Goal: Entertainment & Leisure: Browse casually

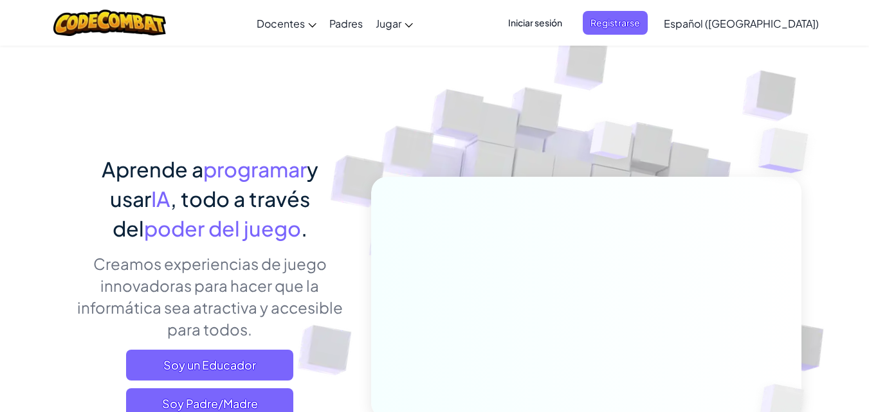
click at [795, 84] on img at bounding box center [577, 283] width 714 height 714
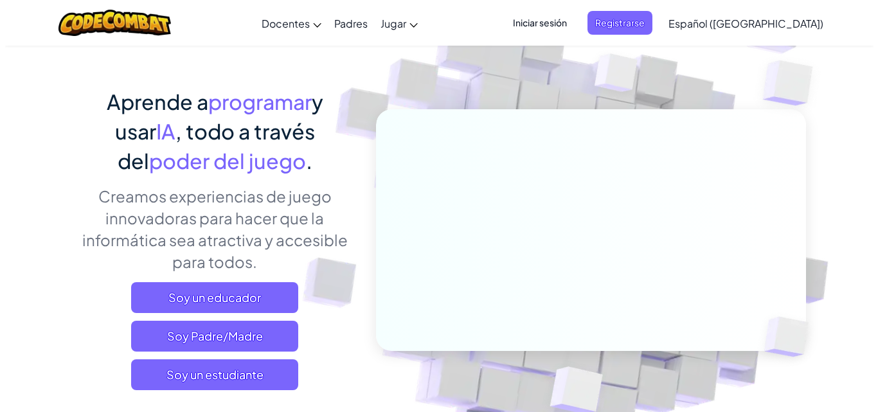
scroll to position [193, 0]
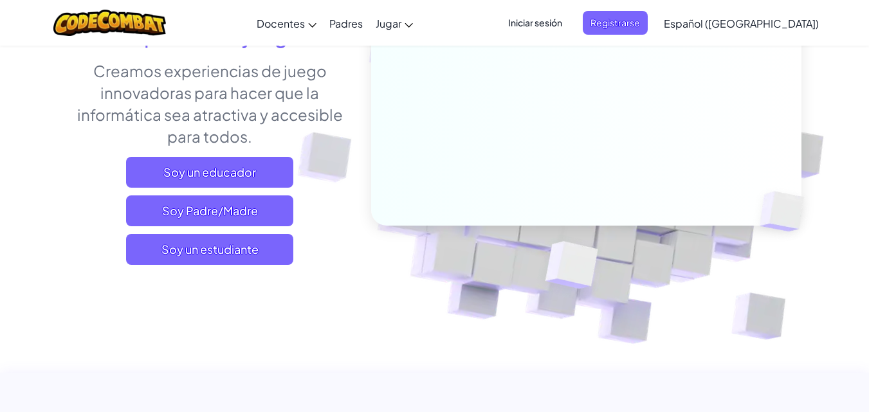
click at [230, 268] on div "Aprende a programar y usar IA , todo a través del poder del juego . Creamos exp…" at bounding box center [210, 117] width 284 height 313
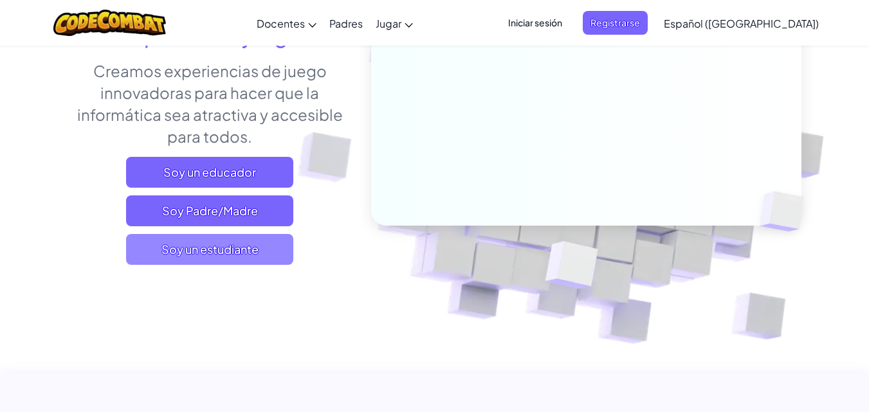
click at [228, 260] on span "Soy un estudiante" at bounding box center [209, 249] width 167 height 31
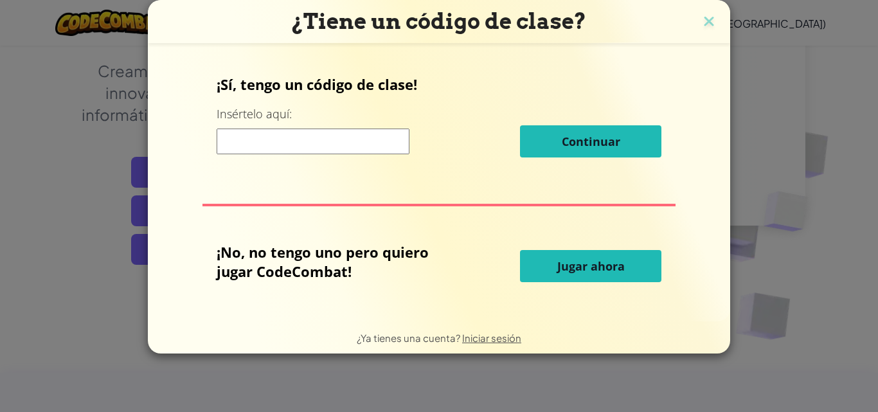
click at [301, 129] on input at bounding box center [313, 142] width 193 height 26
click at [37, 150] on div "¿Tiene un código de clase? ¡Sí, tengo un código de clase! Insértelo aquí: Conti…" at bounding box center [439, 206] width 878 height 412
click at [71, 158] on div "¿Tiene un código de clase? ¡Sí, tengo un código de clase! Insértelo aquí: Conti…" at bounding box center [439, 206] width 878 height 412
click at [359, 147] on input at bounding box center [313, 142] width 193 height 26
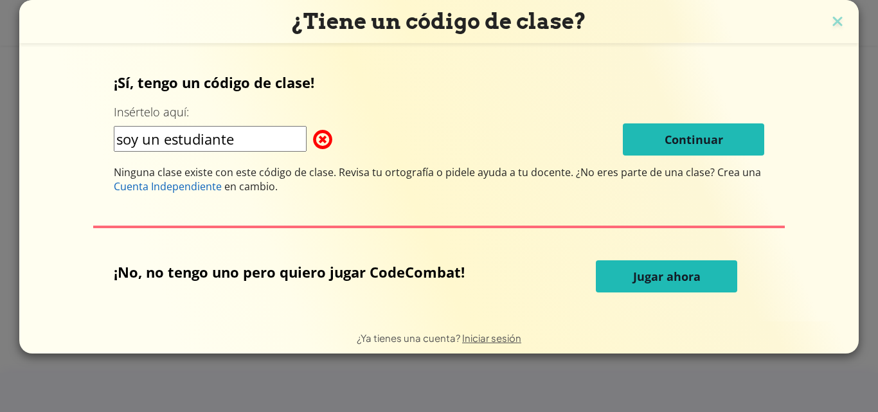
click at [273, 141] on input "soy un estudiante" at bounding box center [210, 139] width 193 height 26
type input "s"
click at [633, 280] on font "Jugar ahora" at bounding box center [667, 276] width 68 height 15
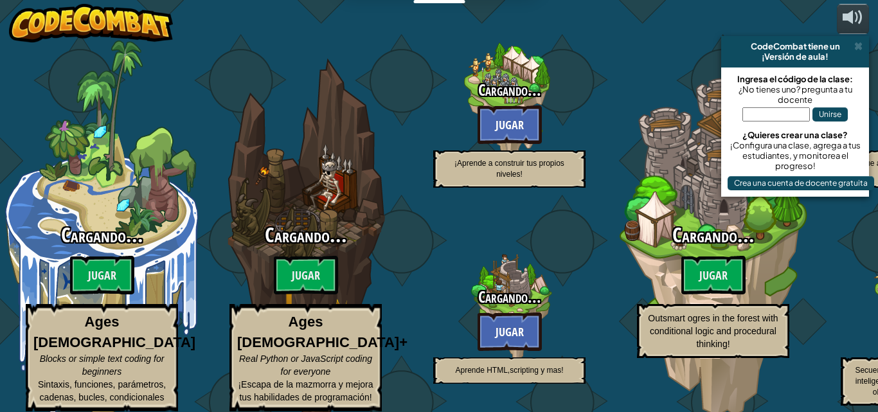
select select "es-419"
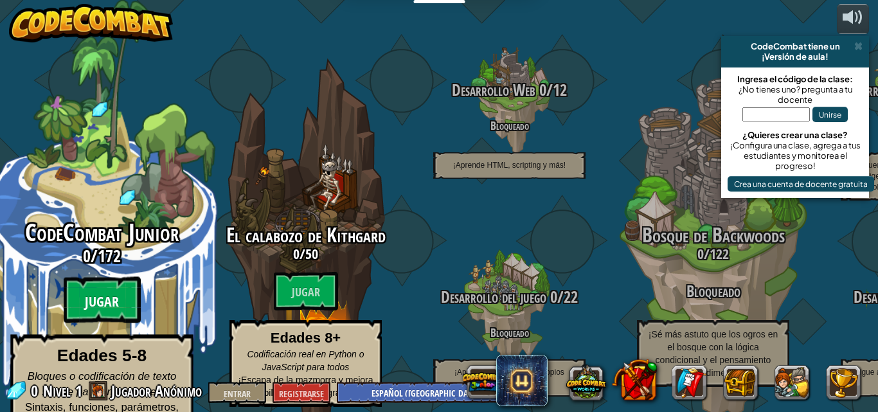
click at [79, 277] on btn "Jugar" at bounding box center [102, 300] width 77 height 46
select select "es-419"
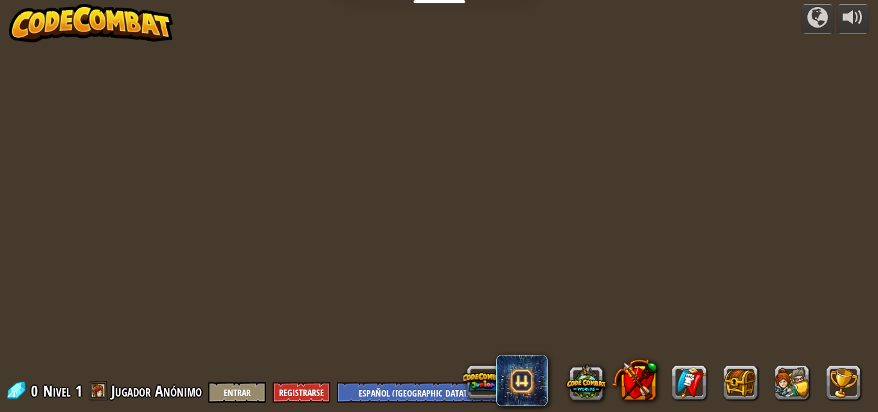
select select "es-419"
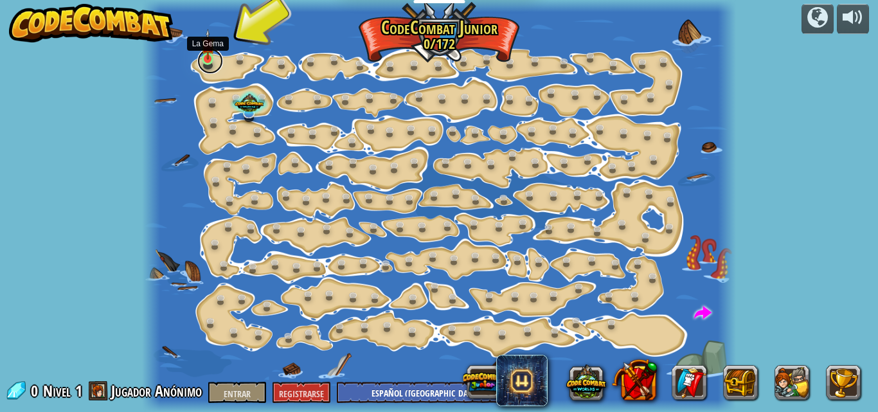
click at [211, 62] on link at bounding box center [210, 61] width 26 height 26
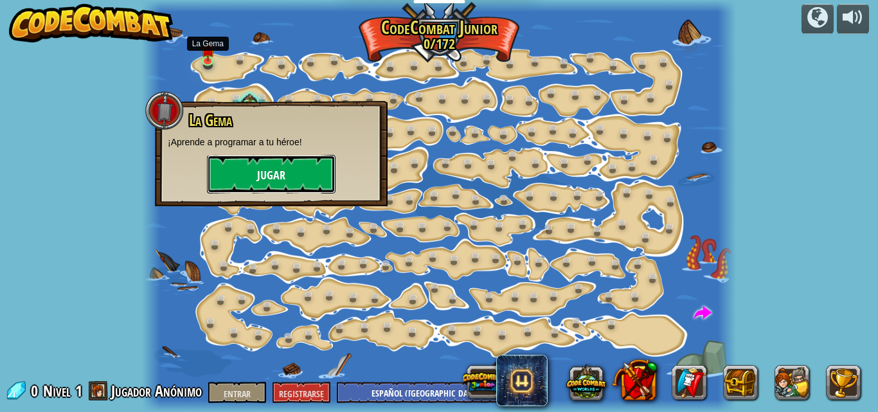
click at [261, 176] on font "Jugar" at bounding box center [271, 176] width 28 height 16
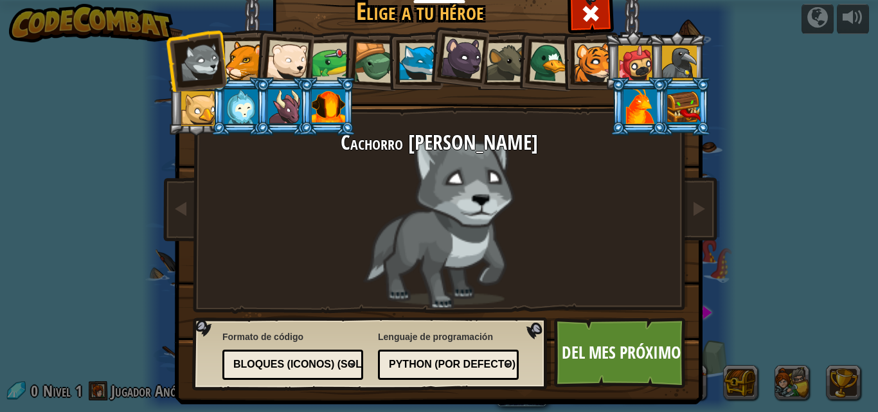
click at [237, 67] on div at bounding box center [243, 60] width 39 height 39
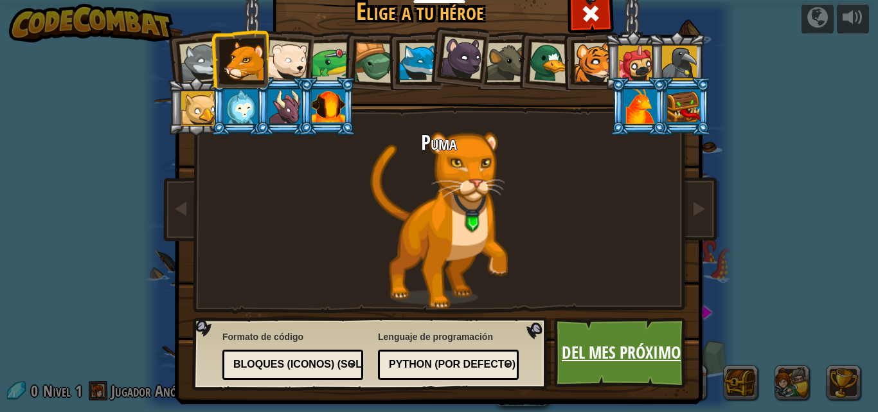
click at [620, 370] on link "Del mes próximo" at bounding box center [621, 353] width 134 height 71
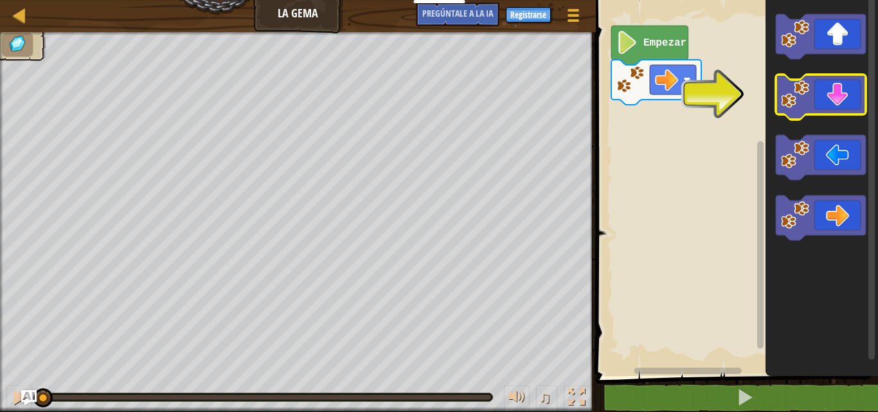
click at [845, 112] on icon "Espacio de trabajo de Blockly" at bounding box center [821, 97] width 90 height 45
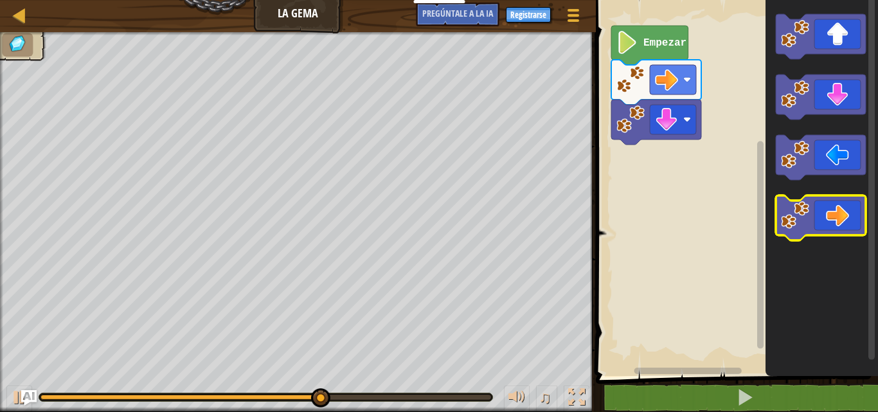
click at [849, 211] on icon "Espacio de trabajo de Blockly" at bounding box center [821, 217] width 90 height 45
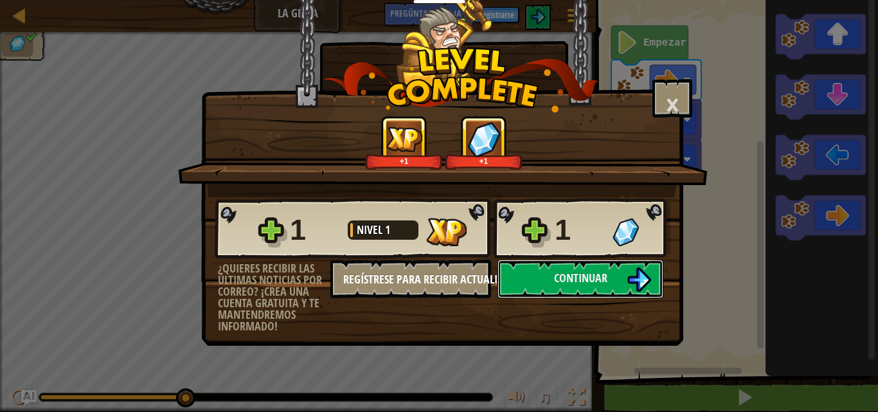
click at [541, 273] on button "Continuar" at bounding box center [581, 279] width 166 height 39
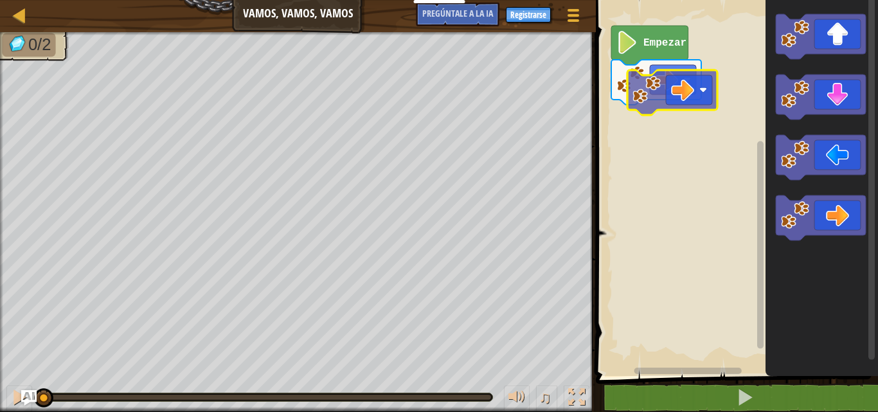
click at [648, 72] on div "Empezar" at bounding box center [735, 185] width 286 height 383
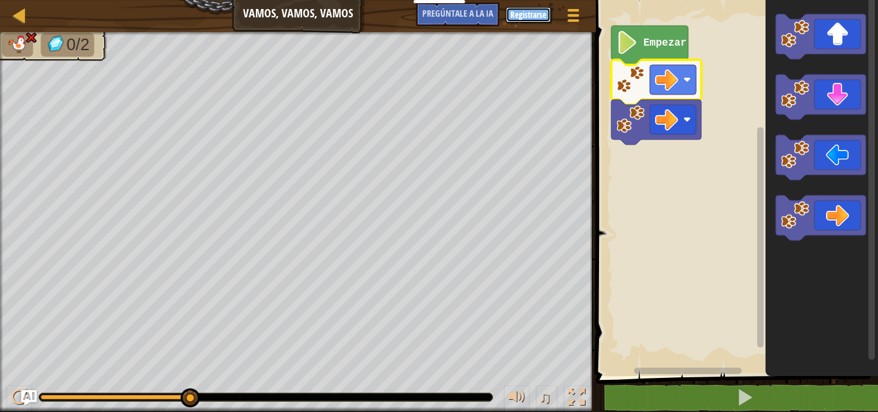
click at [524, 17] on font "Registrarse" at bounding box center [529, 15] width 36 height 12
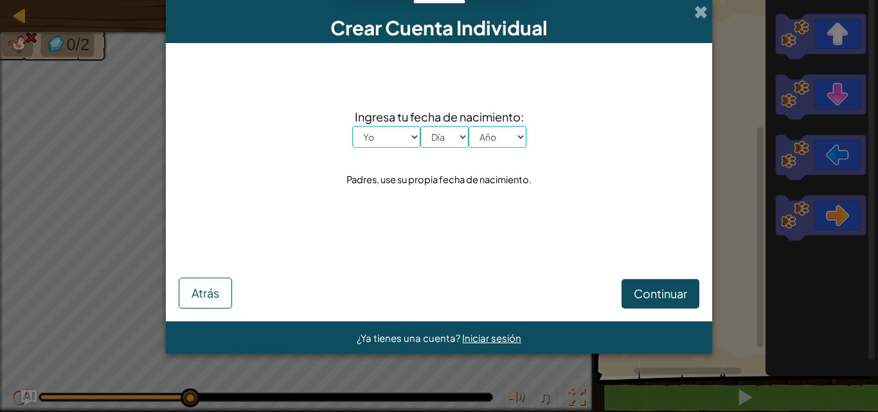
drag, startPoint x: 85, startPoint y: 225, endPoint x: 114, endPoint y: 210, distance: 33.4
click at [85, 225] on div "Crear Cuenta Individual Ingresa tu fecha de nacimiento: Yo Enero Febrero Marzo …" at bounding box center [439, 206] width 878 height 412
click at [696, 18] on span at bounding box center [702, 12] width 14 height 14
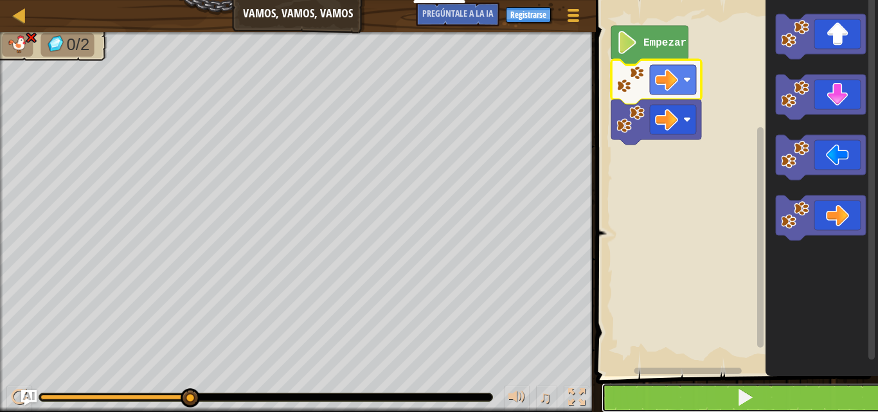
click at [760, 394] on button at bounding box center [745, 398] width 286 height 30
click at [667, 392] on button at bounding box center [745, 398] width 286 height 30
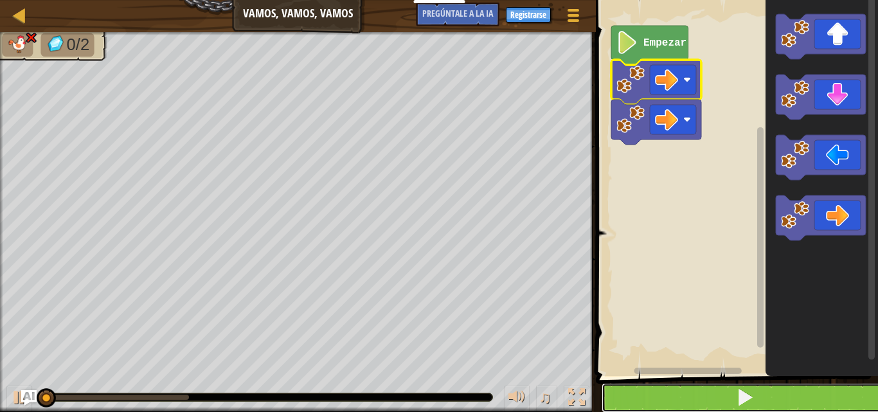
click at [667, 392] on button at bounding box center [745, 398] width 286 height 30
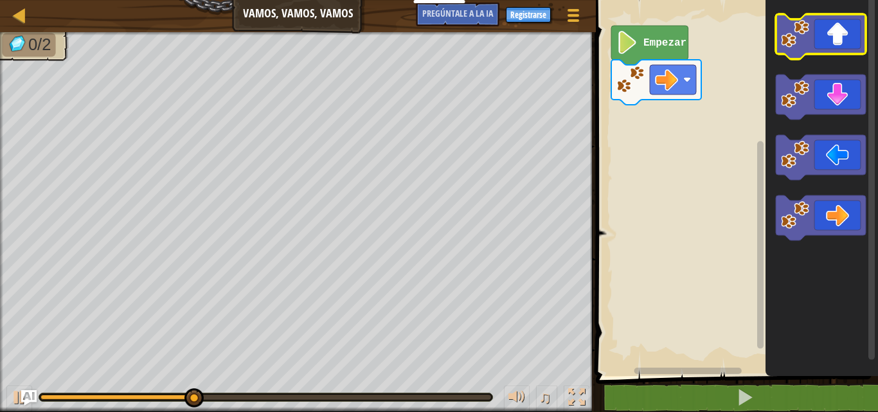
click at [822, 48] on icon "Espacio de trabajo de Blockly" at bounding box center [821, 36] width 90 height 45
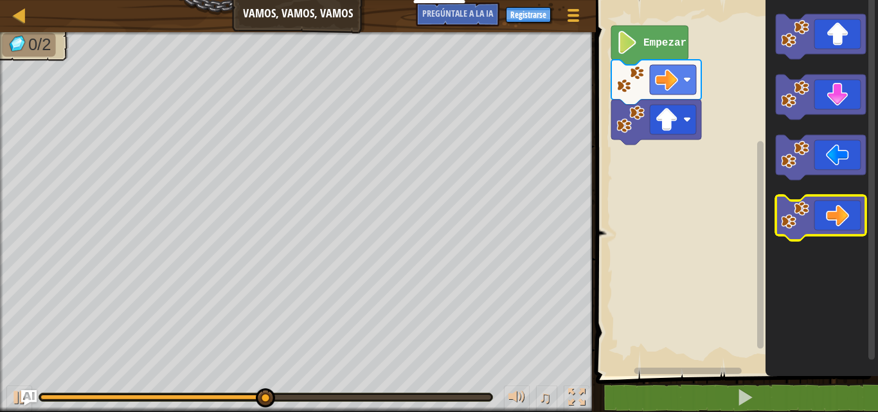
click at [815, 224] on icon "Espacio de trabajo de Blockly" at bounding box center [821, 217] width 90 height 45
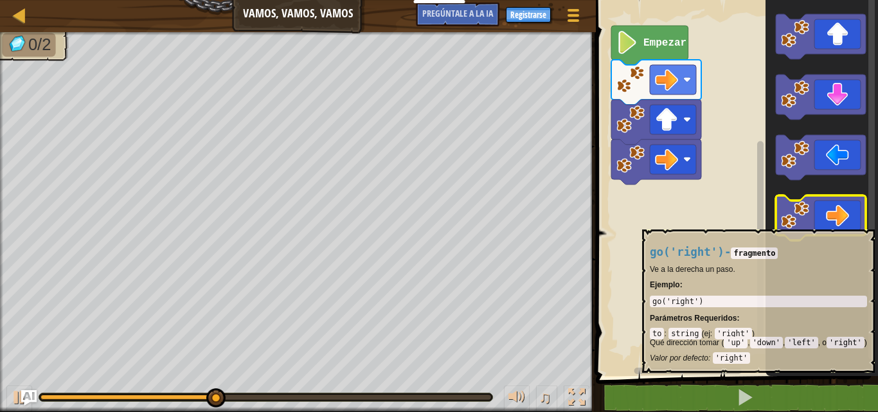
click at [815, 223] on icon "Espacio de trabajo de Blockly" at bounding box center [821, 217] width 90 height 45
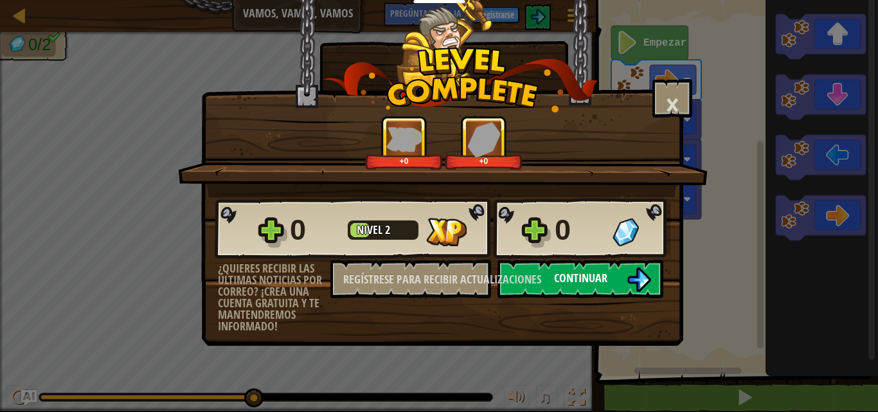
click at [622, 277] on button "Continuar" at bounding box center [581, 279] width 166 height 39
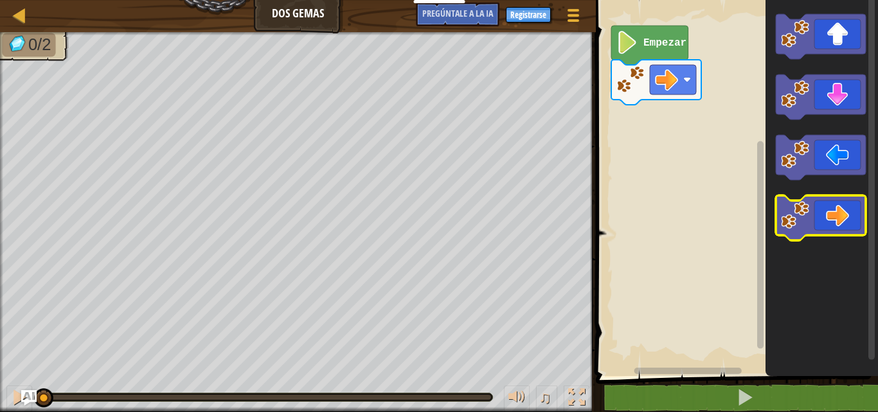
click at [837, 212] on icon "Espacio de trabajo de Blockly" at bounding box center [821, 217] width 90 height 45
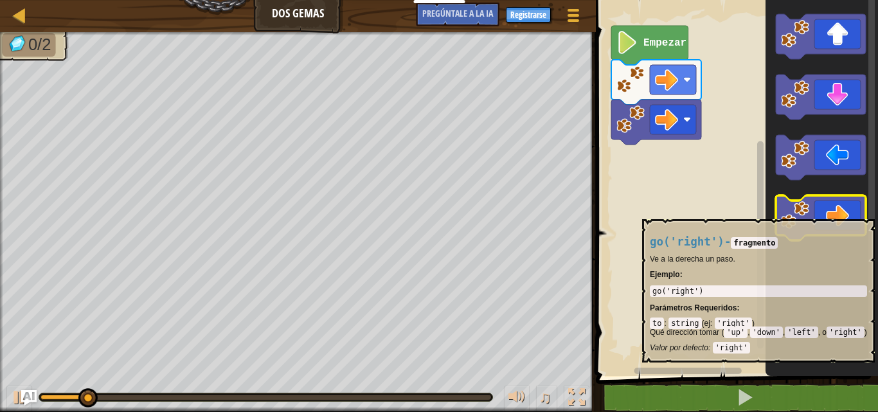
click at [838, 213] on icon "Espacio de trabajo de Blockly" at bounding box center [821, 217] width 90 height 45
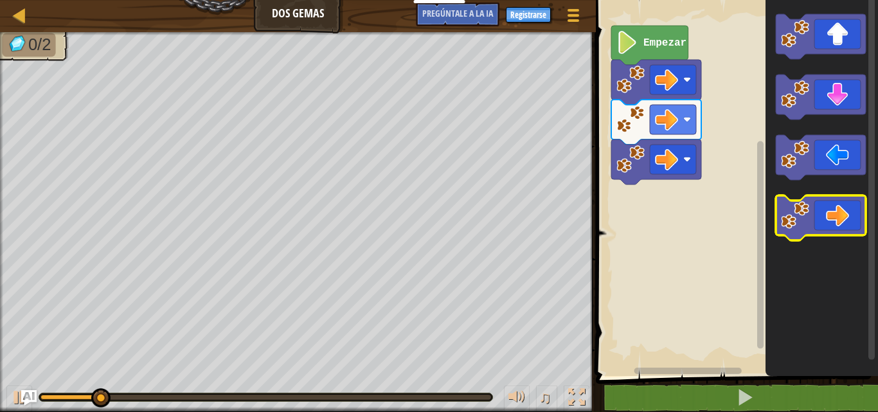
click at [838, 213] on icon "Espacio de trabajo de Blockly" at bounding box center [821, 217] width 90 height 45
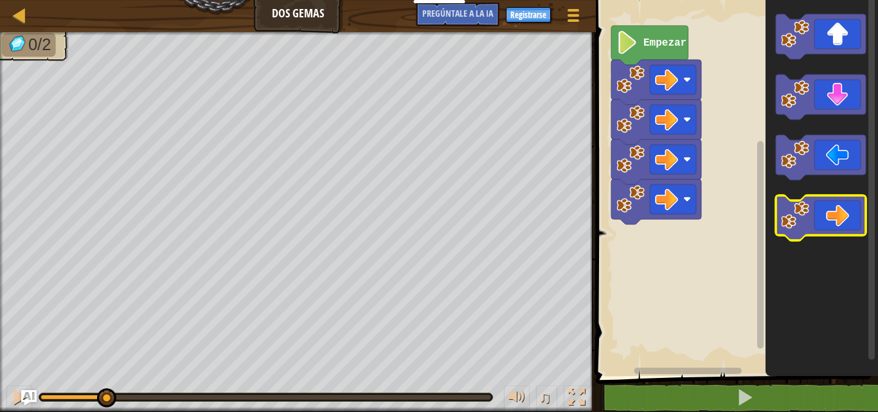
click at [838, 213] on icon "Espacio de trabajo de Blockly" at bounding box center [821, 217] width 90 height 45
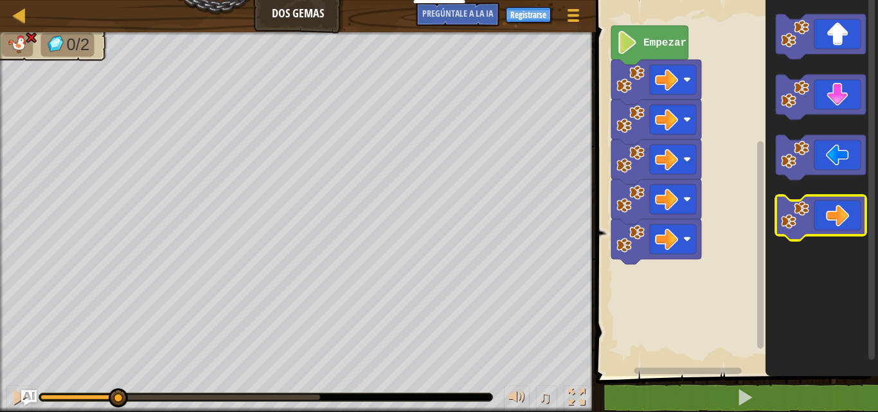
click at [838, 213] on icon "Espacio de trabajo de Blockly" at bounding box center [821, 217] width 90 height 45
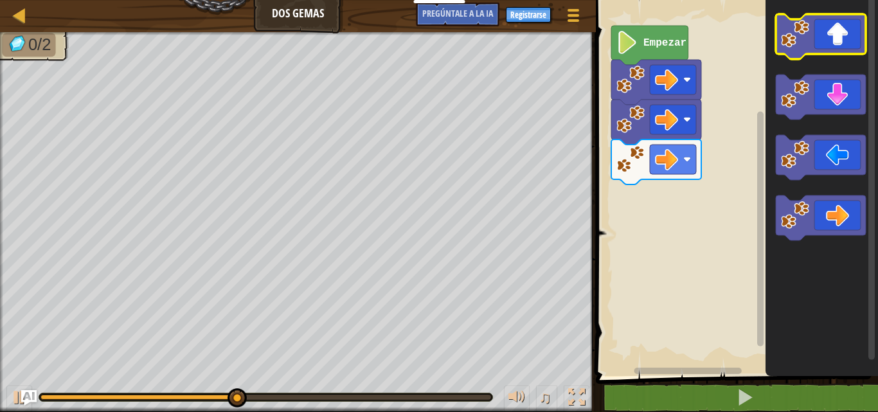
click at [815, 30] on icon "Espacio de trabajo de Blockly" at bounding box center [821, 36] width 90 height 45
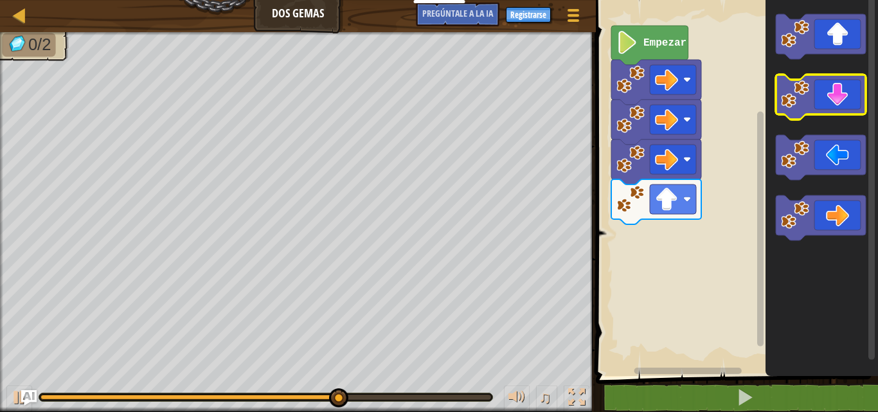
click at [826, 95] on icon "Espacio de trabajo de Blockly" at bounding box center [821, 97] width 90 height 45
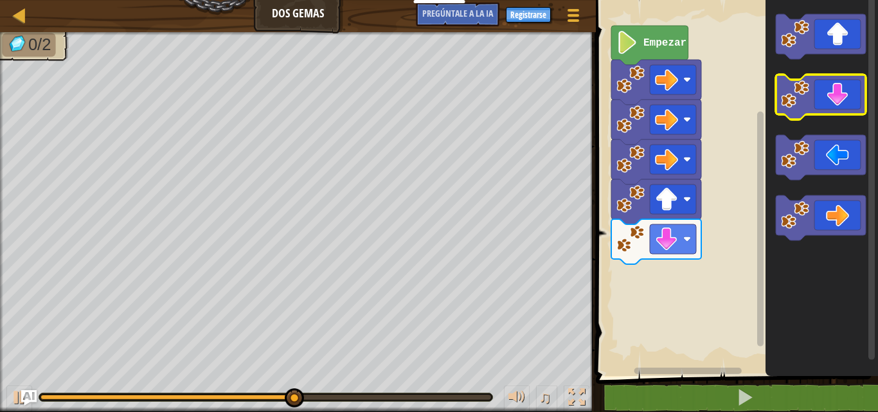
click at [826, 95] on icon "Espacio de trabajo de Blockly" at bounding box center [821, 97] width 90 height 45
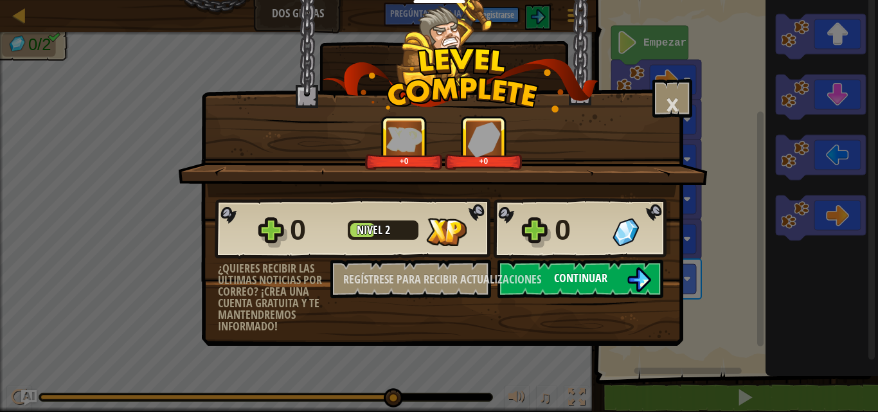
click at [568, 285] on font "Continuar" at bounding box center [580, 278] width 53 height 16
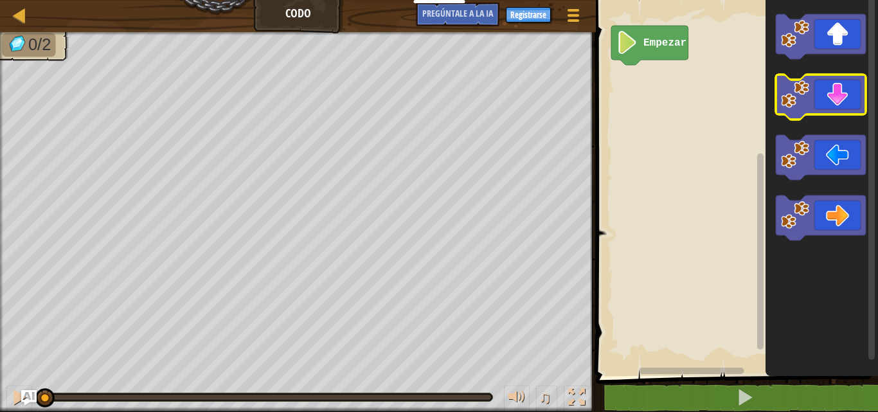
click at [856, 114] on icon "Espacio de trabajo de Blockly" at bounding box center [821, 97] width 90 height 45
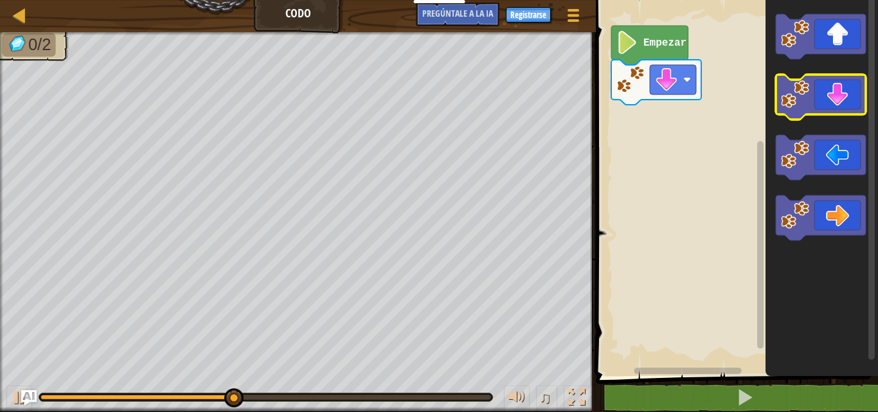
click at [846, 107] on icon "Espacio de trabajo de Blockly" at bounding box center [821, 97] width 90 height 45
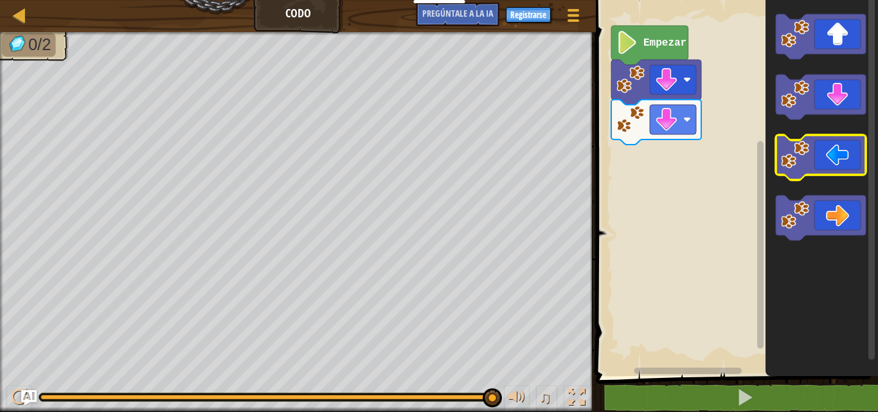
click at [805, 160] on image "Espacio de trabajo de Blockly" at bounding box center [795, 155] width 28 height 28
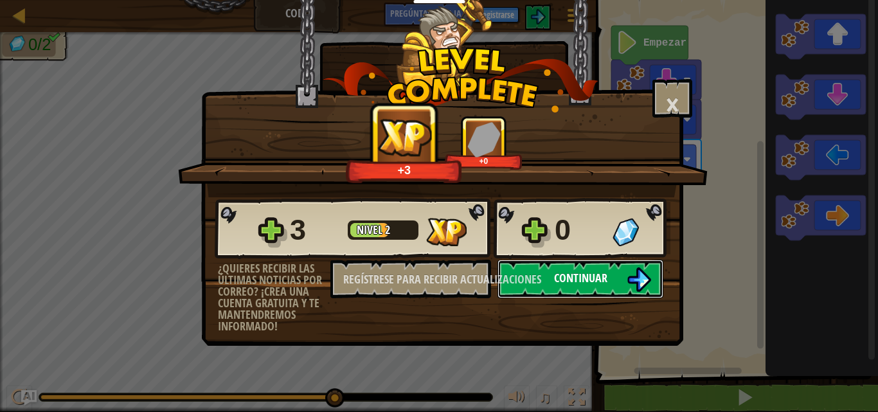
click at [570, 284] on font "Continuar" at bounding box center [580, 278] width 53 height 16
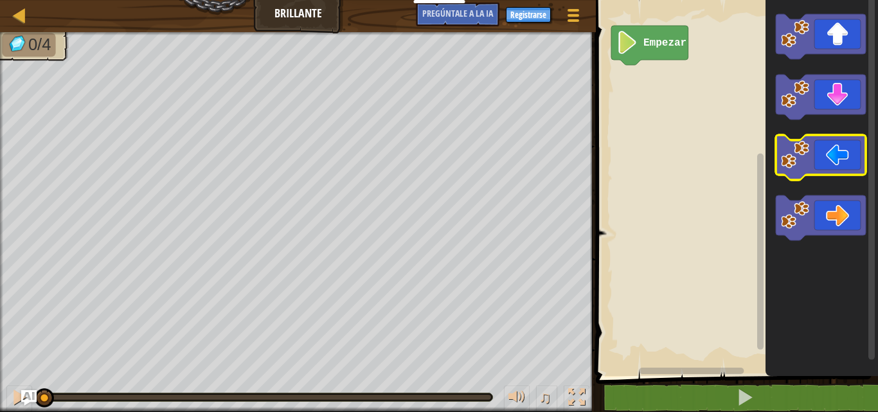
click at [803, 163] on image "Espacio de trabajo de Blockly" at bounding box center [795, 155] width 28 height 28
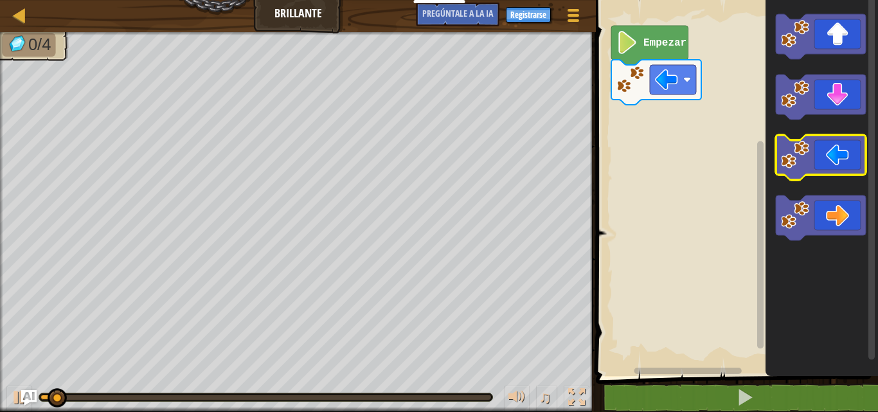
click at [803, 163] on image "Espacio de trabajo de Blockly" at bounding box center [795, 155] width 28 height 28
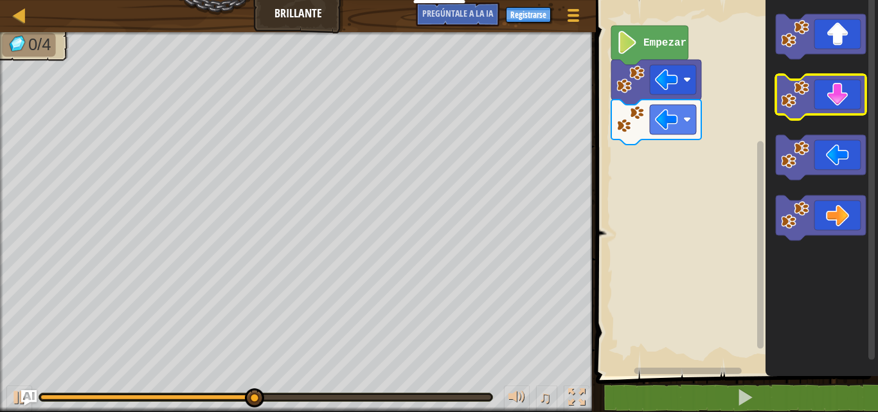
click at [840, 111] on icon "Espacio de trabajo de Blockly" at bounding box center [821, 97] width 90 height 45
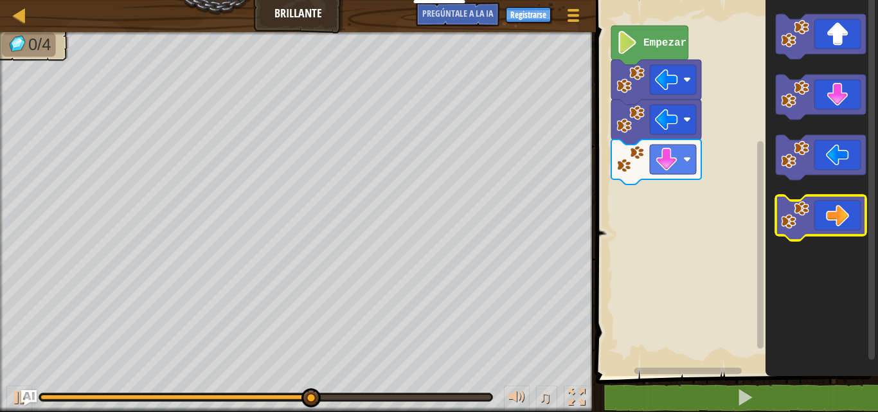
click at [838, 220] on icon "Espacio de trabajo de Blockly" at bounding box center [821, 217] width 90 height 45
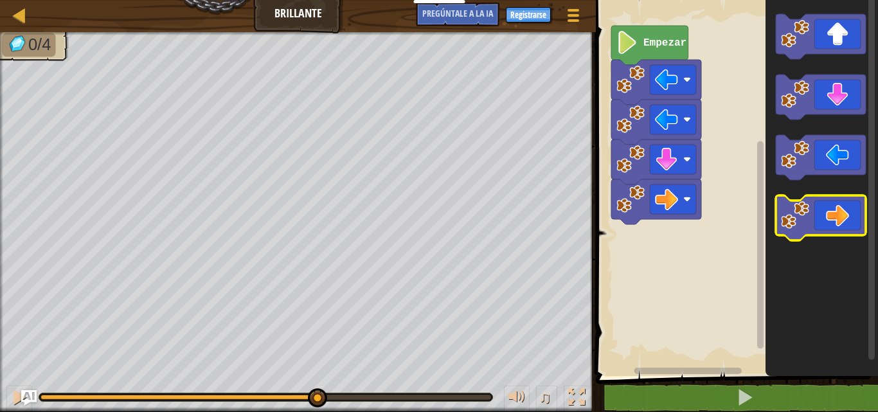
click at [838, 220] on icon "Espacio de trabajo de Blockly" at bounding box center [821, 217] width 90 height 45
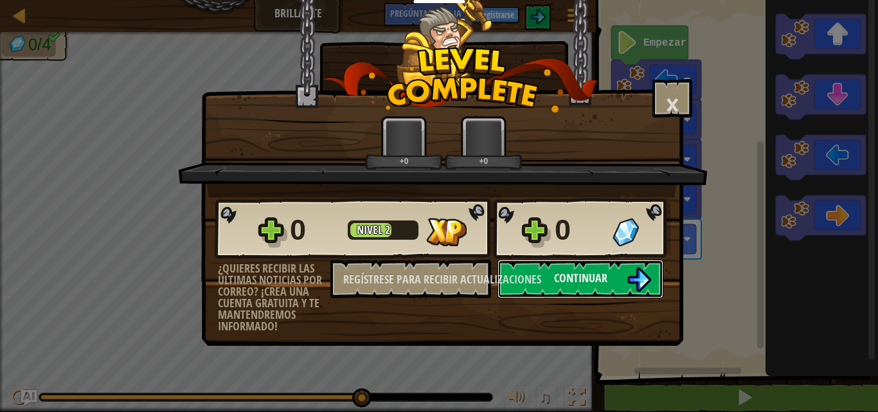
drag, startPoint x: 794, startPoint y: 291, endPoint x: 851, endPoint y: 313, distance: 61.0
click at [851, 313] on div "× ¿Cómo de divertido estuvo este nivel? +0 +0 Estrías reticuladas... 0 Nivel 2 …" at bounding box center [439, 206] width 878 height 412
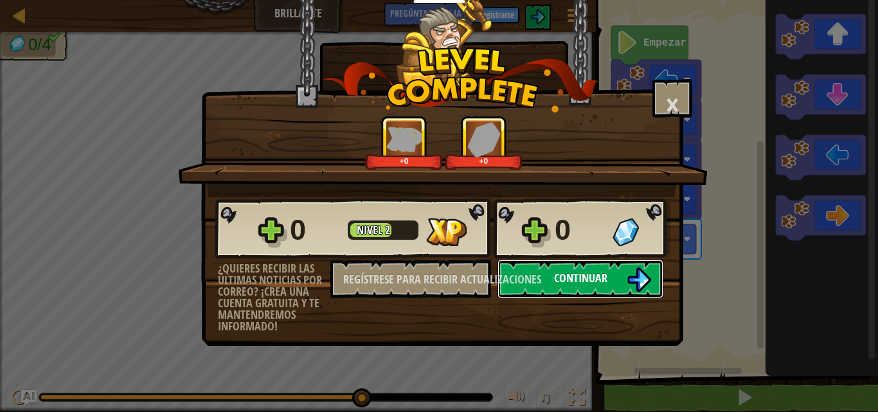
click at [578, 262] on button "Continuar" at bounding box center [581, 279] width 166 height 39
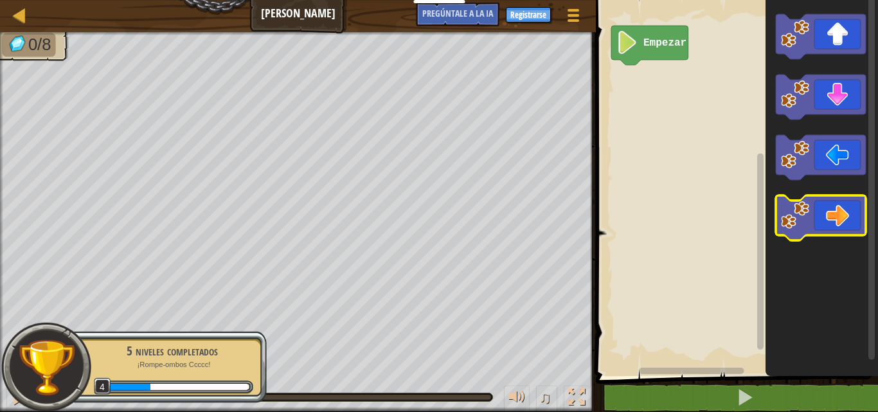
click at [821, 215] on icon "Espacio de trabajo de Blockly" at bounding box center [821, 217] width 90 height 45
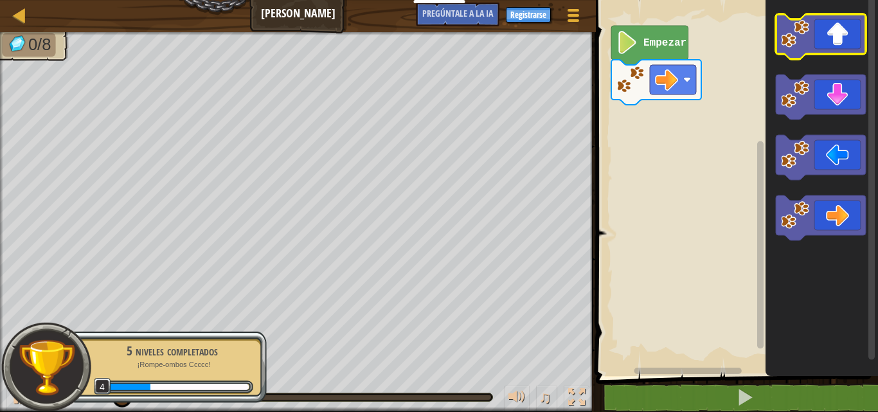
click at [815, 39] on icon "Espacio de trabajo de Blockly" at bounding box center [821, 36] width 90 height 45
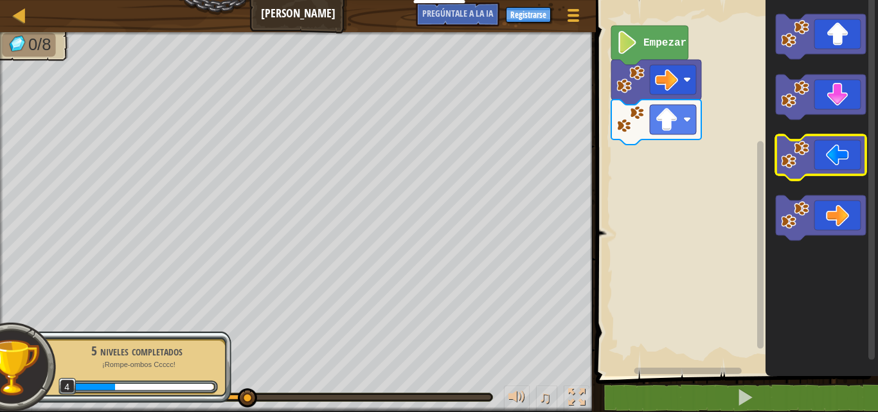
click at [826, 162] on icon "Espacio de trabajo de Blockly" at bounding box center [821, 157] width 90 height 45
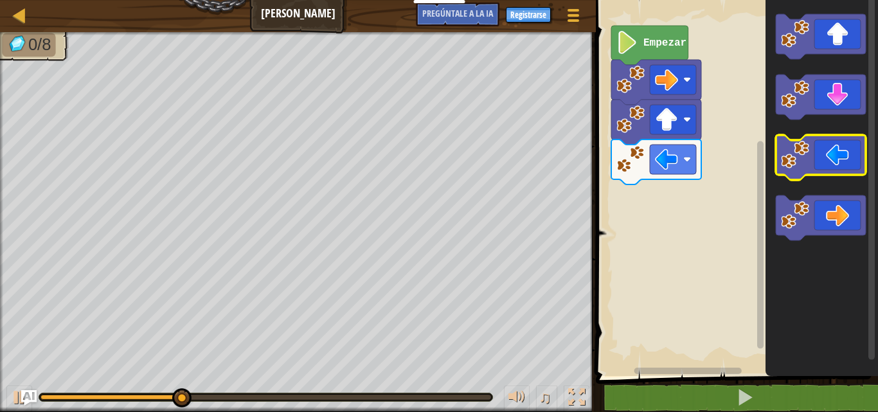
click at [792, 164] on image "Espacio de trabajo de Blockly" at bounding box center [795, 155] width 28 height 28
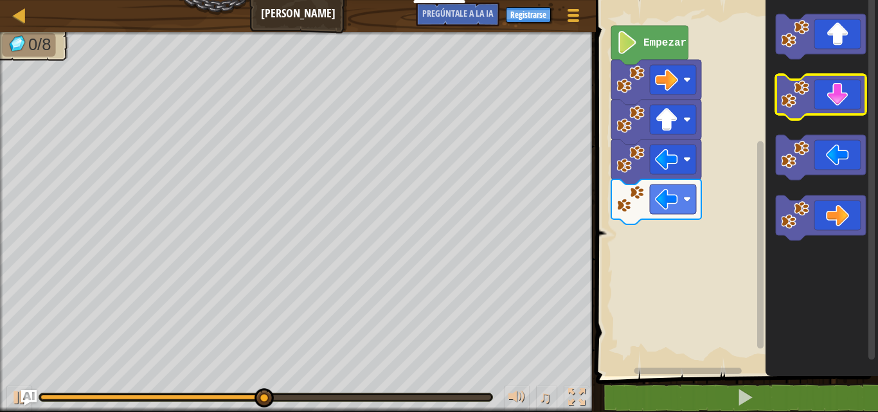
click at [828, 102] on icon "Espacio de trabajo de Blockly" at bounding box center [821, 97] width 90 height 45
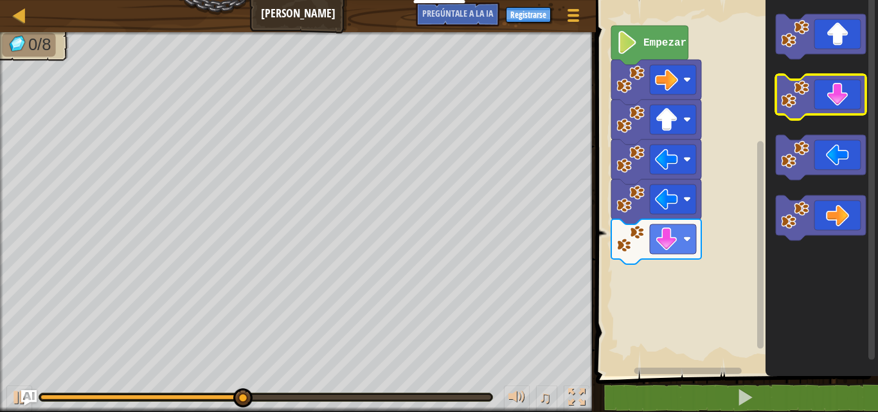
click at [828, 102] on icon "Espacio de trabajo de Blockly" at bounding box center [821, 97] width 90 height 45
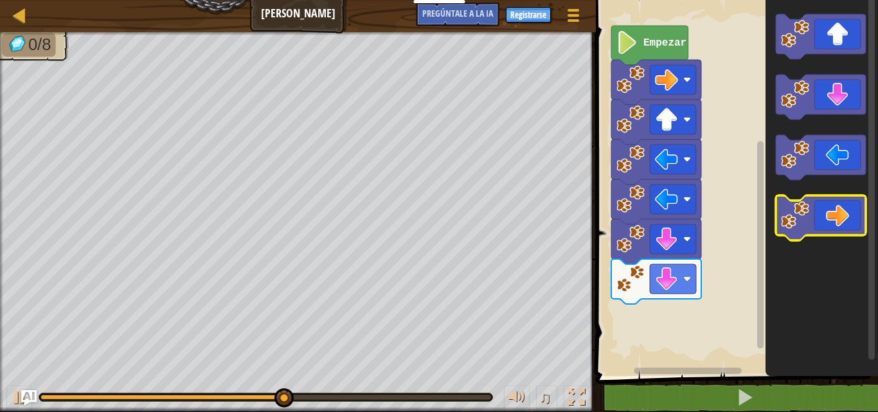
click at [827, 218] on icon "Espacio de trabajo de Blockly" at bounding box center [821, 217] width 90 height 45
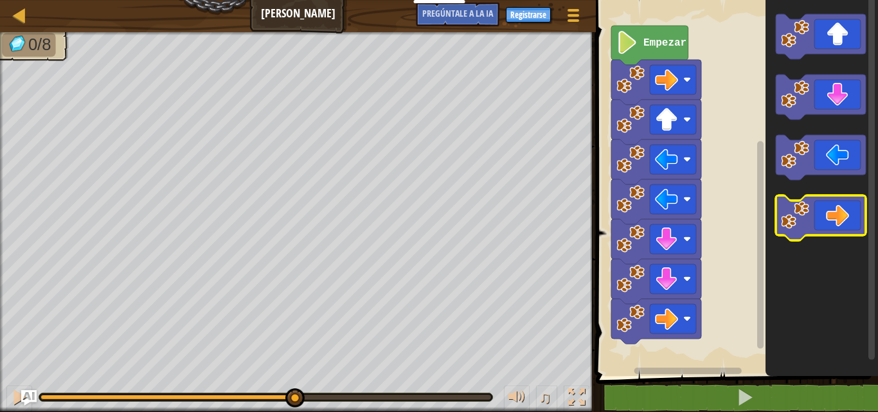
click at [827, 218] on icon "Espacio de trabajo de Blockly" at bounding box center [821, 217] width 90 height 45
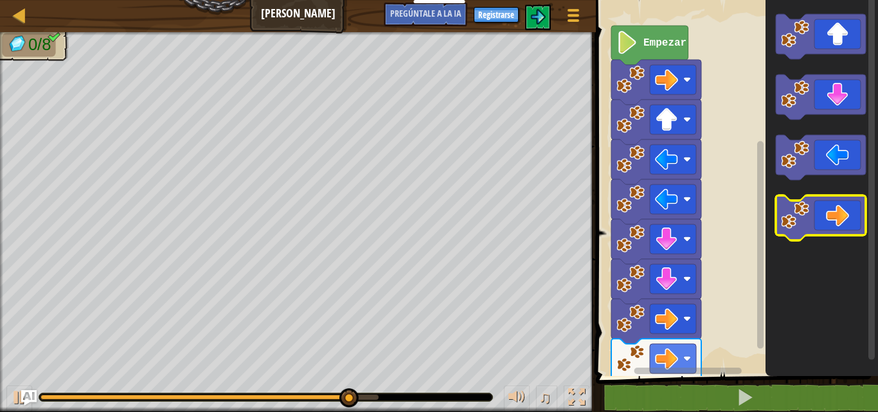
click at [827, 218] on icon "Espacio de trabajo de Blockly" at bounding box center [821, 217] width 90 height 45
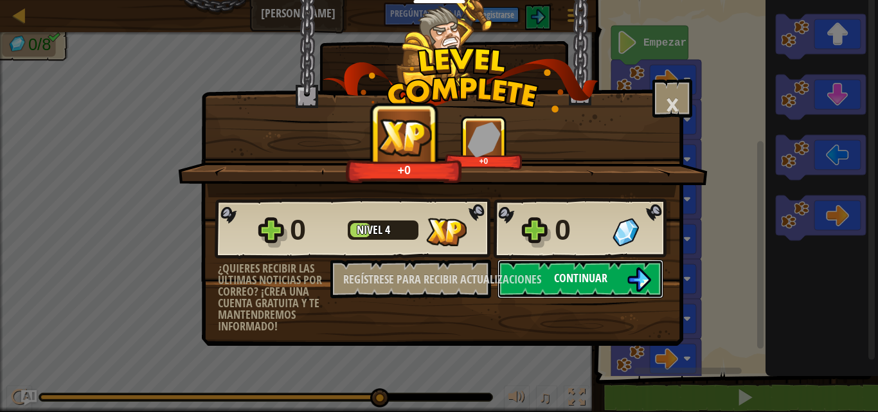
click at [582, 278] on font "Continuar" at bounding box center [580, 278] width 53 height 16
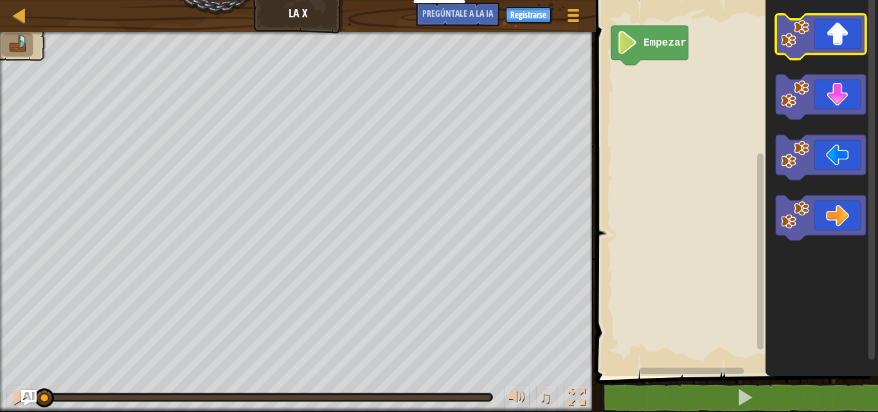
click at [811, 48] on icon "Espacio de trabajo de Blockly" at bounding box center [821, 36] width 90 height 45
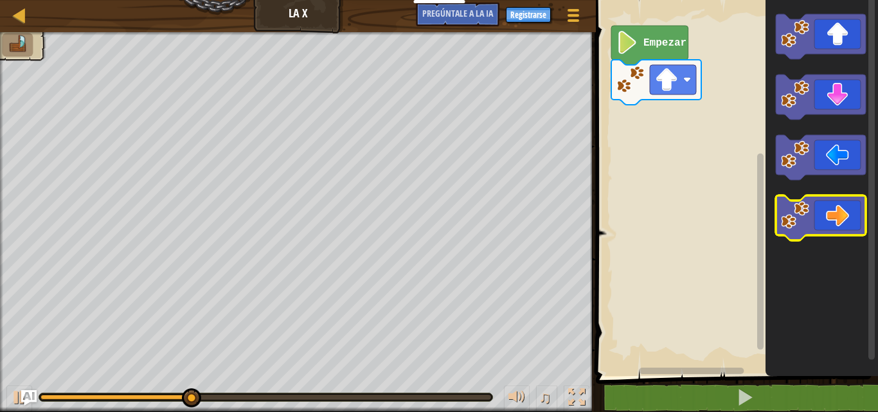
click at [842, 197] on icon "Espacio de trabajo de Blockly" at bounding box center [821, 217] width 90 height 45
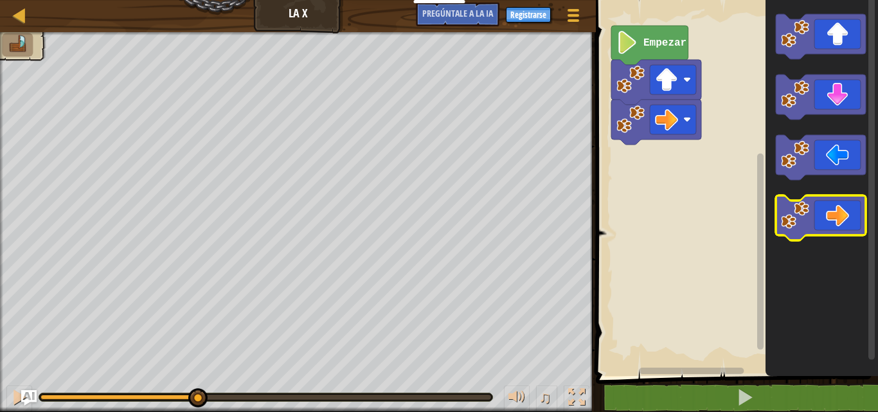
click at [842, 197] on icon "Espacio de trabajo de Blockly" at bounding box center [821, 217] width 90 height 45
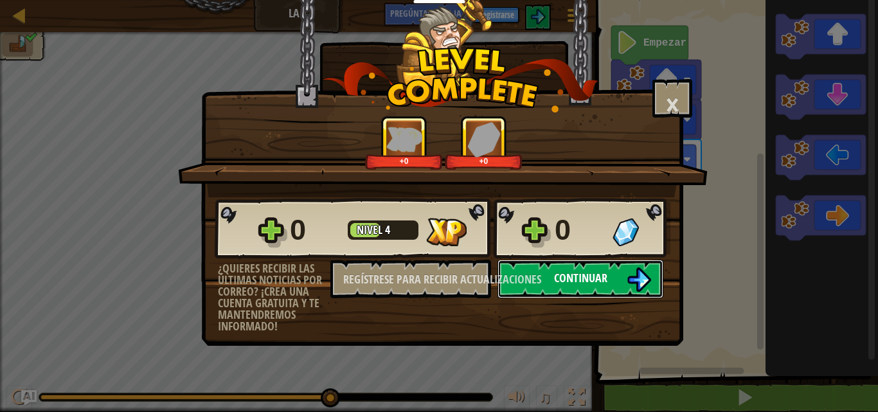
click at [617, 279] on button "Continuar" at bounding box center [581, 279] width 166 height 39
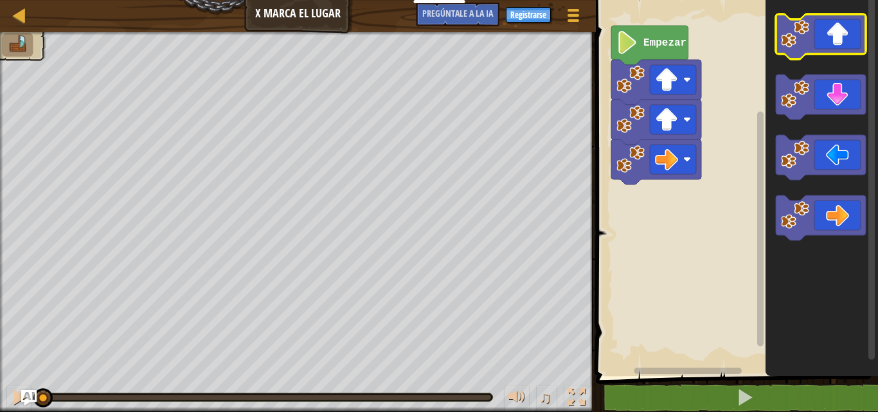
click at [853, 37] on icon "Espacio de trabajo de Blockly" at bounding box center [821, 36] width 90 height 45
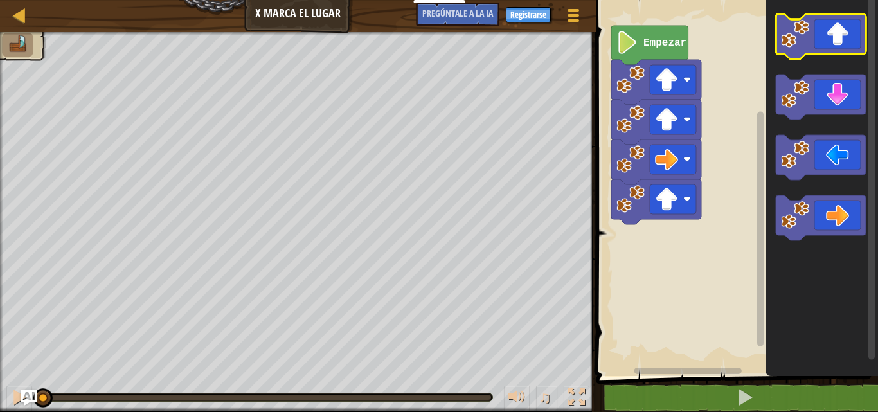
click at [853, 37] on icon "Espacio de trabajo de Blockly" at bounding box center [821, 36] width 90 height 45
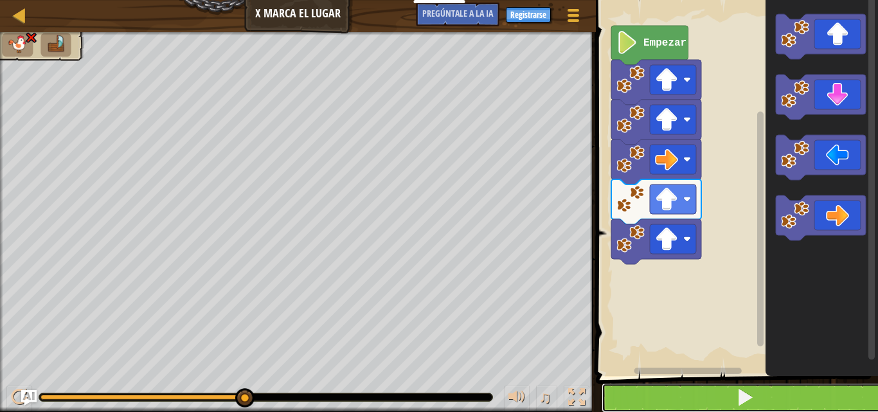
click at [728, 403] on button at bounding box center [745, 398] width 286 height 30
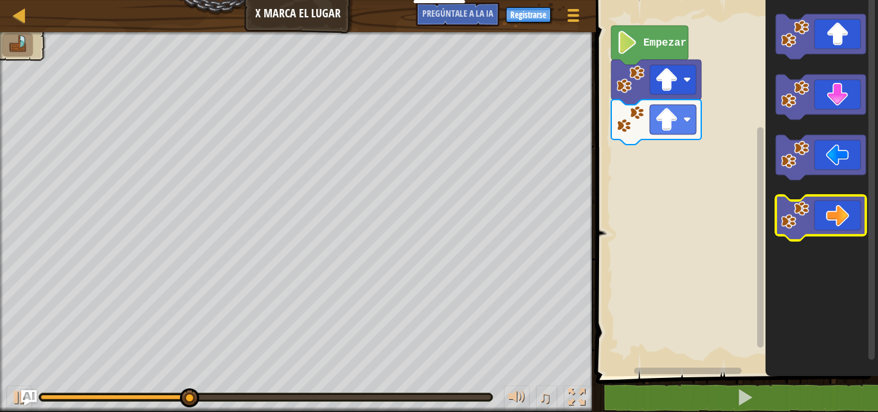
click at [832, 222] on icon "Espacio de trabajo de Blockly" at bounding box center [821, 217] width 90 height 45
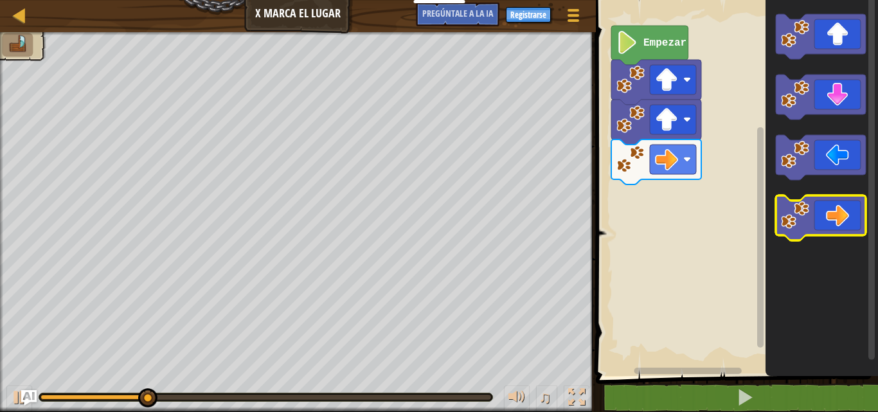
click at [832, 222] on icon "Espacio de trabajo de Blockly" at bounding box center [821, 217] width 90 height 45
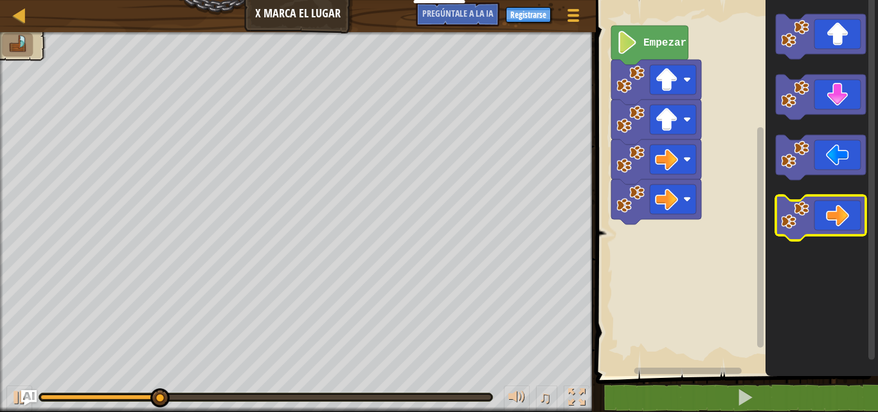
click at [832, 222] on icon "Espacio de trabajo de Blockly" at bounding box center [821, 217] width 90 height 45
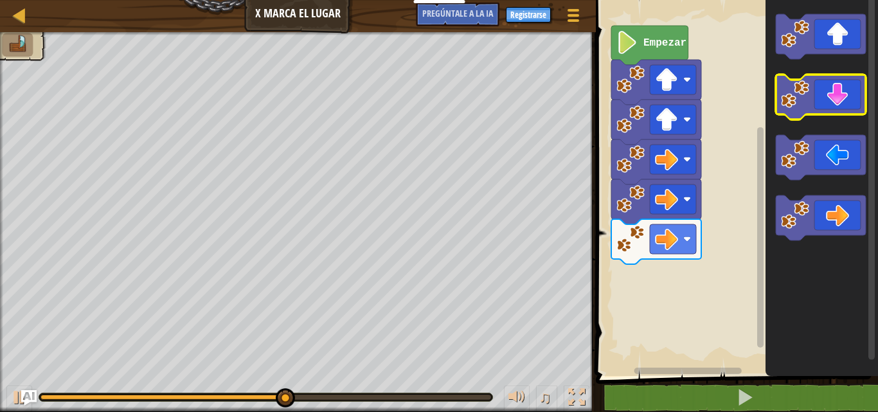
click at [800, 88] on image "Espacio de trabajo de Blockly" at bounding box center [795, 94] width 28 height 28
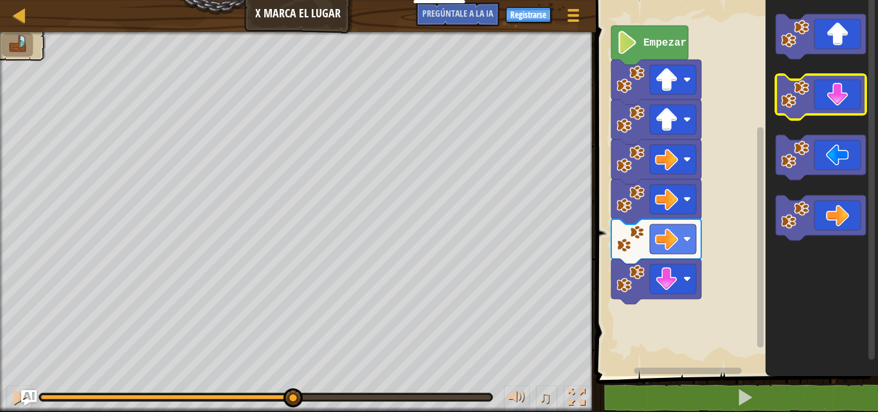
click at [800, 88] on image "Espacio de trabajo de Blockly" at bounding box center [795, 94] width 28 height 28
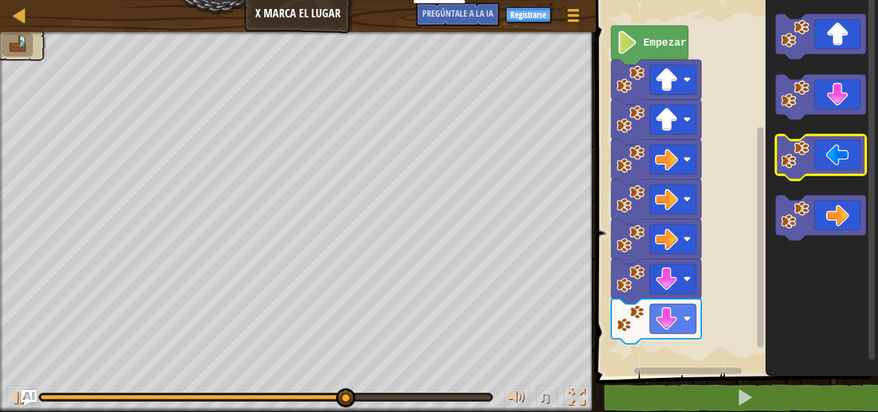
click at [812, 152] on icon "Espacio de trabajo de Blockly" at bounding box center [821, 157] width 90 height 45
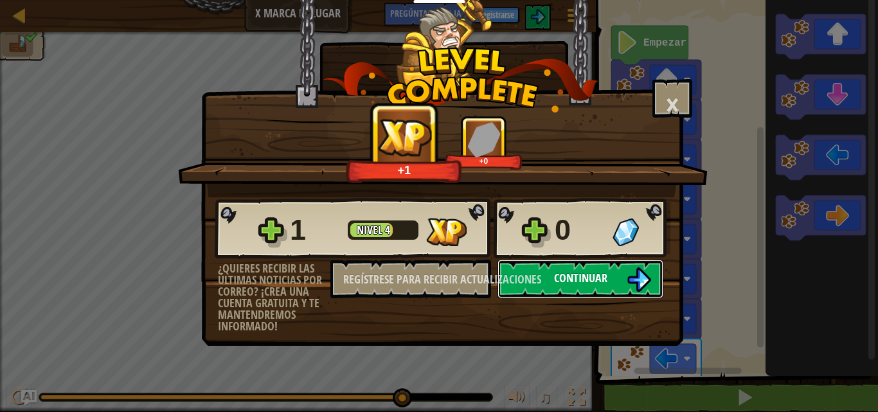
click at [607, 269] on button "Continuar" at bounding box center [581, 279] width 166 height 39
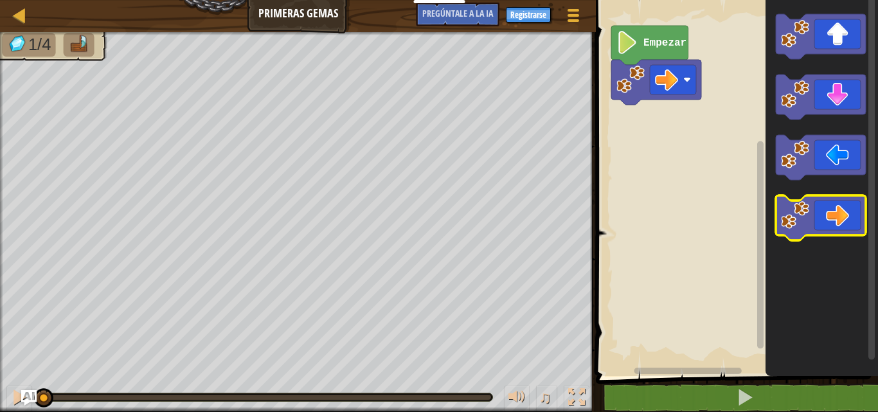
click at [826, 215] on icon "Espacio de trabajo de Blockly" at bounding box center [821, 217] width 90 height 45
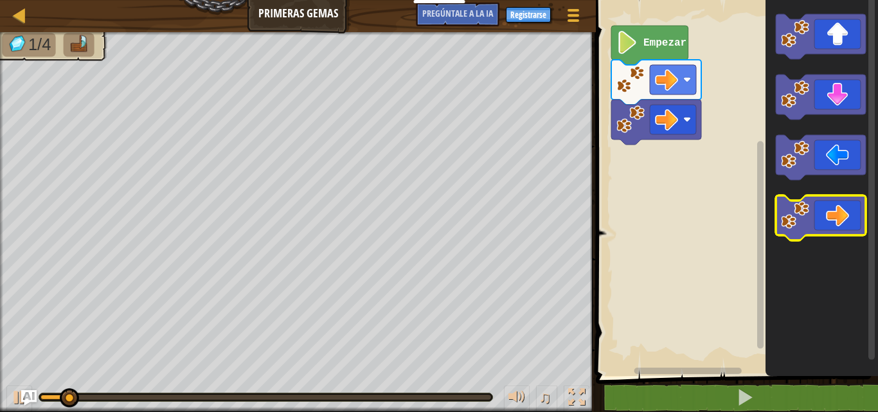
click at [826, 215] on icon "Espacio de trabajo de Blockly" at bounding box center [821, 217] width 90 height 45
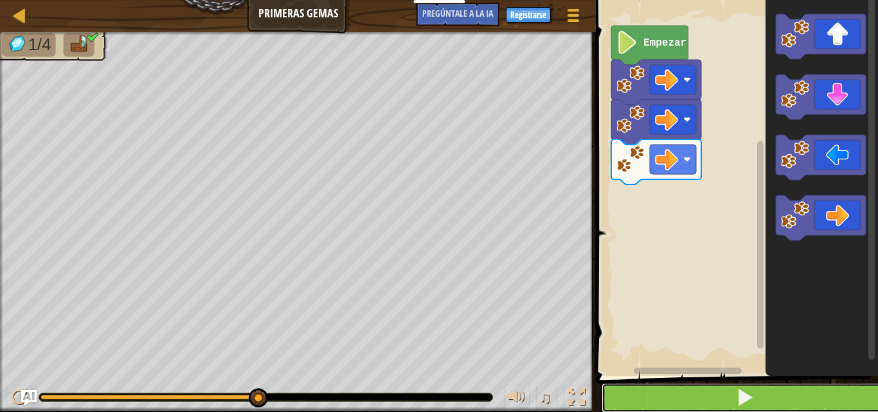
click at [737, 391] on span at bounding box center [745, 397] width 18 height 18
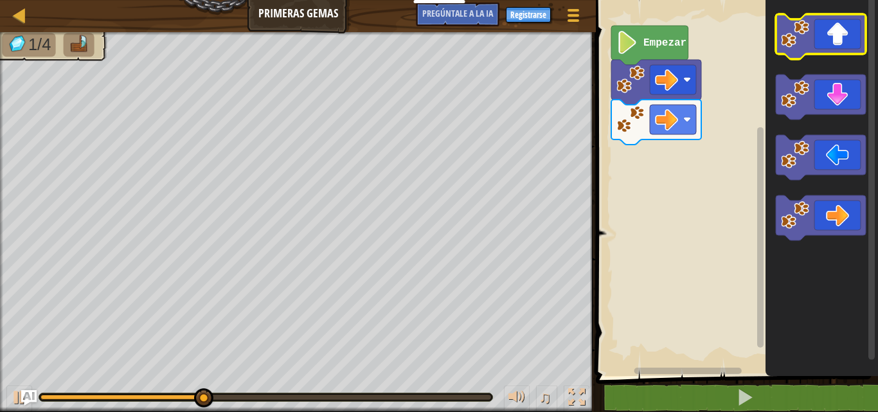
click at [837, 59] on rect "Espacio de trabajo de Blockly" at bounding box center [821, 36] width 90 height 45
click at [817, 40] on icon "Espacio de trabajo de Blockly" at bounding box center [821, 36] width 90 height 45
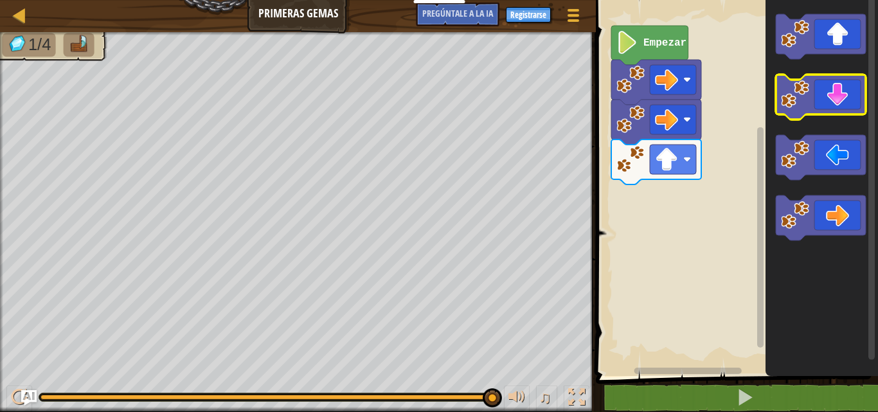
click at [853, 86] on icon "Espacio de trabajo de Blockly" at bounding box center [821, 97] width 90 height 45
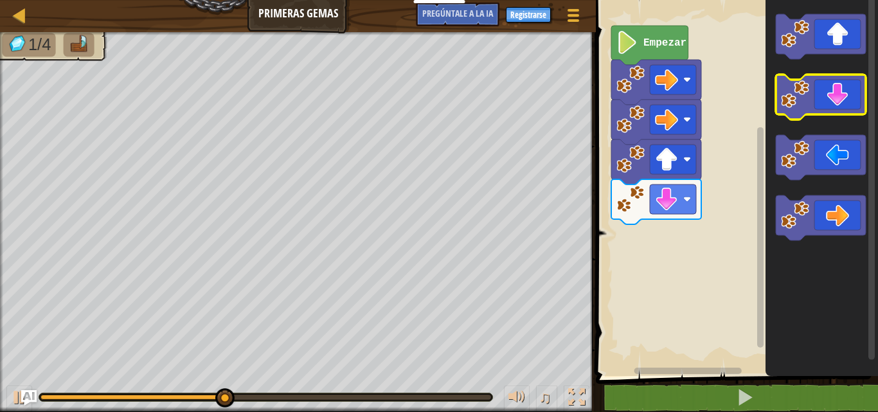
click at [853, 86] on icon "Espacio de trabajo de Blockly" at bounding box center [821, 97] width 90 height 45
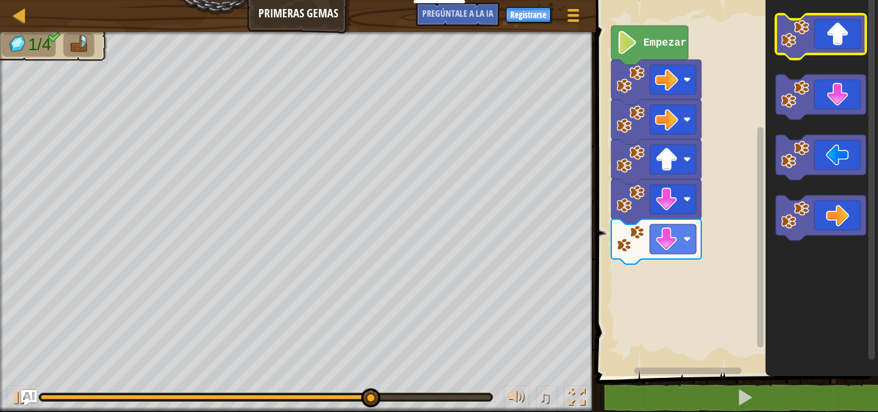
click at [822, 26] on icon "Espacio de trabajo de Blockly" at bounding box center [821, 36] width 90 height 45
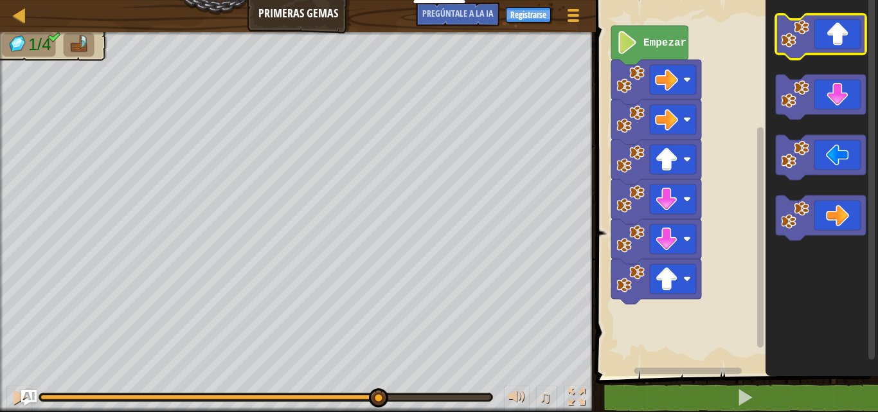
click at [822, 26] on icon "Espacio de trabajo de Blockly" at bounding box center [821, 36] width 90 height 45
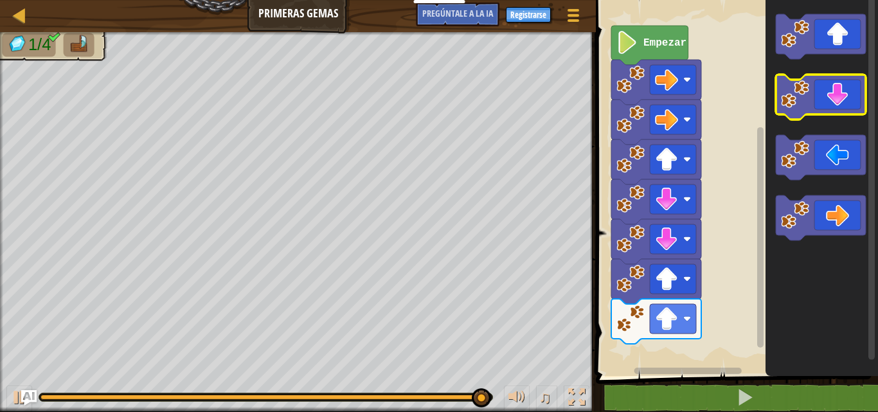
click at [841, 110] on icon "Espacio de trabajo de Blockly" at bounding box center [821, 97] width 90 height 45
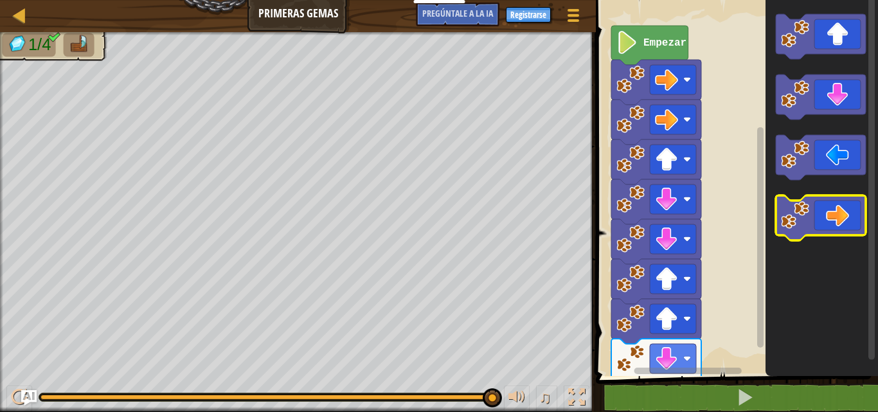
click at [831, 199] on icon "Espacio de trabajo de Blockly" at bounding box center [821, 217] width 90 height 45
click at [842, 224] on icon "Espacio de trabajo de Blockly" at bounding box center [821, 217] width 90 height 45
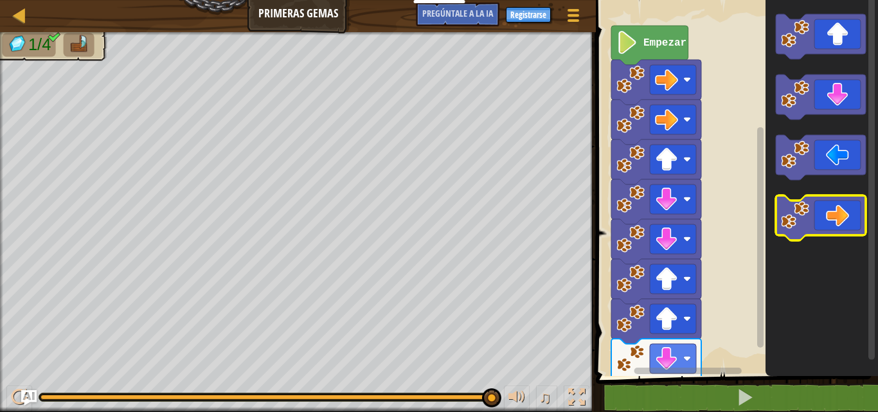
click at [842, 224] on icon "Espacio de trabajo de Blockly" at bounding box center [821, 217] width 90 height 45
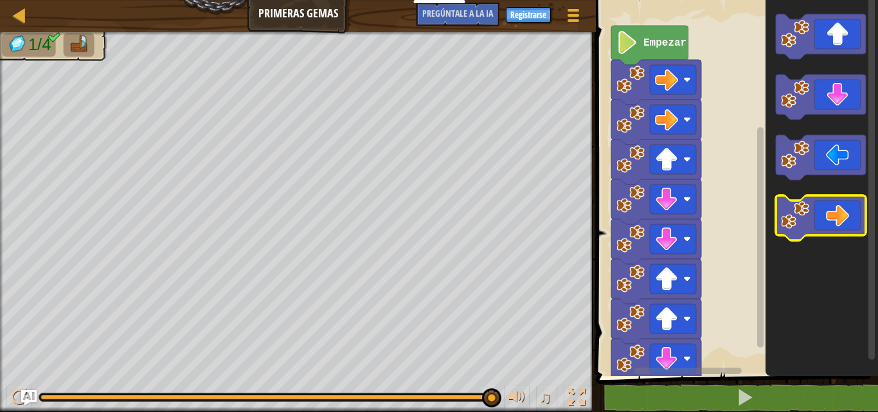
click at [842, 224] on icon "Espacio de trabajo de Blockly" at bounding box center [821, 217] width 90 height 45
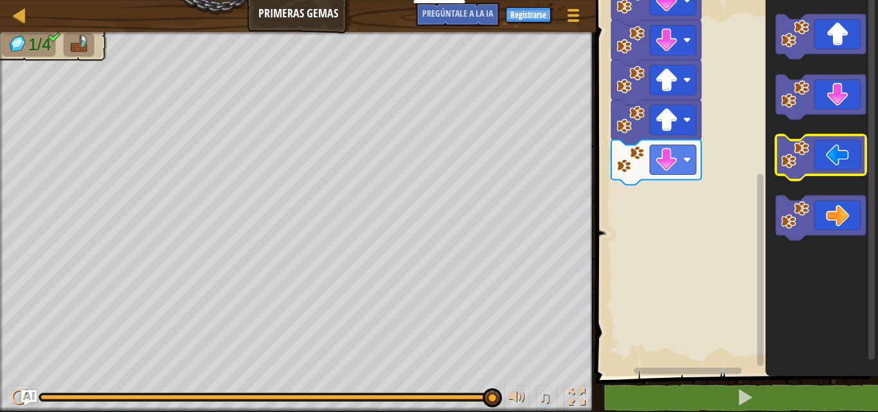
click at [821, 152] on icon "Espacio de trabajo de Blockly" at bounding box center [821, 157] width 90 height 45
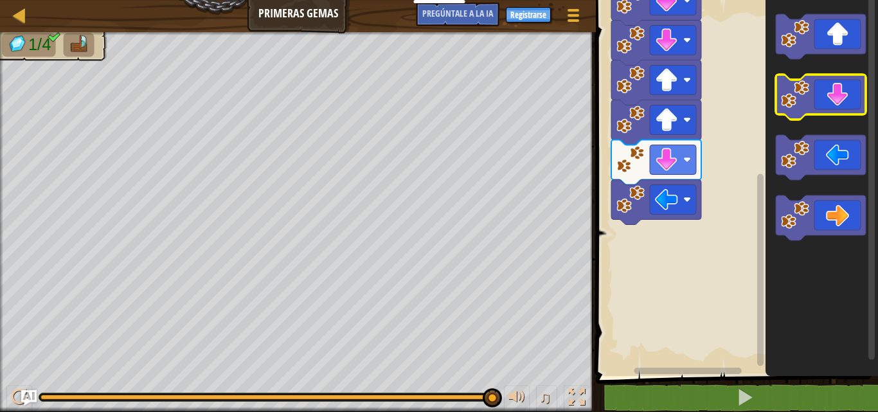
click at [812, 102] on icon "Espacio de trabajo de Blockly" at bounding box center [821, 97] width 90 height 45
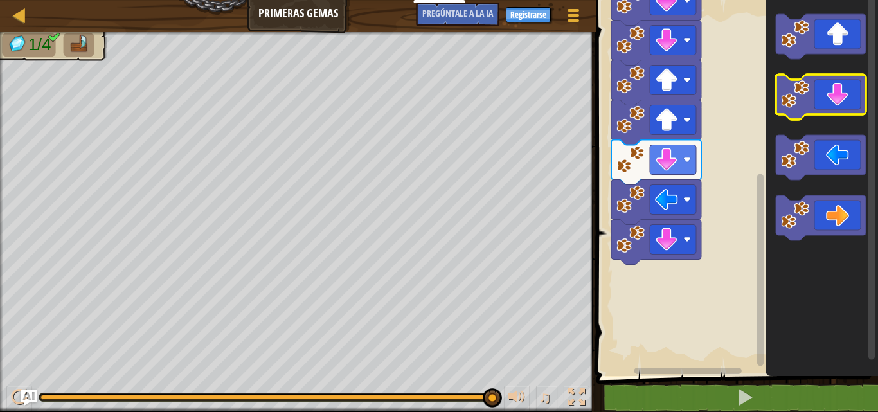
click at [824, 98] on icon "Espacio de trabajo de Blockly" at bounding box center [821, 97] width 90 height 45
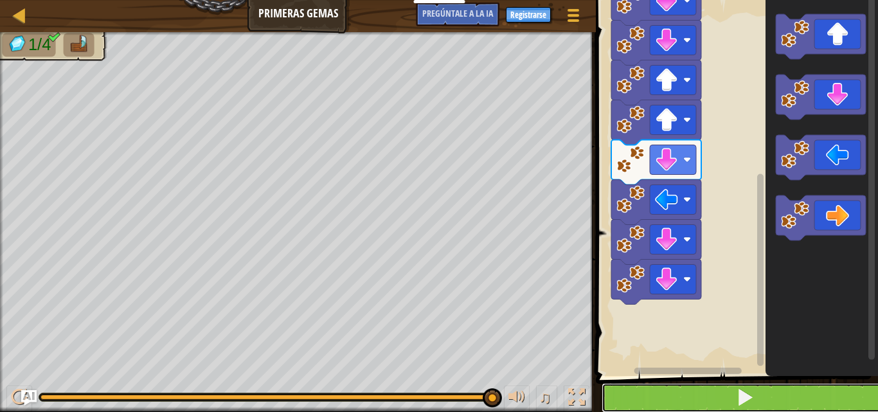
click at [746, 399] on span at bounding box center [745, 397] width 18 height 18
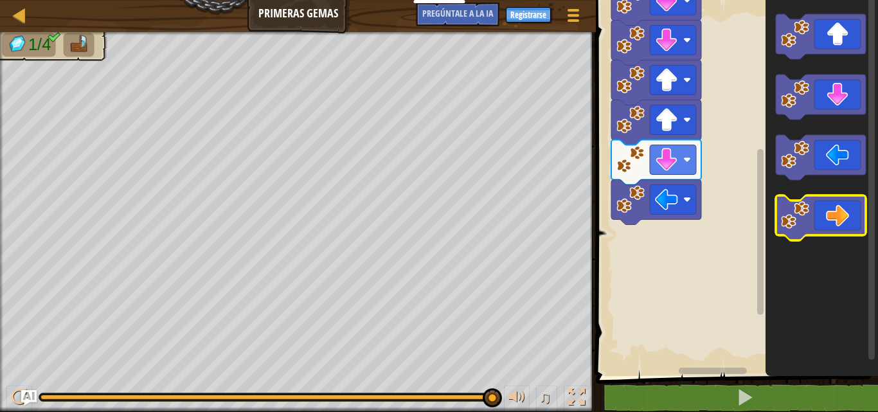
click at [816, 213] on icon "Espacio de trabajo de Blockly" at bounding box center [821, 217] width 90 height 45
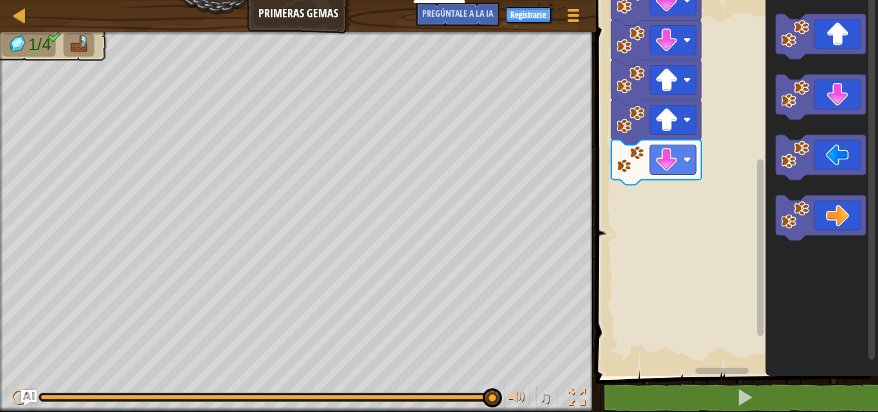
click at [642, 381] on span at bounding box center [738, 170] width 293 height 428
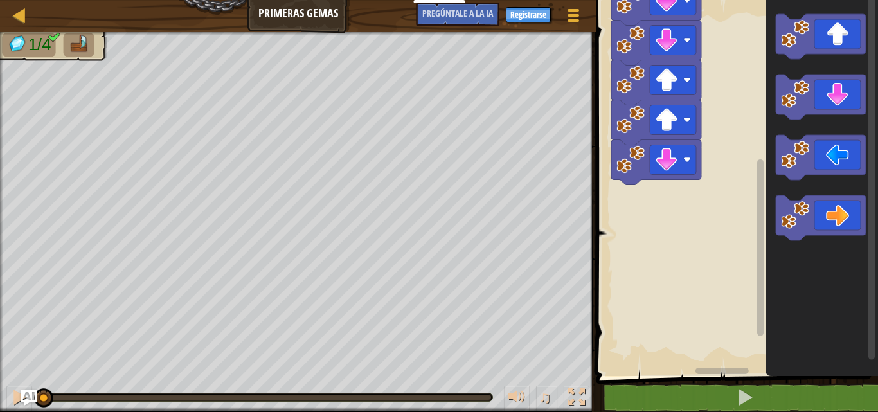
click at [17, 285] on div "1/4 ♫ Puma" at bounding box center [439, 222] width 878 height 380
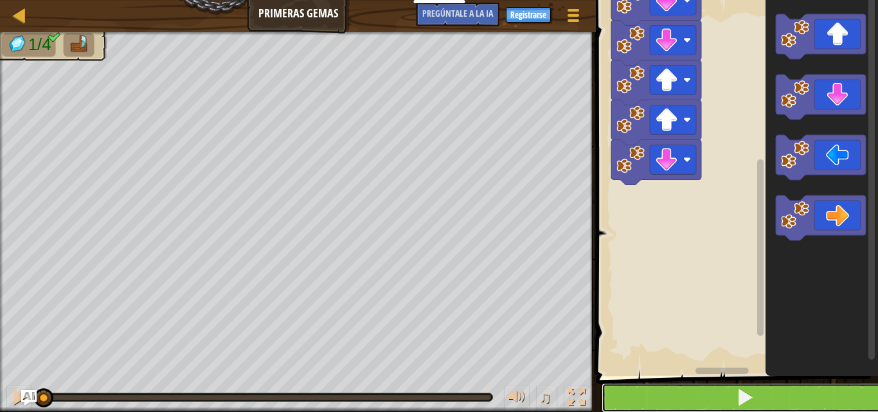
click at [759, 400] on button at bounding box center [745, 398] width 286 height 30
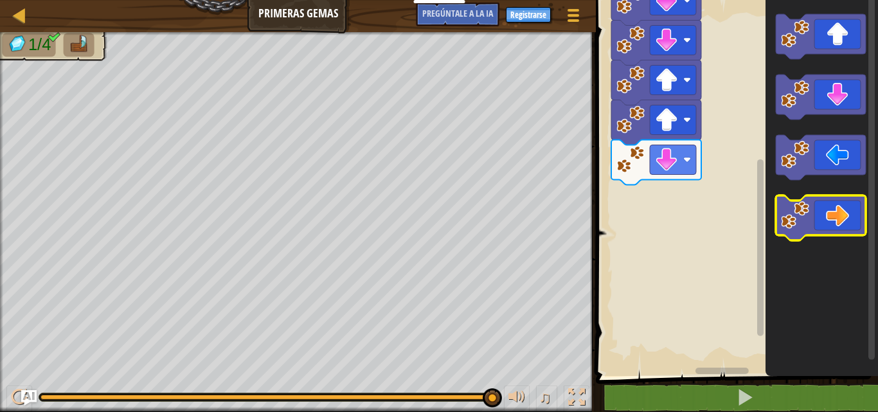
click at [860, 208] on icon "Espacio de trabajo de Blockly" at bounding box center [821, 217] width 90 height 45
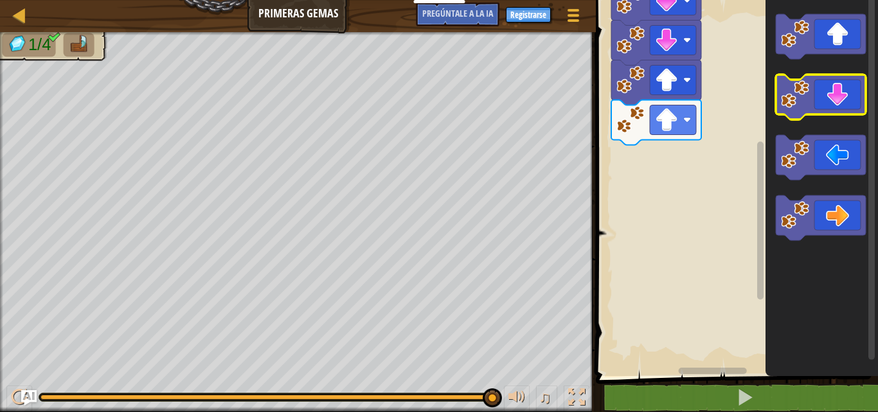
click at [842, 95] on icon "Espacio de trabajo de Blockly" at bounding box center [821, 97] width 90 height 45
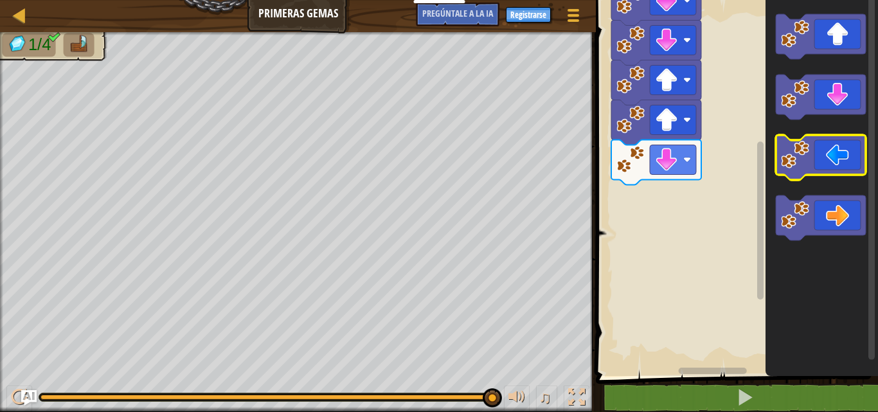
click at [787, 154] on image "Espacio de trabajo de Blockly" at bounding box center [795, 155] width 28 height 28
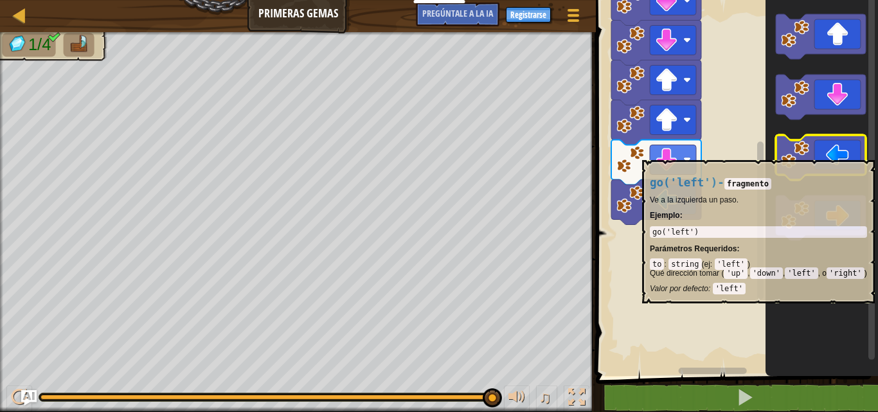
click at [789, 154] on image "Espacio de trabajo de Blockly" at bounding box center [795, 155] width 28 height 28
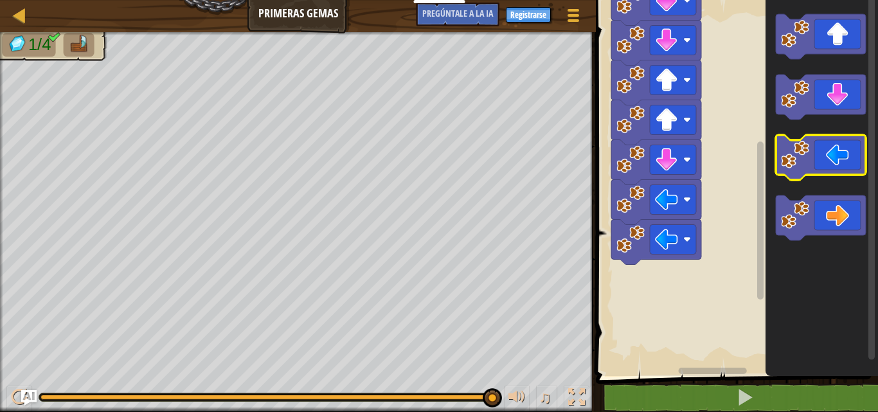
click at [789, 154] on image "Espacio de trabajo de Blockly" at bounding box center [795, 155] width 28 height 28
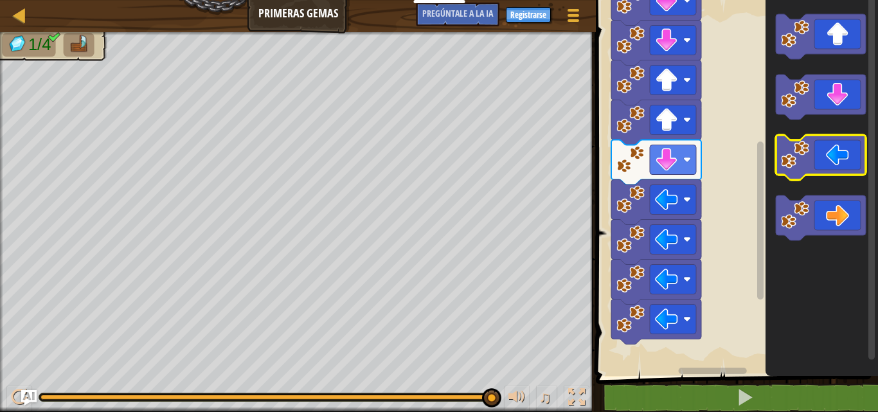
click at [789, 154] on image "Espacio de trabajo de Blockly" at bounding box center [795, 155] width 28 height 28
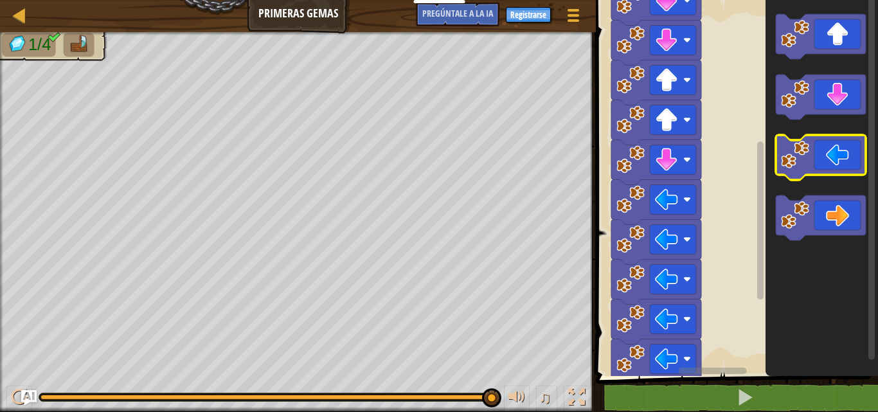
click at [789, 154] on image "Espacio de trabajo de Blockly" at bounding box center [795, 155] width 28 height 28
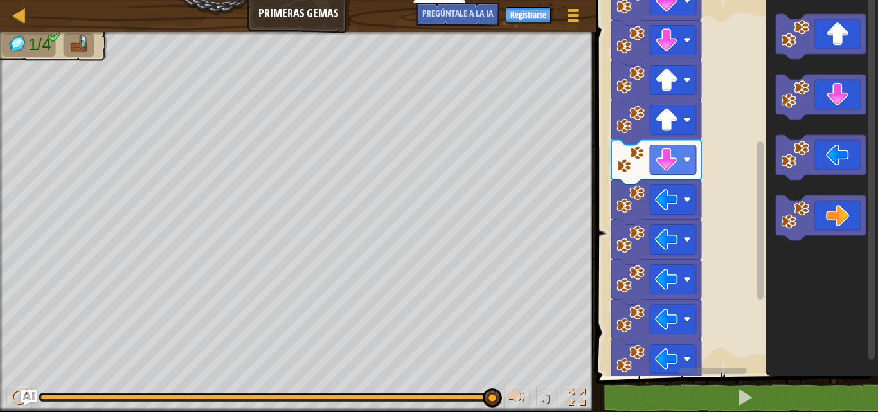
drag, startPoint x: 497, startPoint y: 393, endPoint x: 352, endPoint y: 391, distance: 145.3
click at [352, 391] on div "♫" at bounding box center [298, 394] width 596 height 39
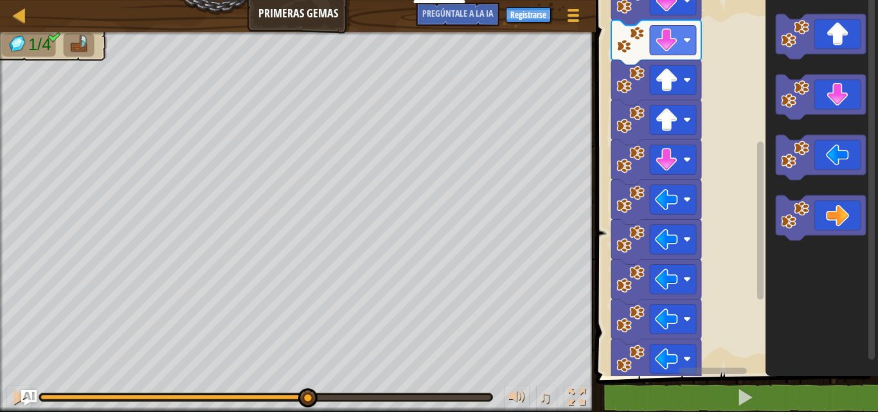
click at [305, 340] on div "1/4 ♫ Puma" at bounding box center [439, 222] width 878 height 380
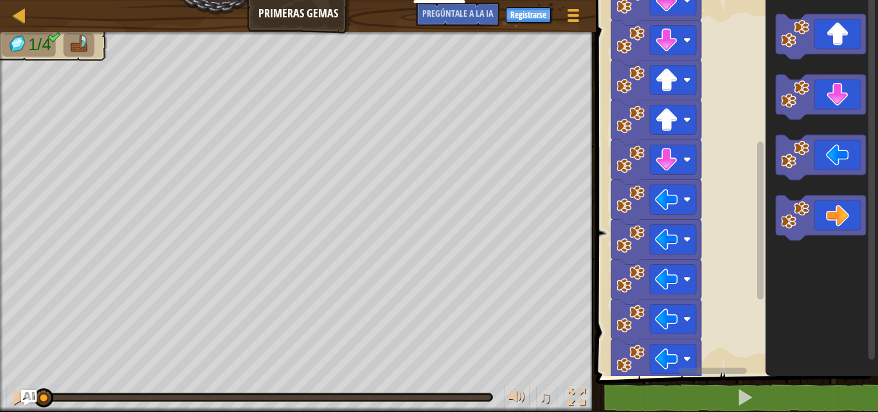
click at [12, 302] on div "1/4 ♫ Puma" at bounding box center [439, 222] width 878 height 380
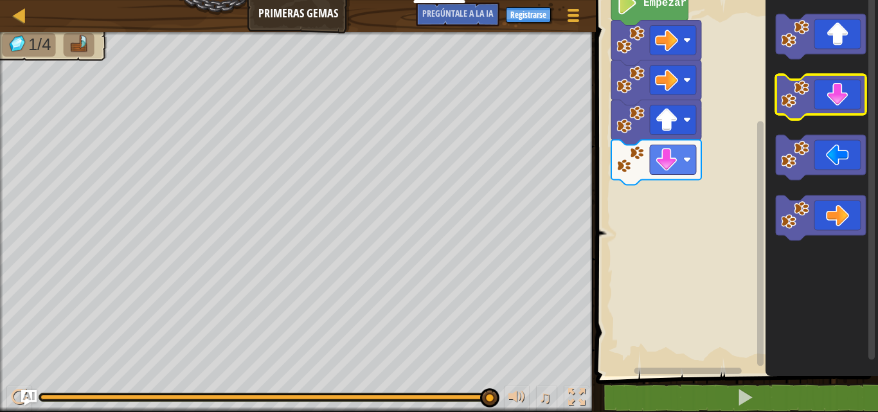
click at [813, 95] on icon "Espacio de trabajo de Blockly" at bounding box center [821, 97] width 90 height 45
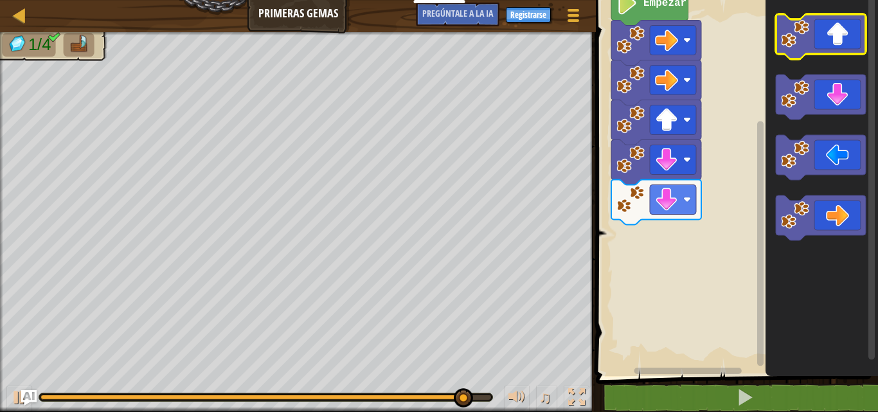
click at [831, 42] on icon "Espacio de trabajo de Blockly" at bounding box center [821, 36] width 90 height 45
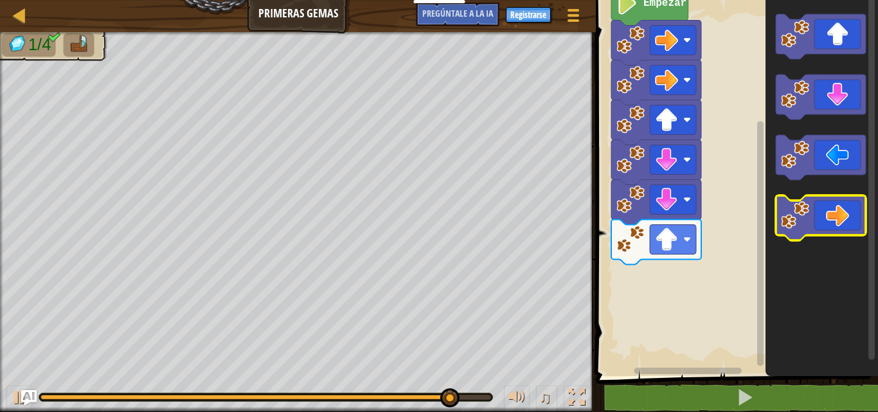
click at [845, 215] on icon "Espacio de trabajo de Blockly" at bounding box center [821, 217] width 90 height 45
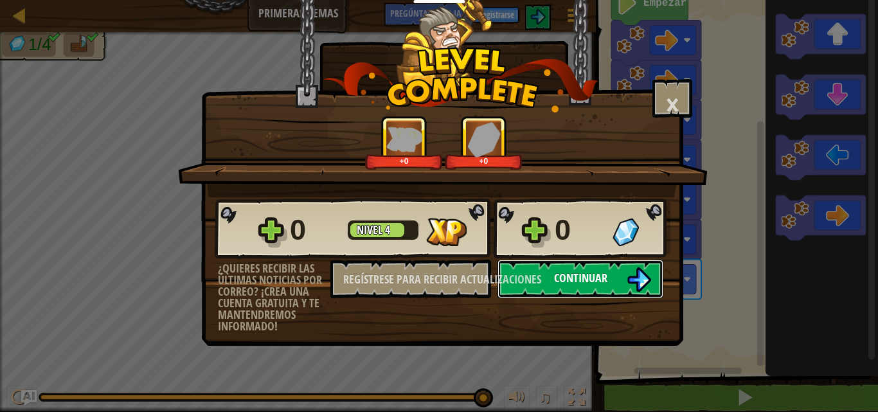
click at [621, 285] on button "Continuar" at bounding box center [581, 279] width 166 height 39
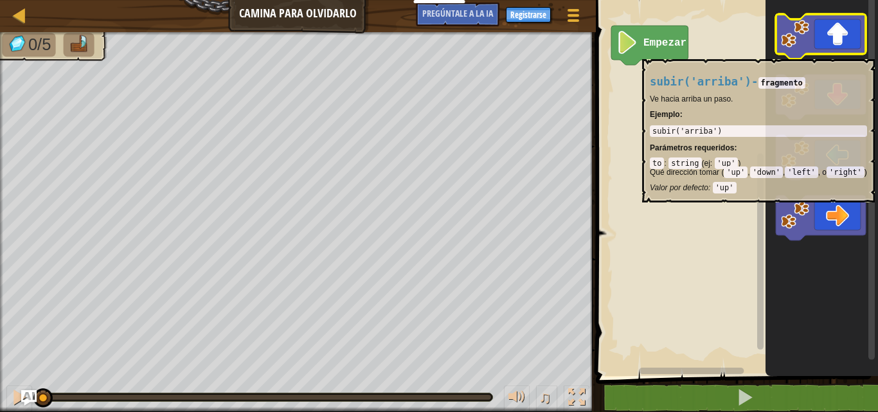
click at [846, 53] on icon "Espacio de trabajo de Blockly" at bounding box center [821, 36] width 90 height 45
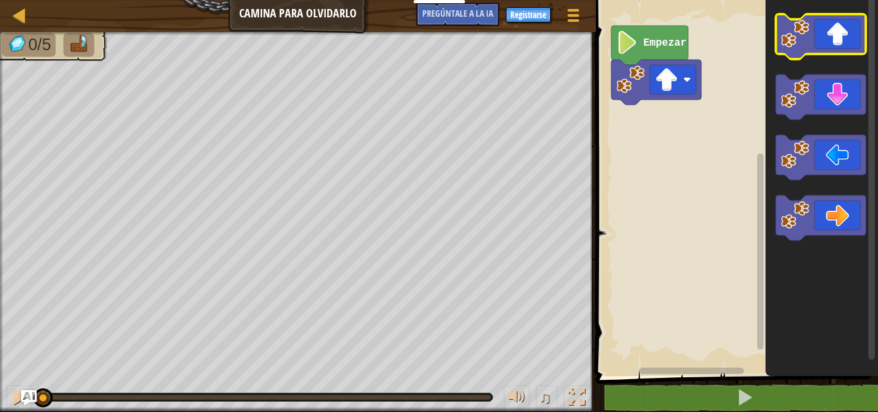
click at [846, 53] on icon "Espacio de trabajo de Blockly" at bounding box center [821, 36] width 90 height 45
click at [849, 53] on icon "Espacio de trabajo de Blockly" at bounding box center [821, 36] width 90 height 45
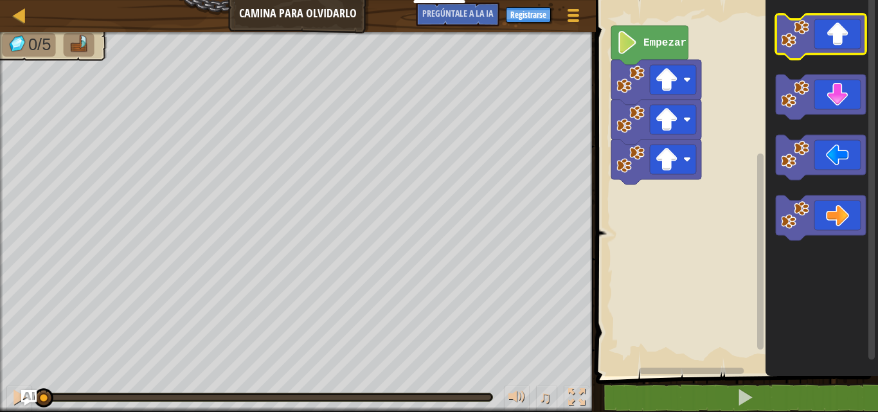
click at [849, 53] on icon "Espacio de trabajo de Blockly" at bounding box center [821, 36] width 90 height 45
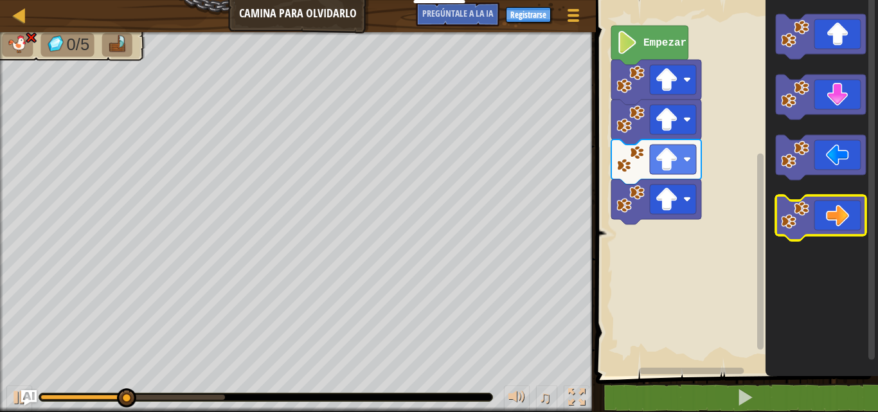
click at [839, 223] on icon "Espacio de trabajo de Blockly" at bounding box center [821, 217] width 90 height 45
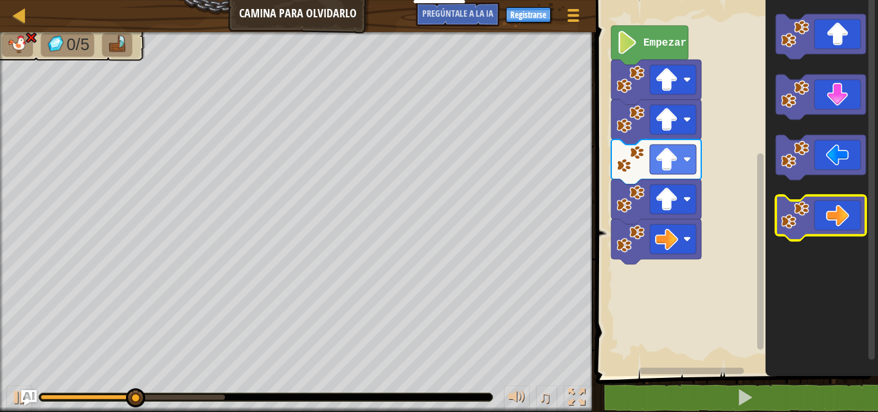
click at [839, 223] on icon "Espacio de trabajo de Blockly" at bounding box center [821, 217] width 90 height 45
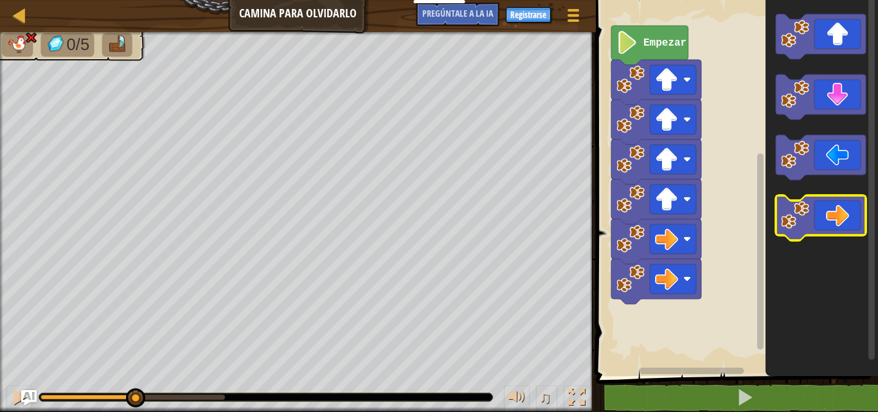
click at [839, 223] on icon "Espacio de trabajo de Blockly" at bounding box center [821, 217] width 90 height 45
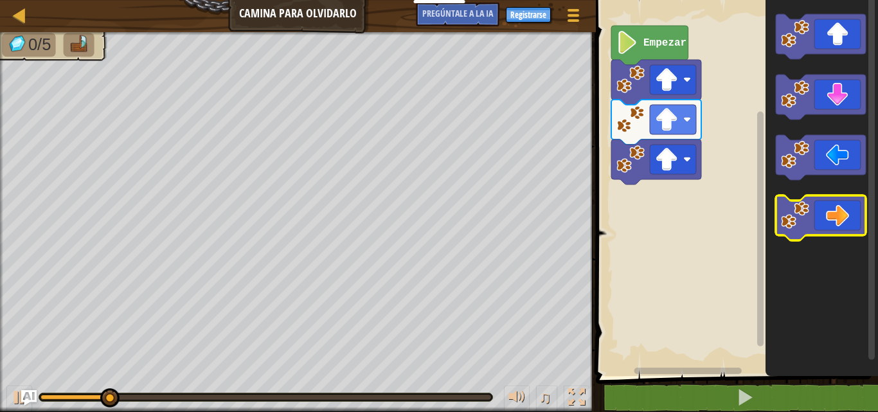
click at [849, 229] on icon "Espacio de trabajo de Blockly" at bounding box center [821, 217] width 90 height 45
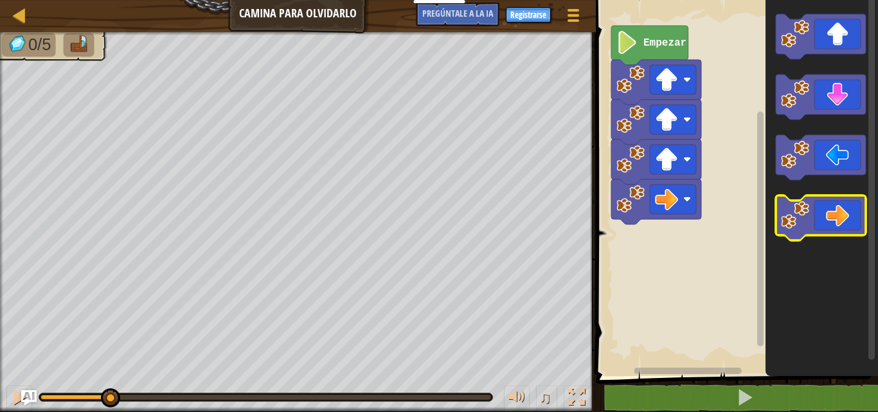
click at [849, 229] on icon "Espacio de trabajo de Blockly" at bounding box center [821, 217] width 90 height 45
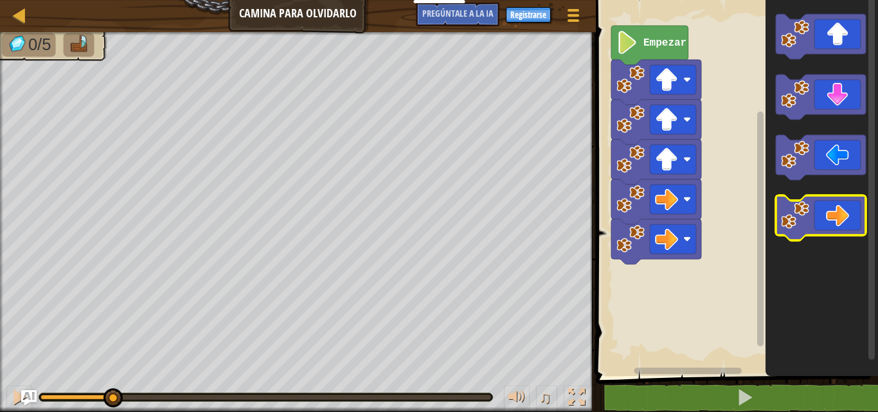
click at [849, 229] on icon "Espacio de trabajo de Blockly" at bounding box center [821, 217] width 90 height 45
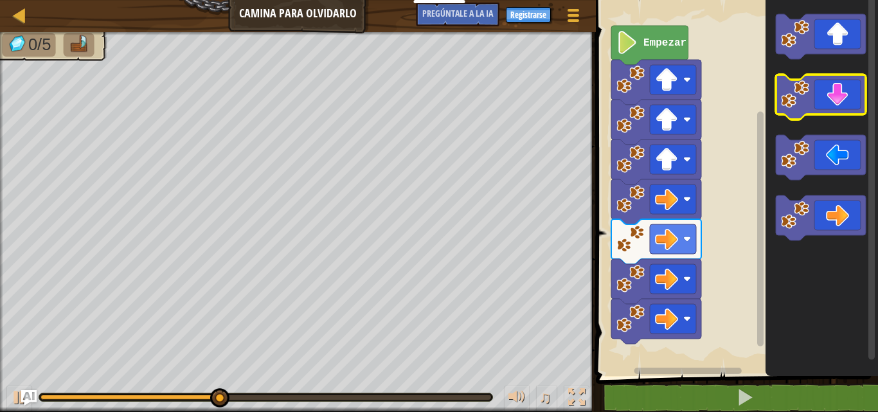
click at [819, 93] on icon "Espacio de trabajo de Blockly" at bounding box center [821, 97] width 90 height 45
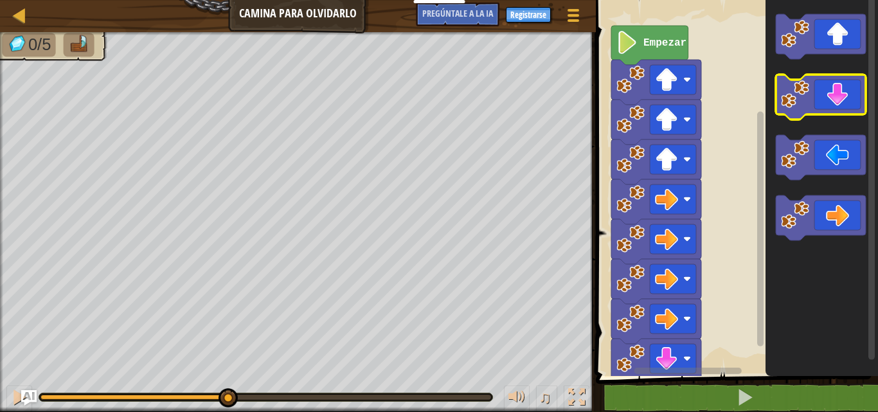
click at [819, 93] on icon "Espacio de trabajo de Blockly" at bounding box center [821, 97] width 90 height 45
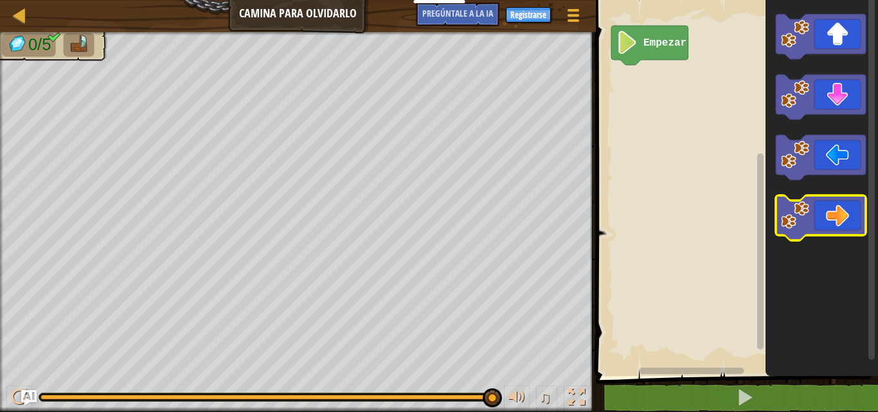
click at [819, 228] on icon "Espacio de trabajo de Blockly" at bounding box center [821, 217] width 90 height 45
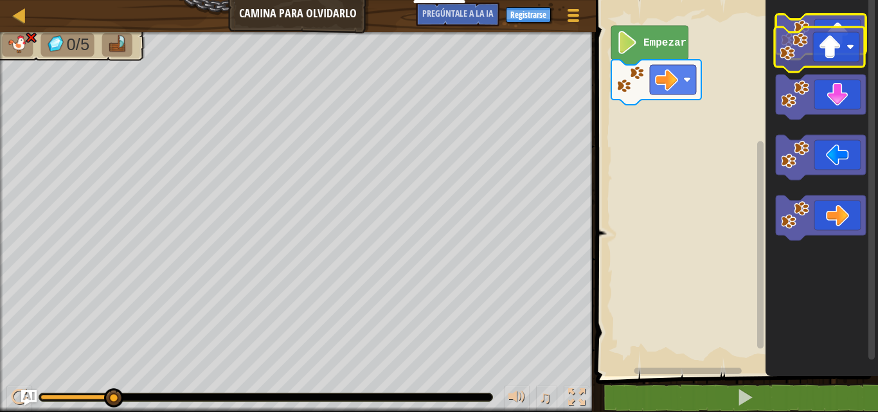
click at [849, 40] on icon "Espacio de trabajo de Blockly" at bounding box center [821, 36] width 90 height 45
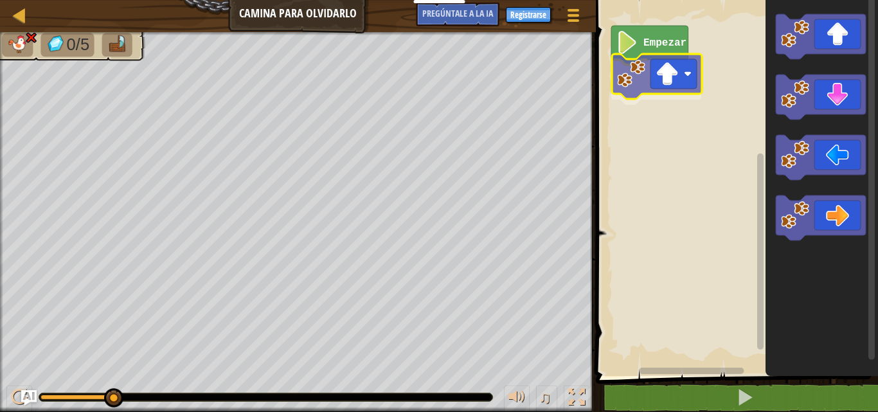
click at [653, 86] on div "Empezar" at bounding box center [735, 185] width 286 height 383
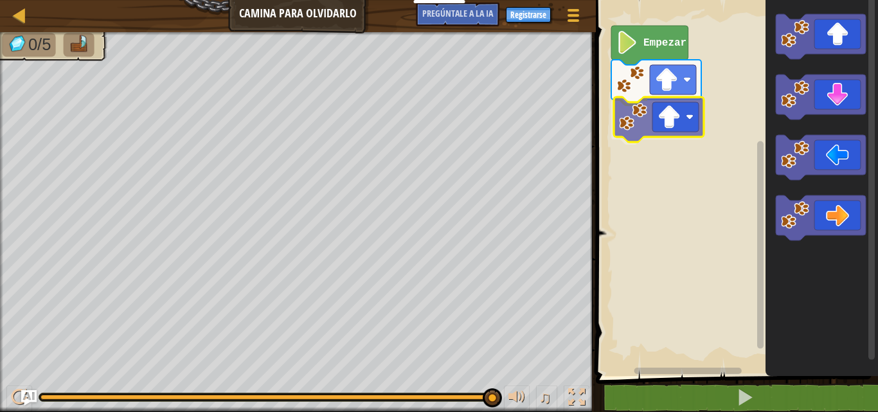
click at [630, 124] on div "Empezar" at bounding box center [735, 185] width 286 height 383
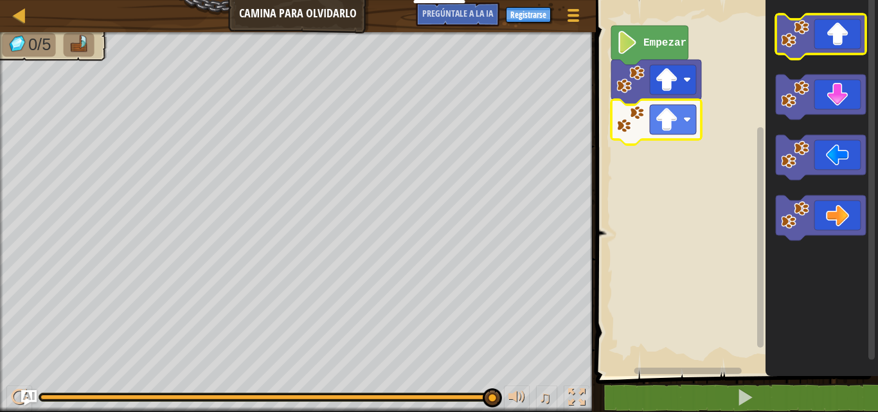
click at [819, 51] on icon "Espacio de trabajo de Blockly" at bounding box center [821, 36] width 90 height 45
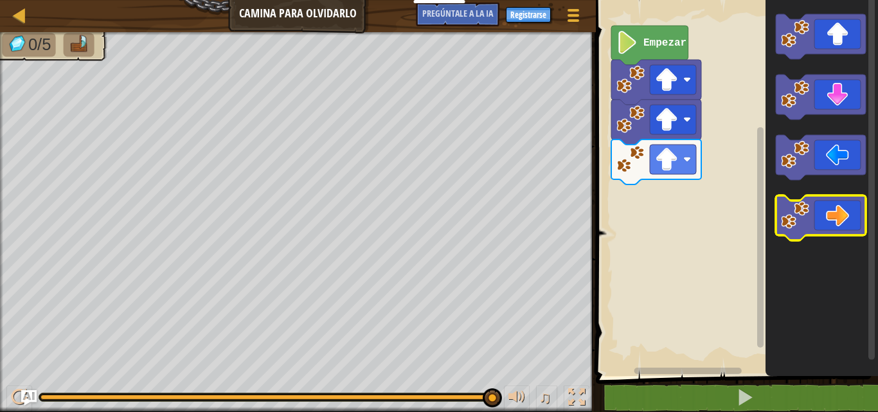
click at [823, 219] on icon "Espacio de trabajo de Blockly" at bounding box center [821, 217] width 90 height 45
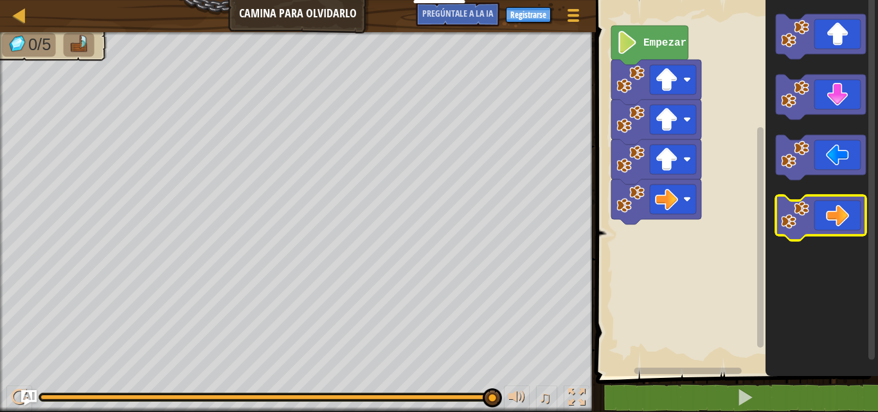
click at [824, 219] on icon "Espacio de trabajo de Blockly" at bounding box center [821, 217] width 90 height 45
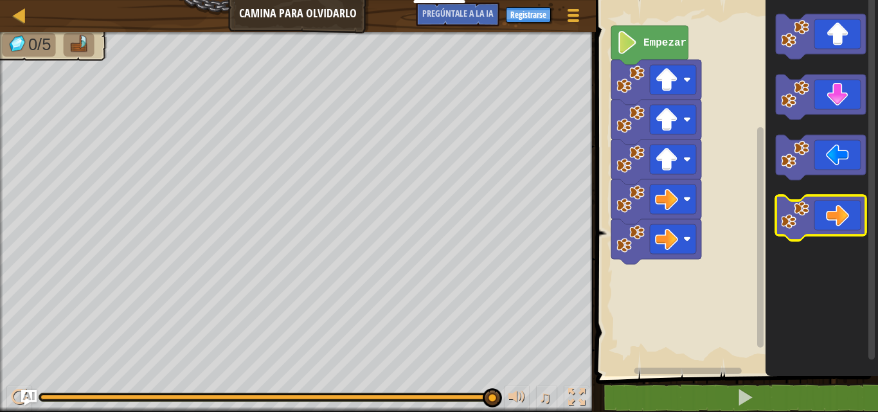
click at [824, 219] on icon "Espacio de trabajo de Blockly" at bounding box center [821, 217] width 90 height 45
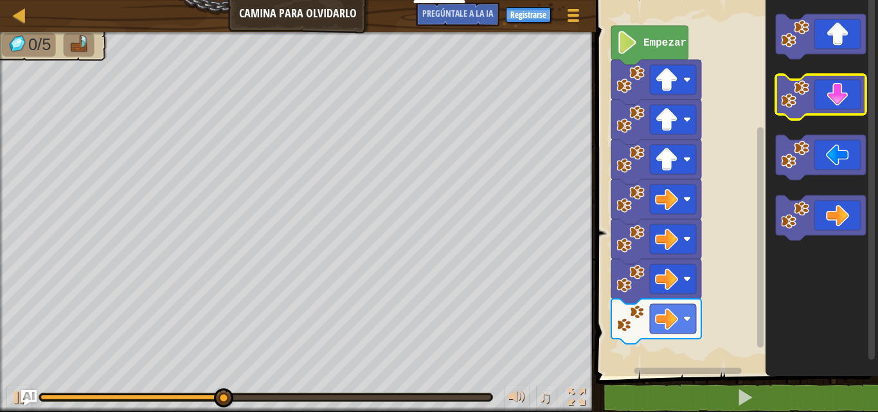
click at [795, 113] on icon "Espacio de trabajo de Blockly" at bounding box center [821, 97] width 90 height 45
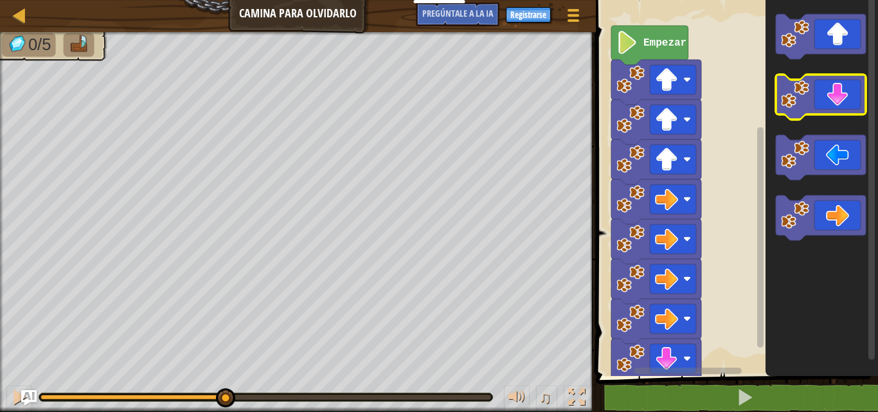
click at [795, 113] on icon "Espacio de trabajo de Blockly" at bounding box center [821, 97] width 90 height 45
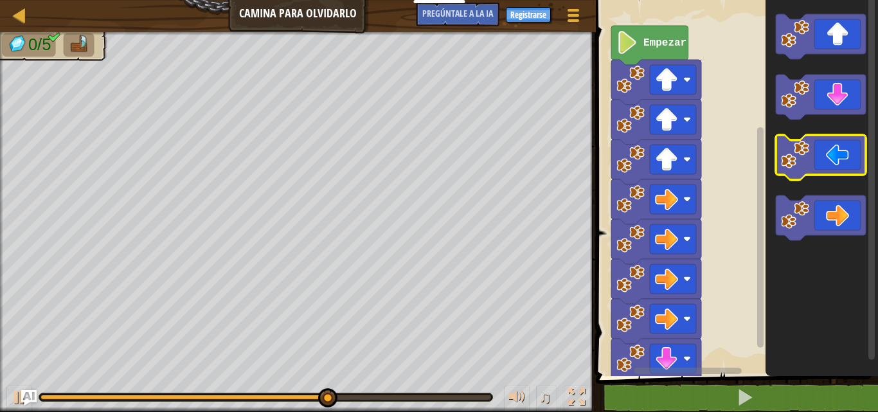
click at [804, 168] on image "Espacio de trabajo de Blockly" at bounding box center [795, 155] width 28 height 28
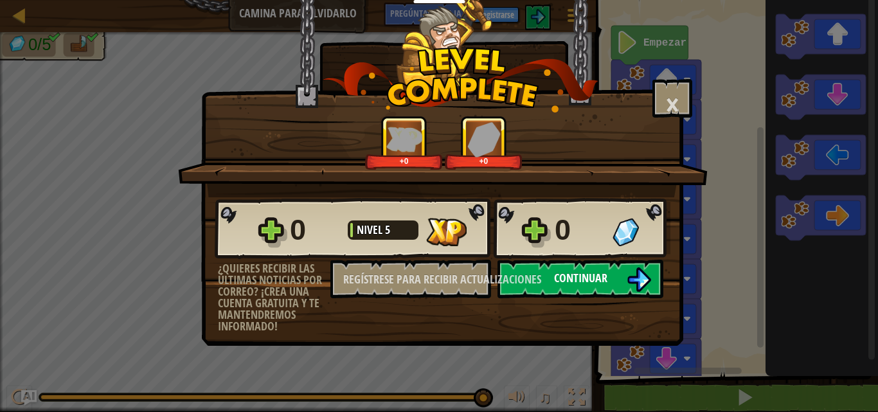
click at [549, 280] on button "Continuar" at bounding box center [581, 279] width 166 height 39
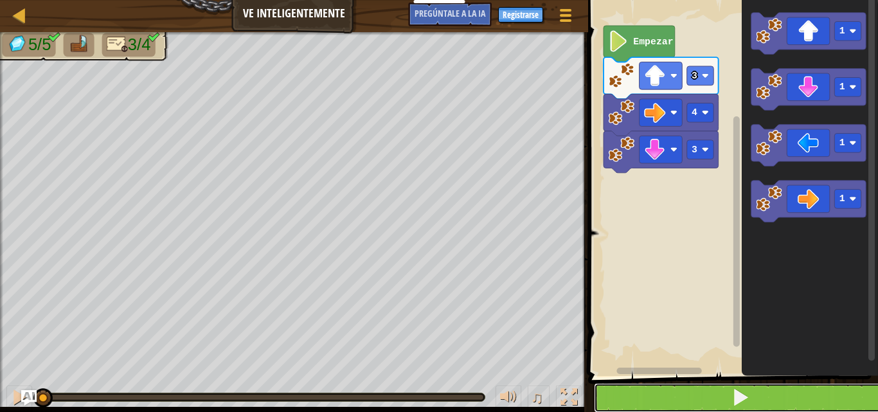
click at [705, 401] on button at bounding box center [741, 398] width 294 height 30
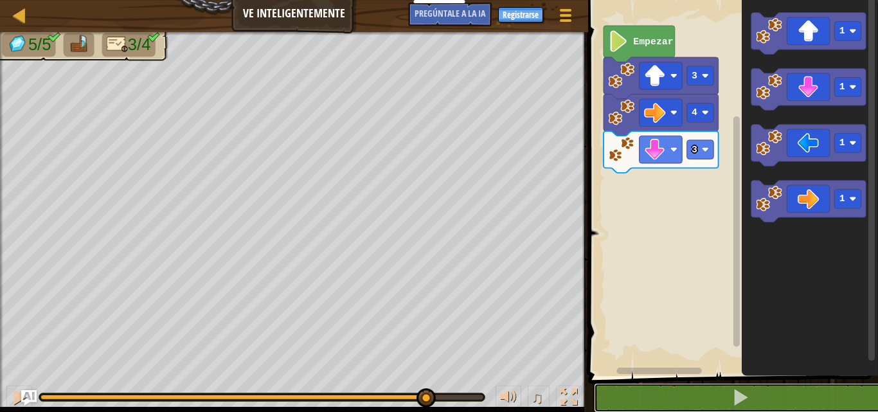
drag, startPoint x: 233, startPoint y: 404, endPoint x: 425, endPoint y: 435, distance: 194.1
click at [425, 0] on html "Docentes Crear Cuenta Gratis Soluciones para Escuelas y [GEOGRAPHIC_DATA] previ…" at bounding box center [439, 0] width 878 height 0
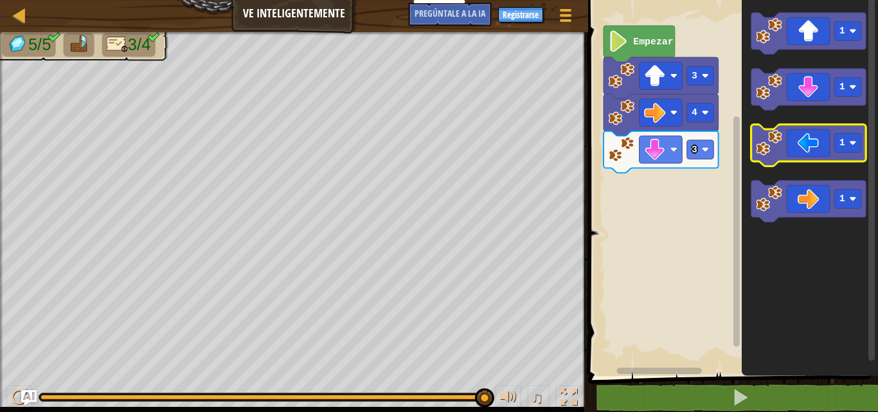
click at [786, 133] on icon "Espacio de trabajo de Blockly" at bounding box center [808, 146] width 115 height 42
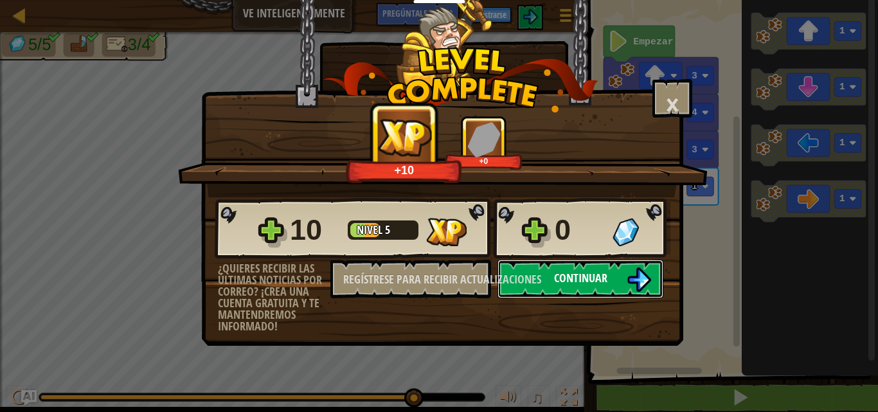
click at [551, 271] on button "Continuar" at bounding box center [581, 279] width 166 height 39
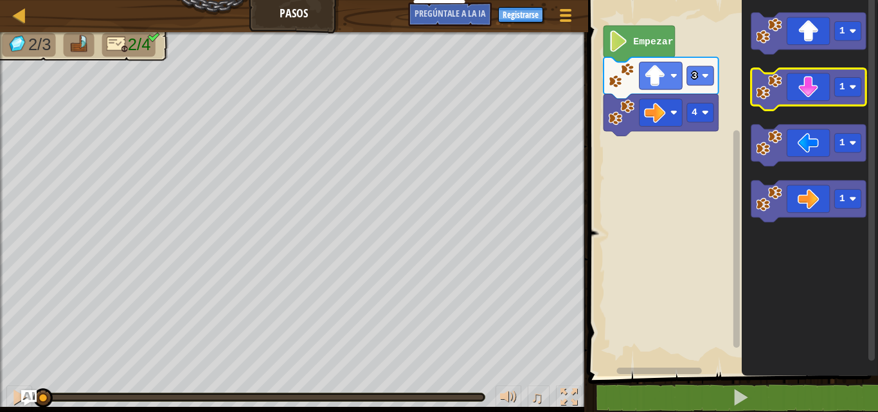
click at [814, 105] on icon "Espacio de trabajo de Blockly" at bounding box center [808, 90] width 115 height 42
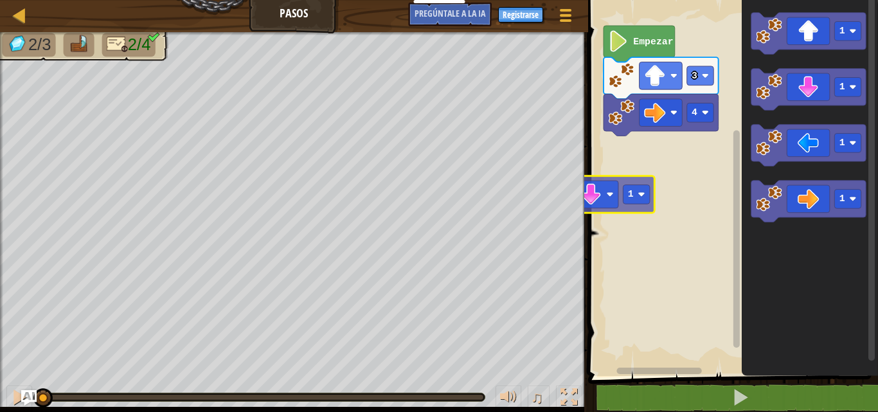
click at [561, 207] on div "Mapa Pasos Menú del [DEMOGRAPHIC_DATA] Registrarse [DEMOGRAPHIC_DATA]le a la IA…" at bounding box center [439, 206] width 878 height 412
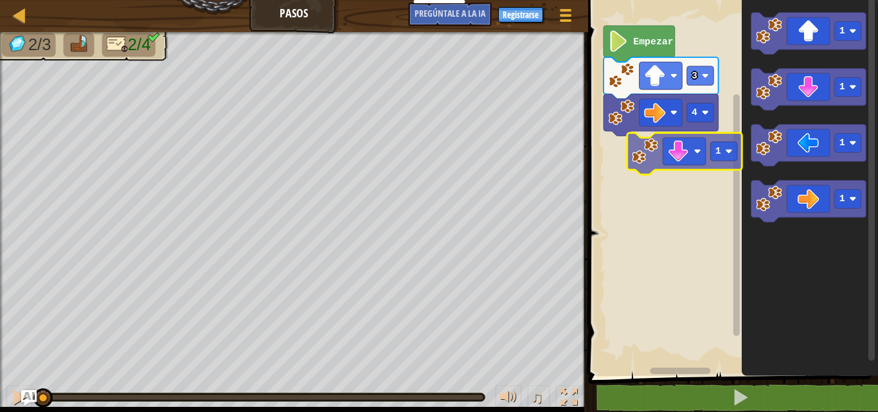
click at [622, 158] on div "4 3 Empezar 1 1 1 1 1" at bounding box center [732, 185] width 294 height 383
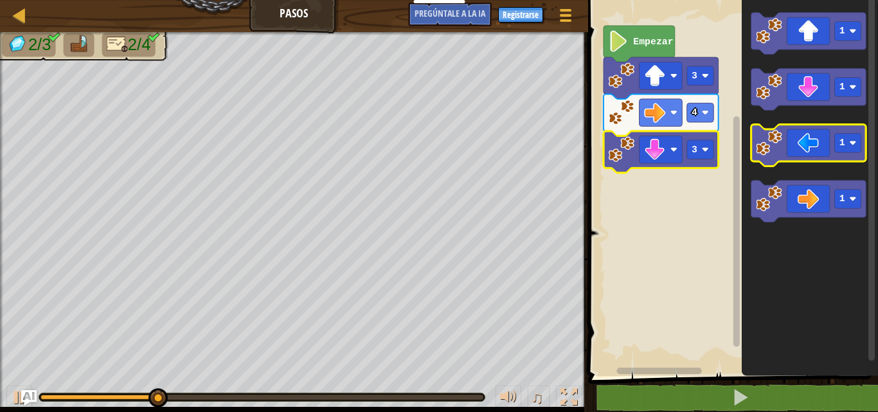
click at [779, 139] on image "Espacio de trabajo de Blockly" at bounding box center [769, 143] width 26 height 26
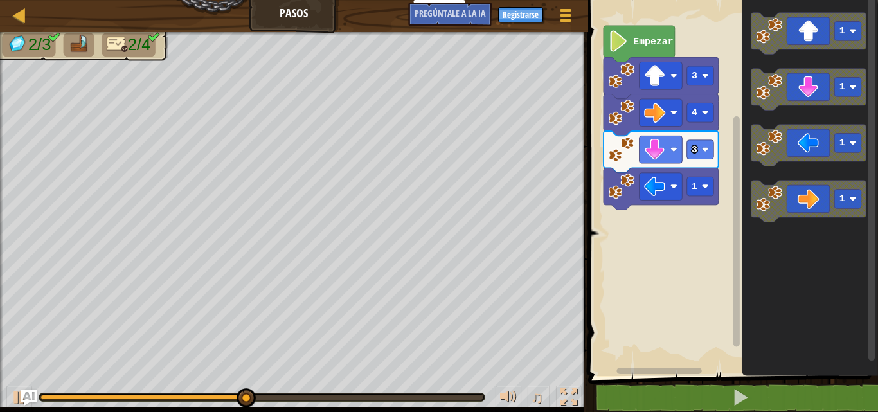
click at [448, 396] on div at bounding box center [262, 397] width 443 height 5
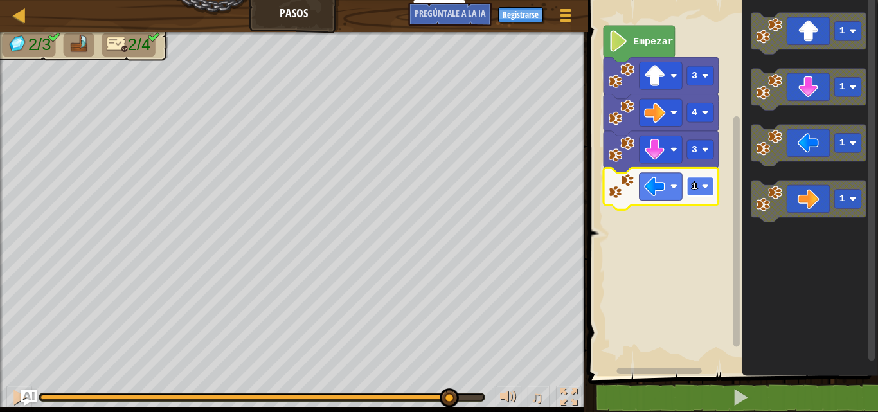
click at [701, 189] on rect "Espacio de trabajo de Blockly" at bounding box center [700, 186] width 27 height 19
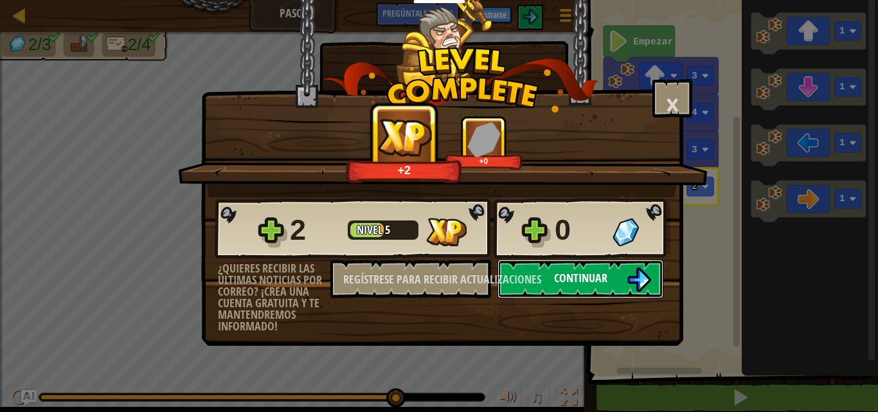
click at [571, 285] on font "Continuar" at bounding box center [580, 278] width 53 height 16
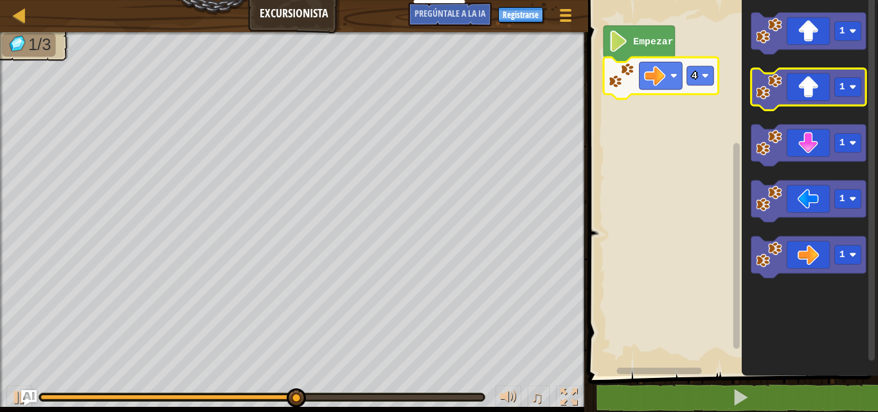
click at [770, 102] on icon "Espacio de trabajo de Blockly" at bounding box center [808, 90] width 115 height 42
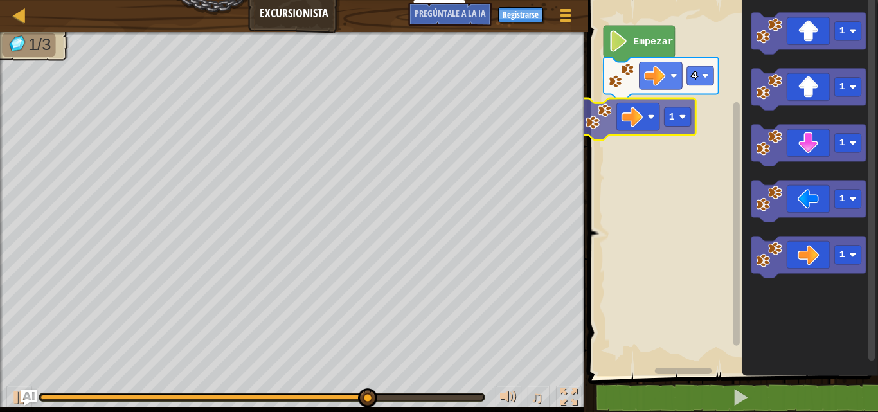
click at [635, 114] on div "Empezar 4 1 1 1 1 1 1" at bounding box center [732, 185] width 294 height 383
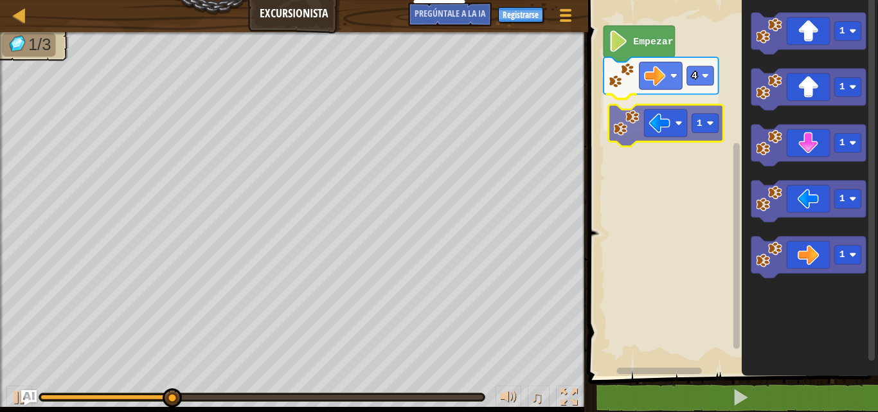
click at [666, 127] on div "Empezar 4 1 1 1 1 1 1 1" at bounding box center [732, 185] width 294 height 383
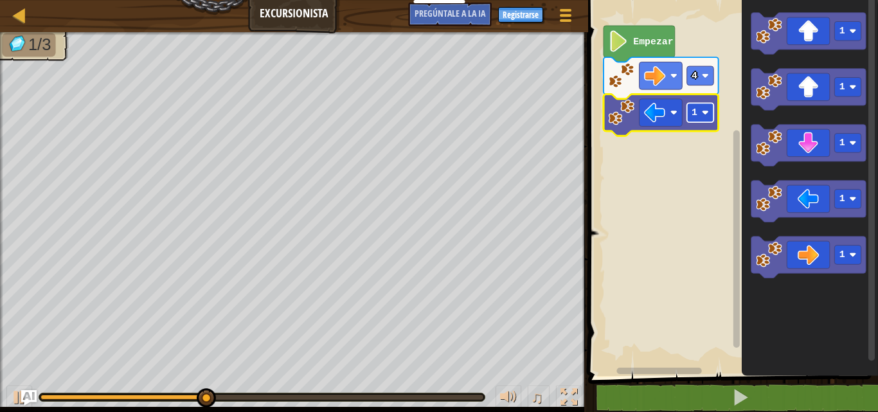
click at [701, 114] on rect "Espacio de trabajo de Blockly" at bounding box center [700, 112] width 27 height 19
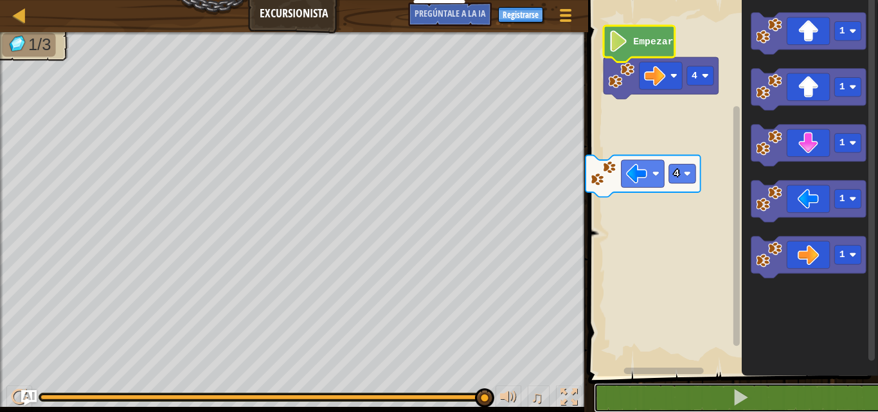
drag, startPoint x: 678, startPoint y: 394, endPoint x: 679, endPoint y: 383, distance: 11.0
click at [679, 394] on button at bounding box center [741, 398] width 294 height 30
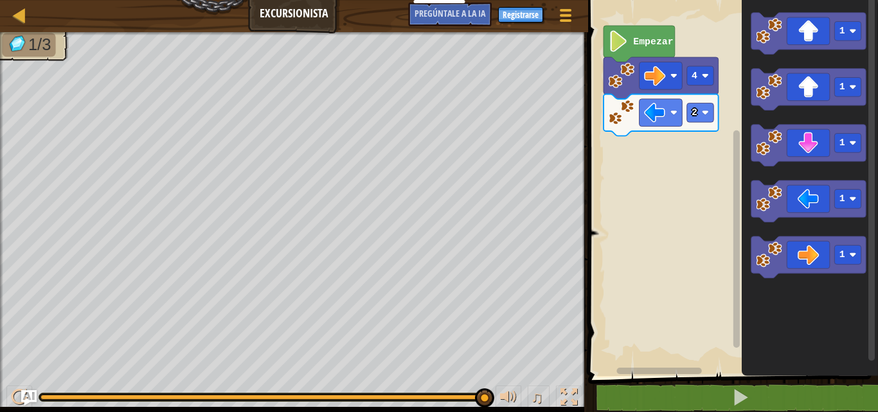
click at [709, 141] on div "Empezar 4 2 1 1 1 1 1" at bounding box center [732, 185] width 294 height 383
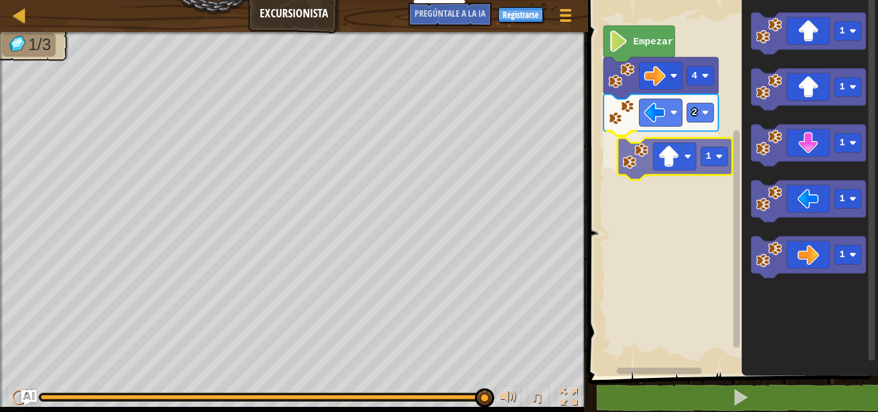
click at [628, 167] on div "Empezar 4 2 1 1 1 1 1 1 1" at bounding box center [732, 185] width 294 height 383
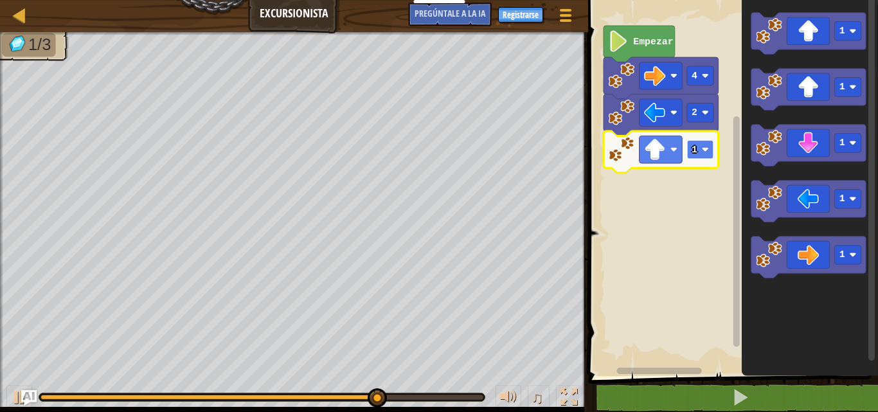
click at [697, 145] on text "1" at bounding box center [695, 150] width 6 height 10
click at [705, 152] on image "Espacio de trabajo de Blockly" at bounding box center [705, 149] width 7 height 7
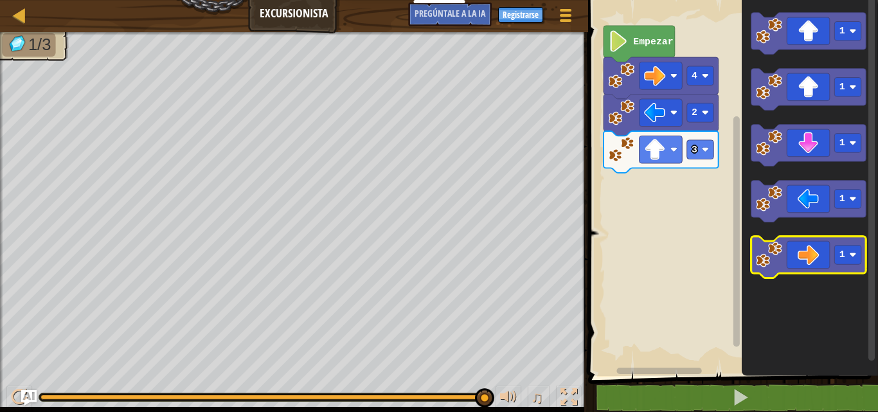
click at [814, 258] on icon "Espacio de trabajo de Blockly" at bounding box center [808, 258] width 115 height 42
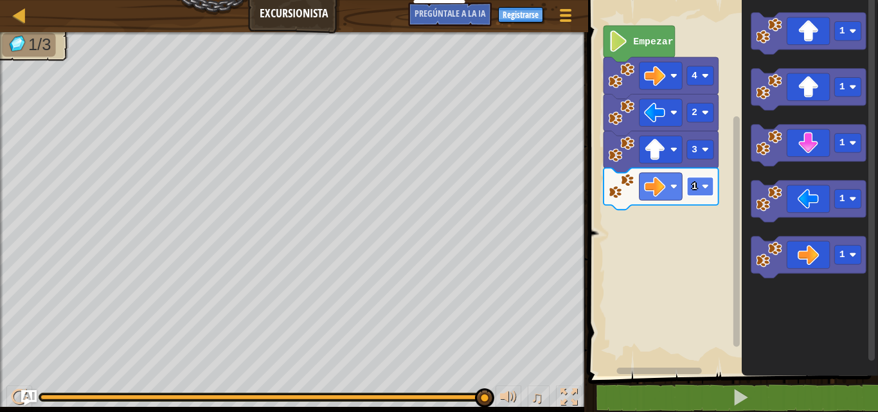
click at [708, 187] on image "Espacio de trabajo de Blockly" at bounding box center [705, 186] width 7 height 7
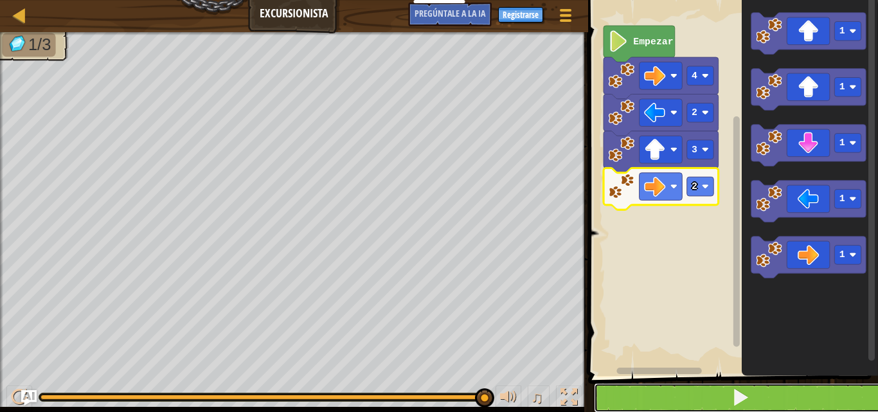
click at [686, 406] on button at bounding box center [741, 398] width 294 height 30
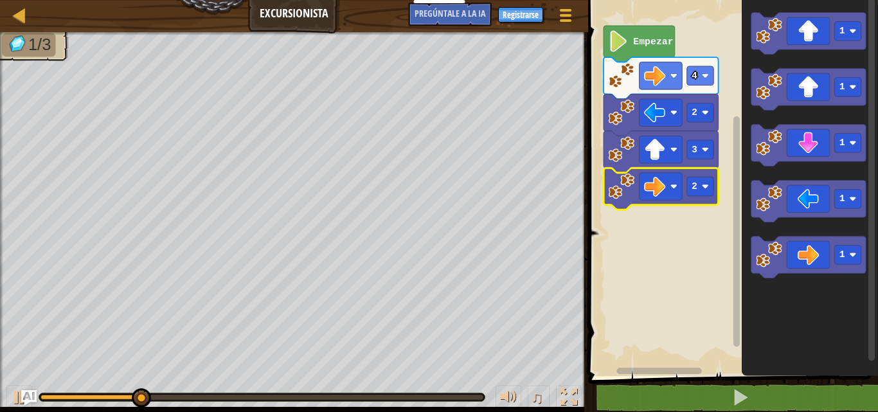
drag, startPoint x: 296, startPoint y: 391, endPoint x: 418, endPoint y: 419, distance: 125.3
click at [418, 0] on html "Docentes Crear Cuenta Gratis Soluciones para Escuelas y [GEOGRAPHIC_DATA] previ…" at bounding box center [439, 0] width 878 height 0
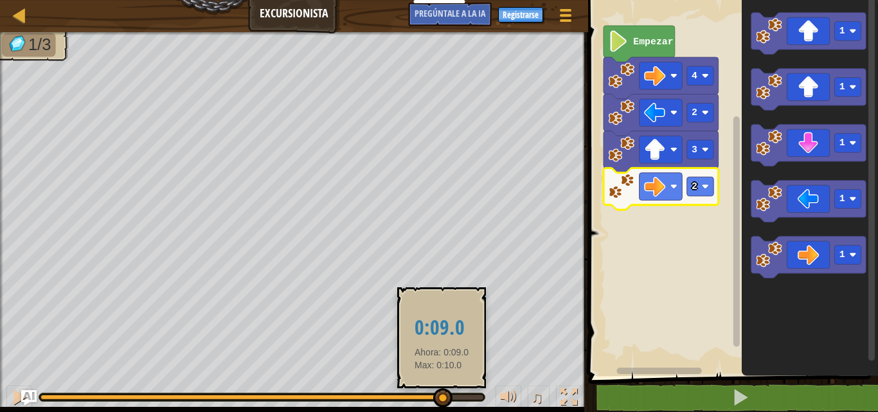
drag, startPoint x: 214, startPoint y: 394, endPoint x: 442, endPoint y: 404, distance: 227.9
click at [442, 404] on div at bounding box center [442, 397] width 19 height 19
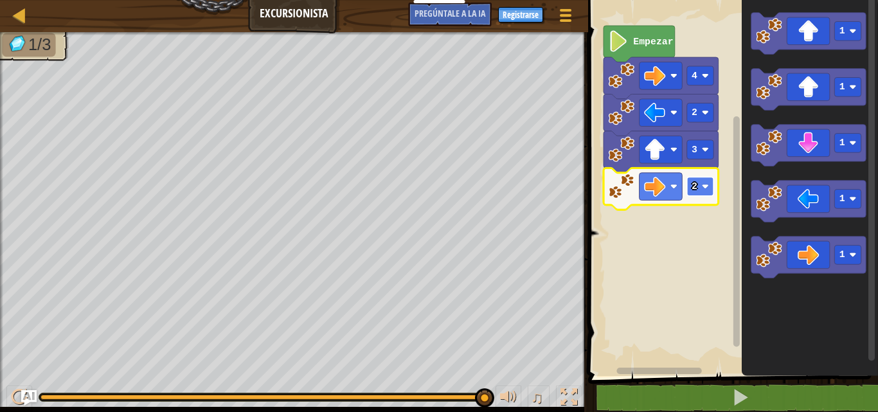
click at [706, 185] on image "Espacio de trabajo de Blockly" at bounding box center [705, 186] width 7 height 7
click at [704, 191] on rect "Espacio de trabajo de Blockly" at bounding box center [700, 186] width 27 height 19
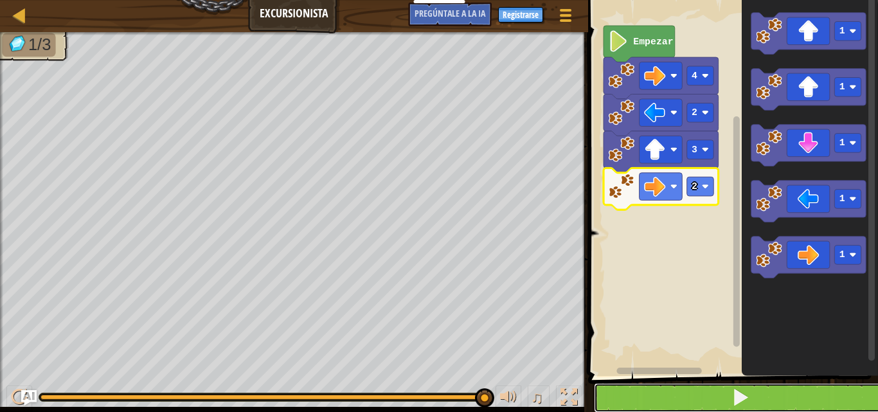
click at [727, 397] on button at bounding box center [741, 398] width 294 height 30
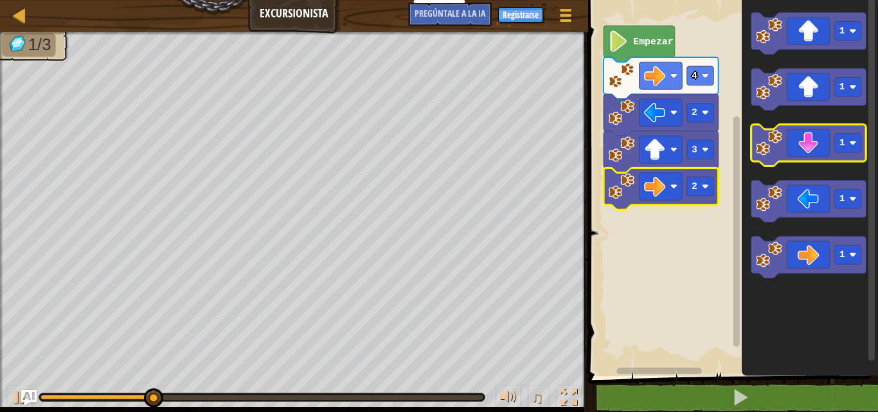
click at [790, 141] on icon "Espacio de trabajo de Blockly" at bounding box center [808, 146] width 115 height 42
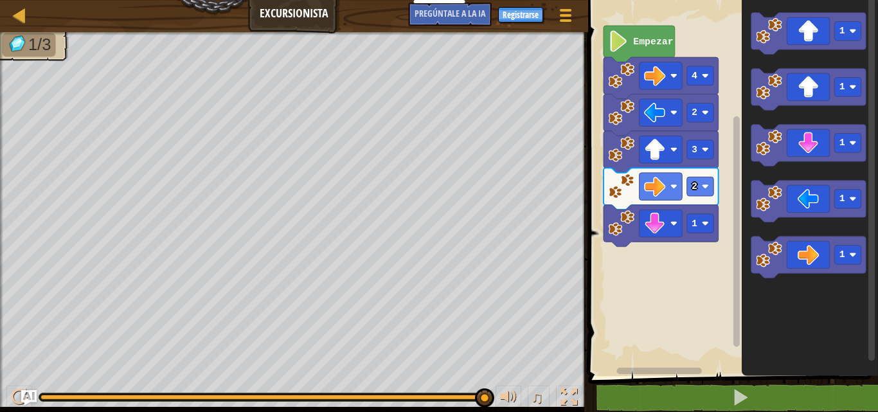
drag, startPoint x: 370, startPoint y: 396, endPoint x: 555, endPoint y: 412, distance: 185.8
click at [554, 0] on html "Docentes Crear Cuenta Gratis Soluciones para Escuelas y [GEOGRAPHIC_DATA] previ…" at bounding box center [439, 0] width 878 height 0
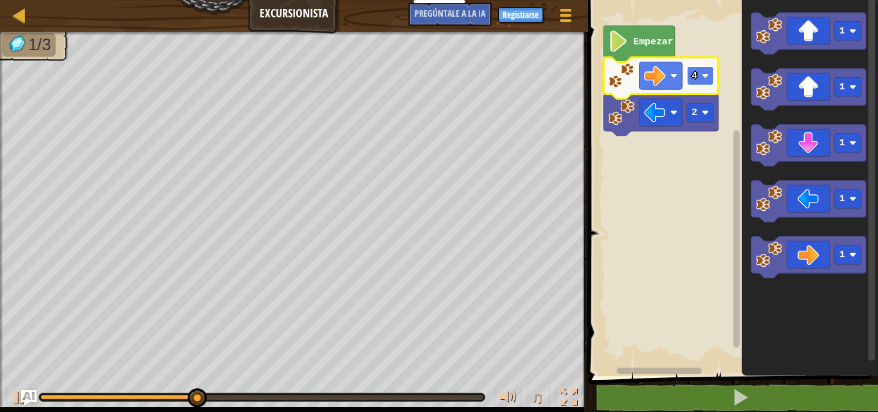
click at [702, 82] on rect "Espacio de trabajo de Blockly" at bounding box center [700, 75] width 27 height 19
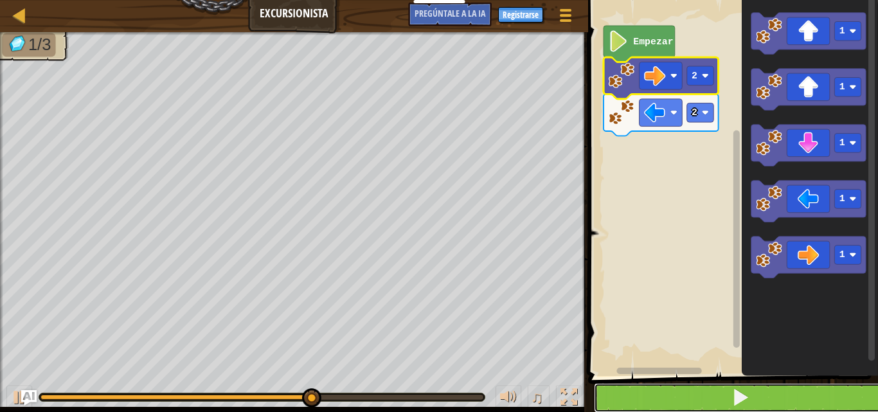
click at [680, 407] on button at bounding box center [741, 398] width 294 height 30
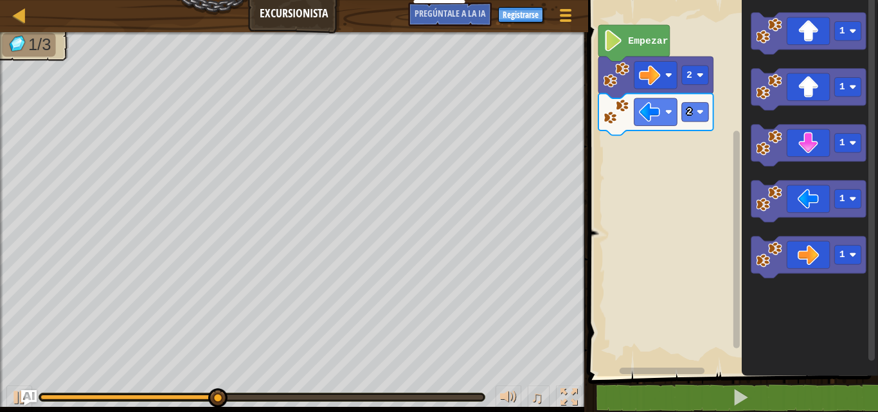
click at [679, 141] on rect "Espacio de trabajo de Blockly" at bounding box center [732, 185] width 294 height 383
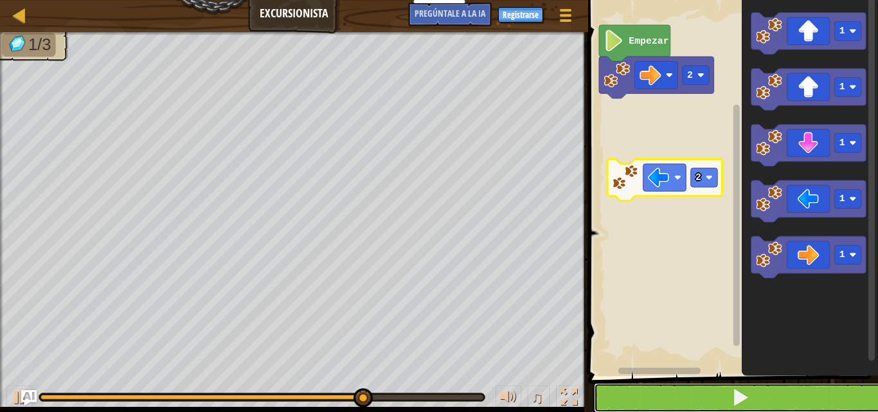
click at [612, 388] on button at bounding box center [741, 398] width 294 height 30
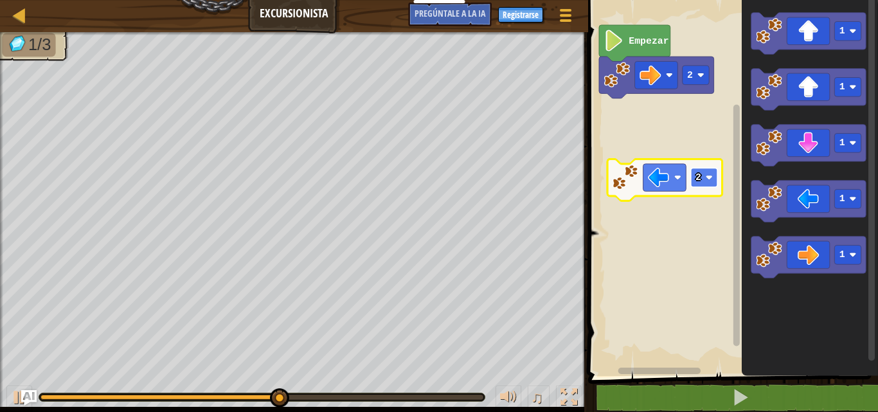
click at [708, 177] on image "Espacio de trabajo de Blockly" at bounding box center [708, 177] width 7 height 7
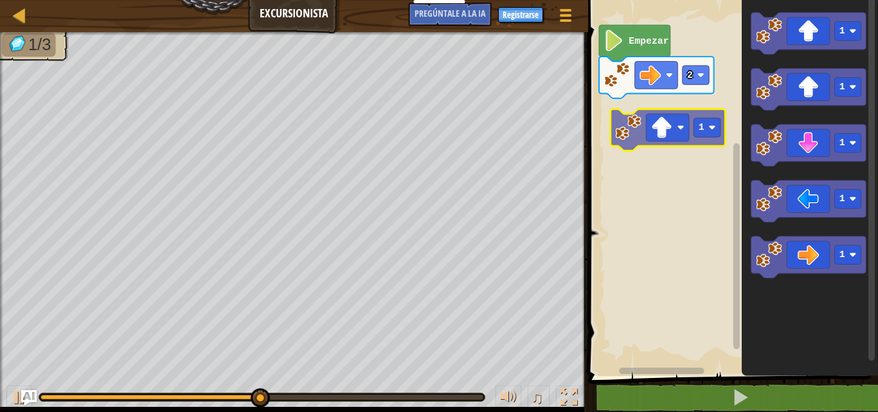
click at [671, 136] on div "2 Empezar 1 1 1 1 1 1" at bounding box center [732, 185] width 294 height 383
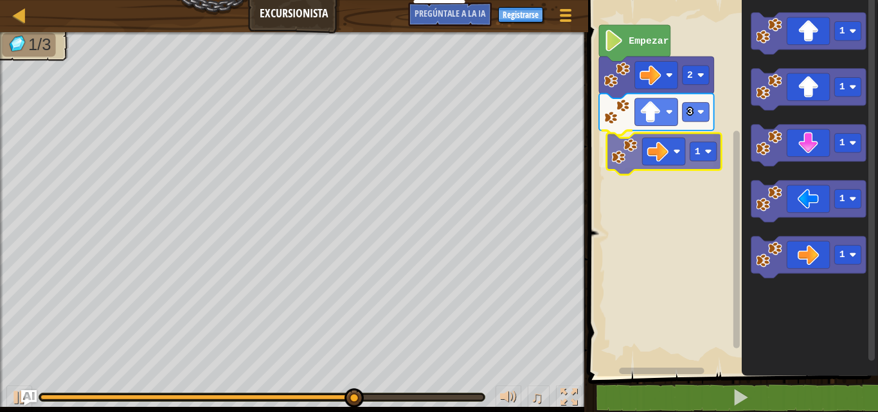
click at [640, 150] on div "Empezar 2 3 1 1 1 1 1 1 1" at bounding box center [732, 185] width 294 height 383
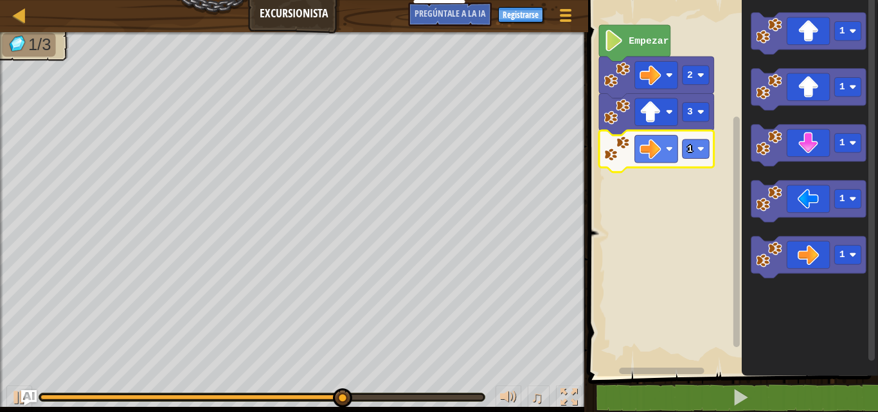
click at [707, 159] on icon "Espacio de trabajo de Blockly" at bounding box center [656, 152] width 115 height 42
click at [698, 142] on rect "Espacio de trabajo de Blockly" at bounding box center [695, 149] width 27 height 19
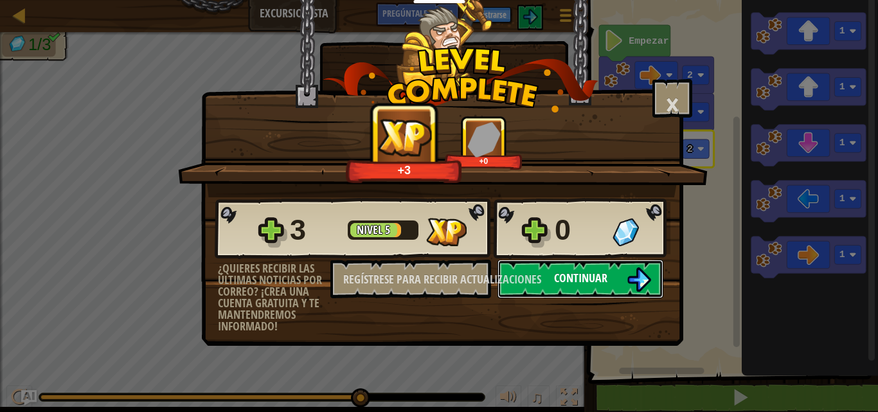
click at [536, 284] on div "3 Nivel 5 0 ¿Quieres recibir las últimas noticias por correo? ¡Crea una cuenta …" at bounding box center [442, 264] width 481 height 135
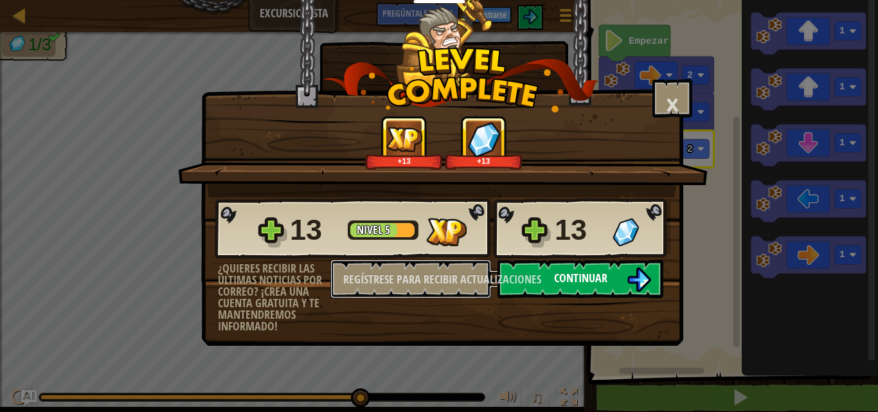
click at [536, 284] on div "13 Nivel 5 13 ¿Quieres recibir las últimas noticias por correo? ¡Crea una cuent…" at bounding box center [442, 264] width 481 height 135
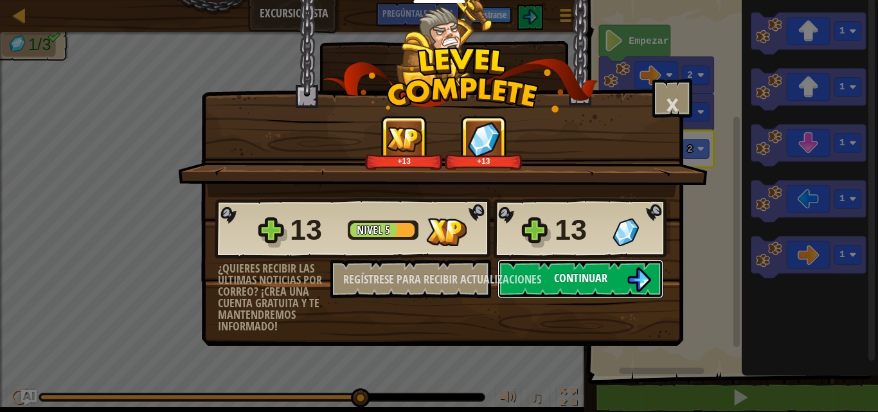
click at [572, 281] on font "Continuar" at bounding box center [580, 278] width 53 height 16
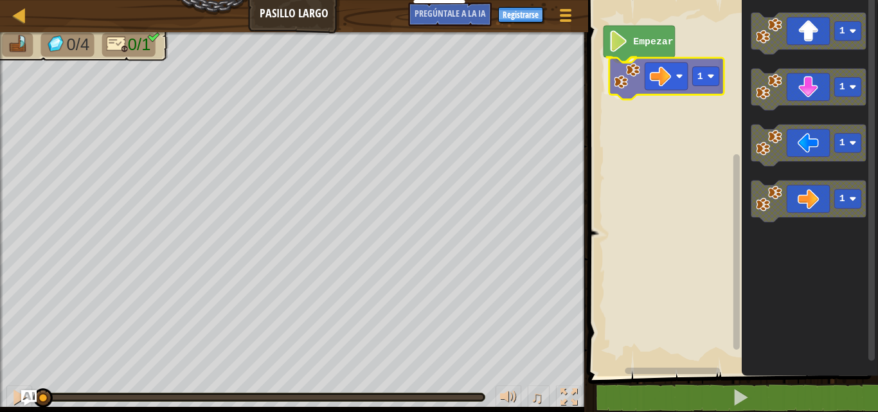
click at [657, 72] on div "Empezar 1 1 1 1 1 1" at bounding box center [732, 185] width 294 height 383
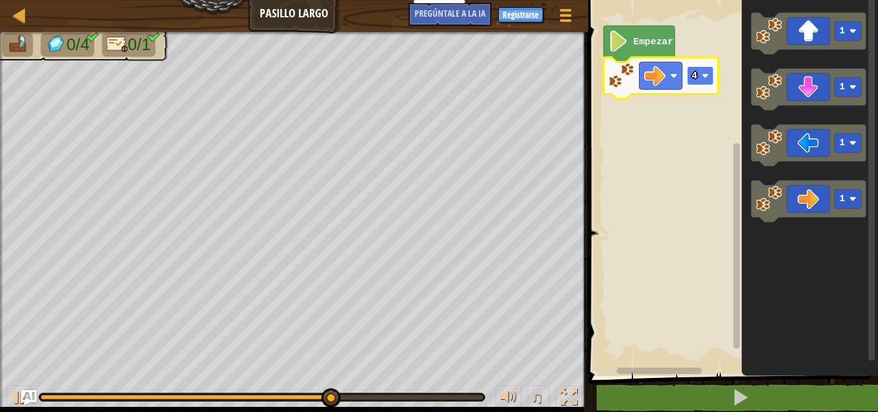
click at [706, 76] on image "Espacio de trabajo de Blockly" at bounding box center [705, 75] width 7 height 7
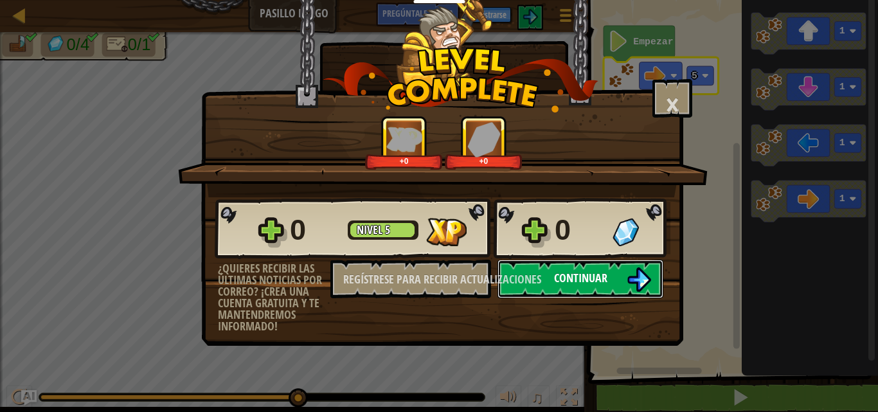
click at [587, 280] on font "Continuar" at bounding box center [580, 278] width 53 height 16
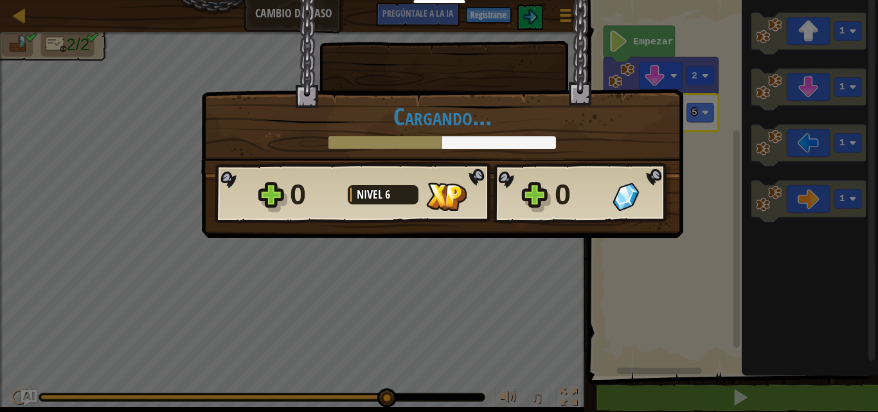
drag, startPoint x: 187, startPoint y: 394, endPoint x: 468, endPoint y: 407, distance: 280.7
click at [468, 1] on body "Docentes Crear Cuenta Gratis Soluciones para Escuelas y [GEOGRAPHIC_DATA] previ…" at bounding box center [439, 0] width 878 height 1
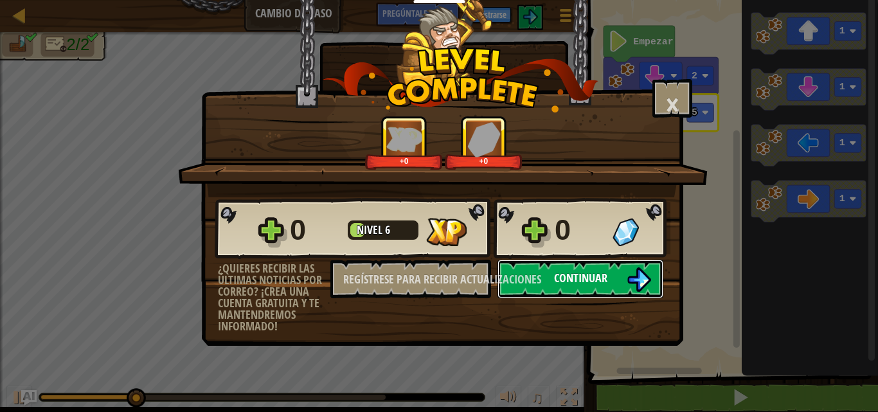
click at [556, 286] on button "Continuar" at bounding box center [581, 279] width 166 height 39
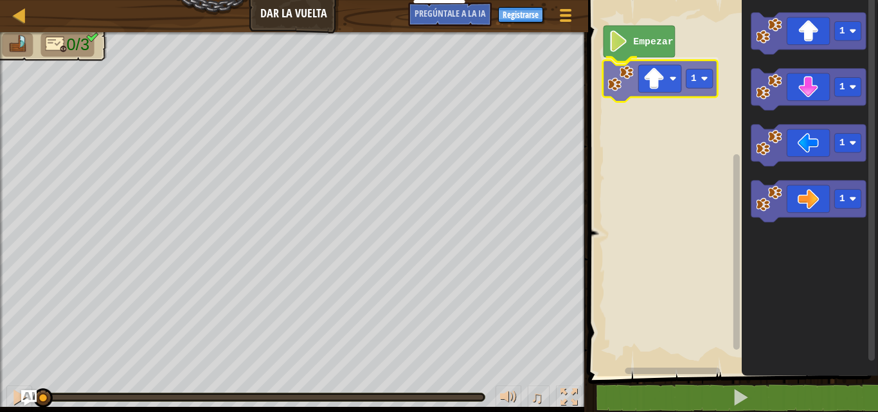
click at [637, 85] on div "Empezar 1 1 1 1 1 1" at bounding box center [732, 185] width 294 height 383
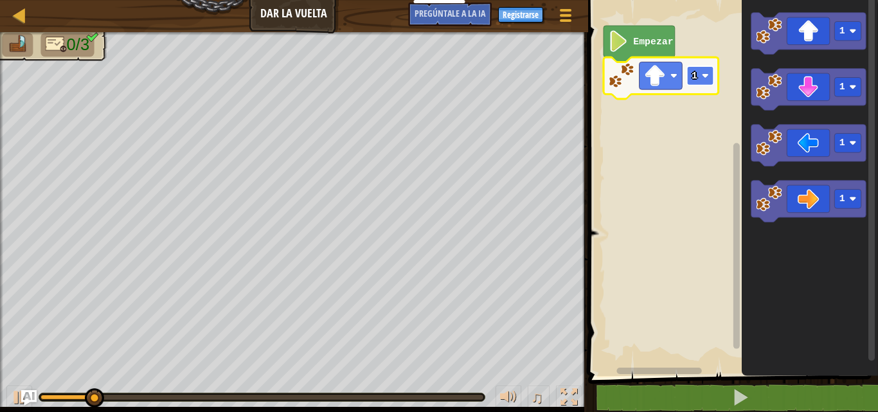
click at [705, 74] on image "Espacio de trabajo de Blockly" at bounding box center [705, 75] width 7 height 7
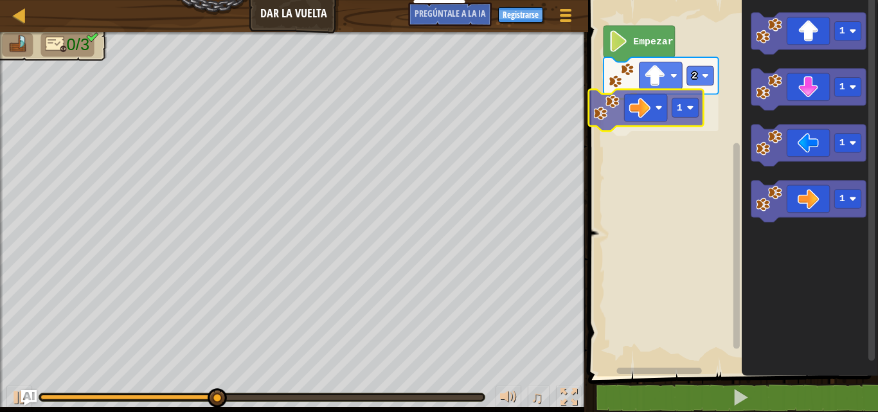
click at [651, 100] on div "Empezar 2 1 1 1 1 1 1" at bounding box center [732, 185] width 294 height 383
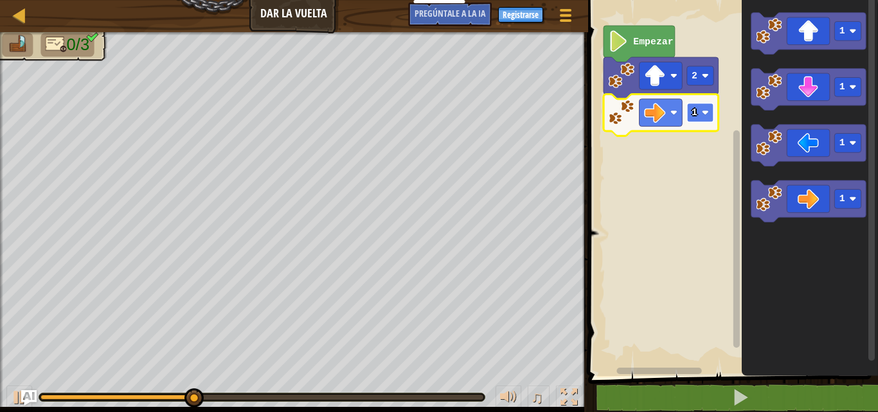
click at [713, 108] on rect "Espacio de trabajo de Blockly" at bounding box center [700, 112] width 27 height 19
click at [704, 114] on image "Espacio de trabajo de Blockly" at bounding box center [705, 112] width 7 height 7
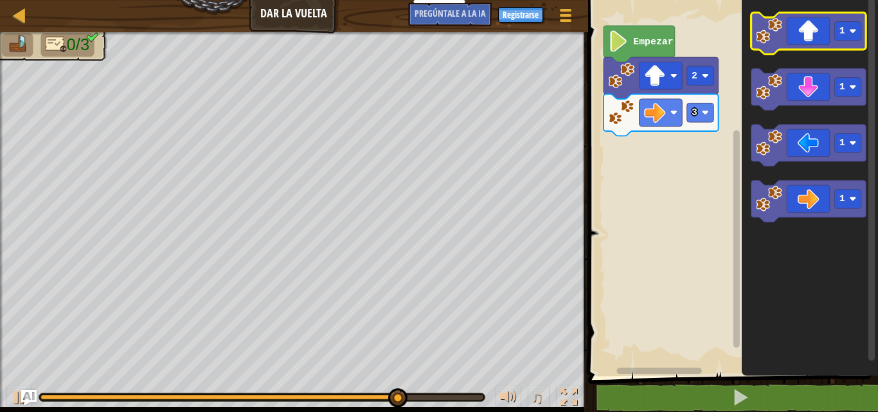
click at [797, 37] on icon "Espacio de trabajo de Blockly" at bounding box center [808, 34] width 115 height 42
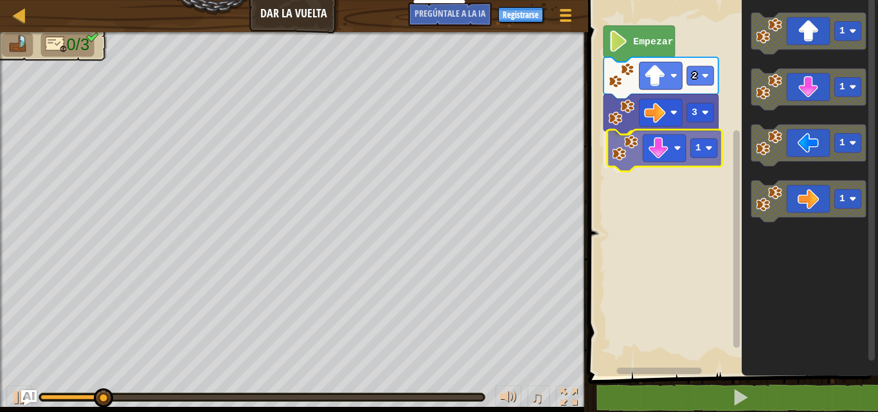
click at [673, 160] on div "Empezar 2 3 1 1 1 1 1 1" at bounding box center [732, 185] width 294 height 383
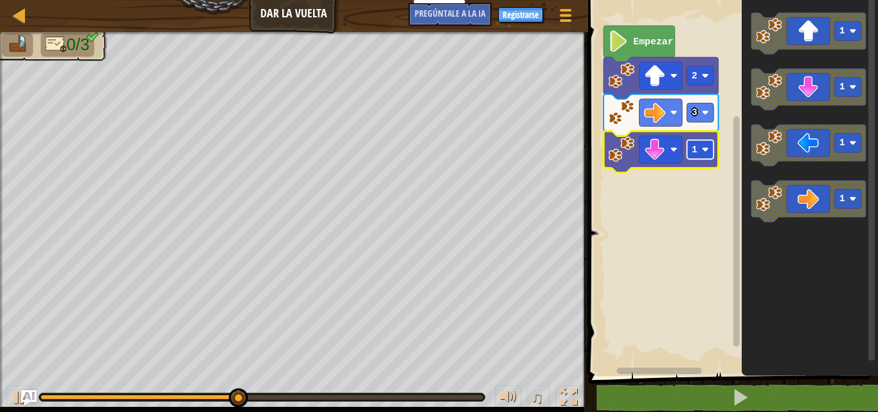
click at [703, 154] on rect "Espacio de trabajo de Blockly" at bounding box center [700, 149] width 27 height 19
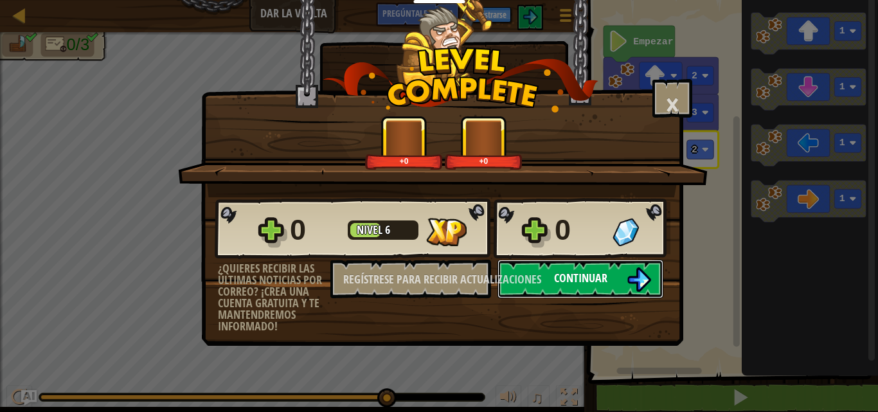
click at [550, 278] on button "Continuar" at bounding box center [581, 279] width 166 height 39
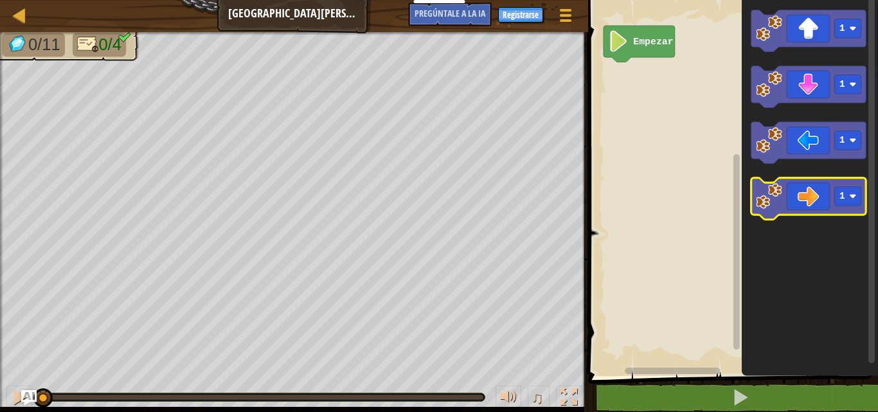
click at [807, 210] on icon "Espacio de trabajo de Blockly" at bounding box center [808, 199] width 115 height 42
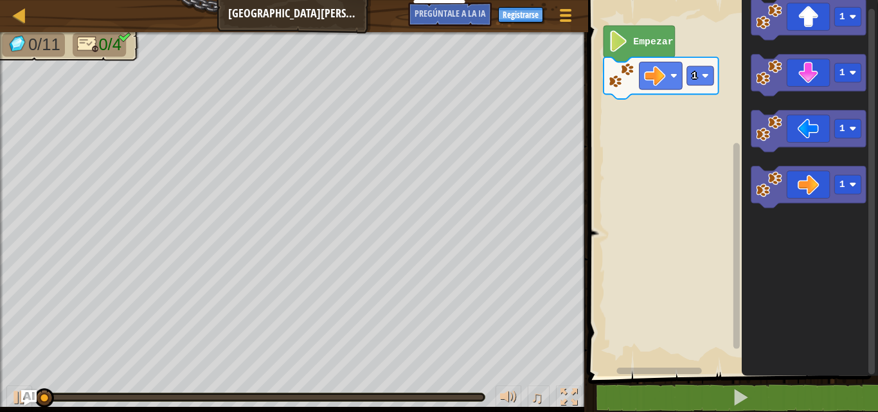
click at [812, 190] on icon "Espacio de trabajo de Blockly" at bounding box center [808, 188] width 115 height 42
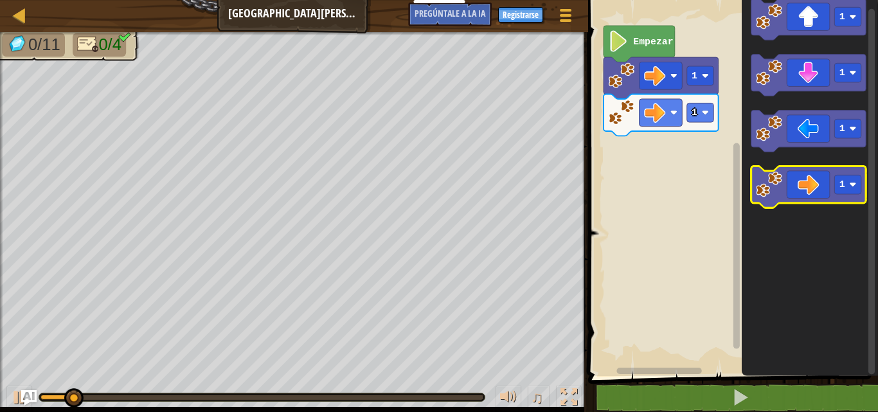
click at [801, 199] on icon "Espacio de trabajo de Blockly" at bounding box center [808, 188] width 115 height 42
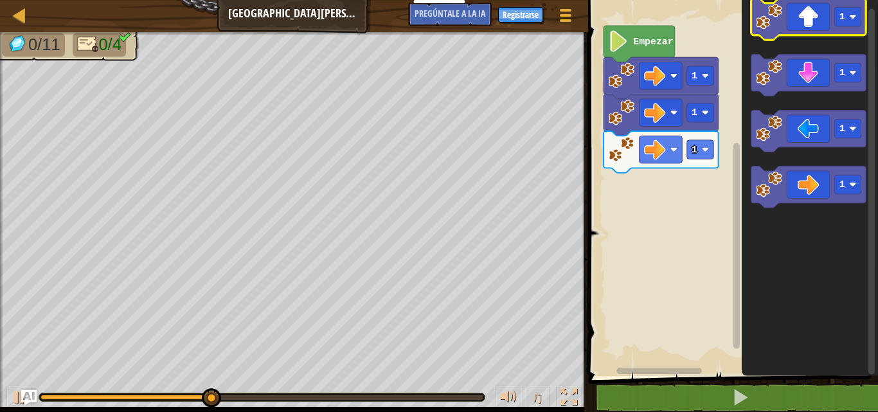
click at [795, 28] on icon "Espacio de trabajo de Blockly" at bounding box center [808, 19] width 115 height 42
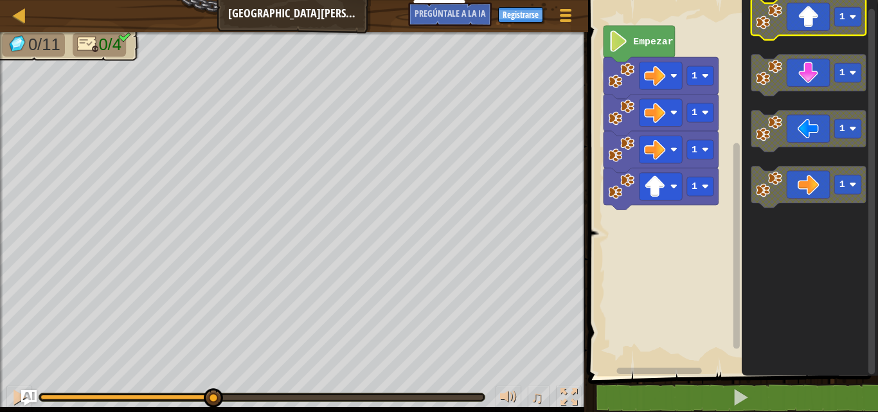
click at [795, 28] on icon "Espacio de trabajo de Blockly" at bounding box center [808, 19] width 115 height 42
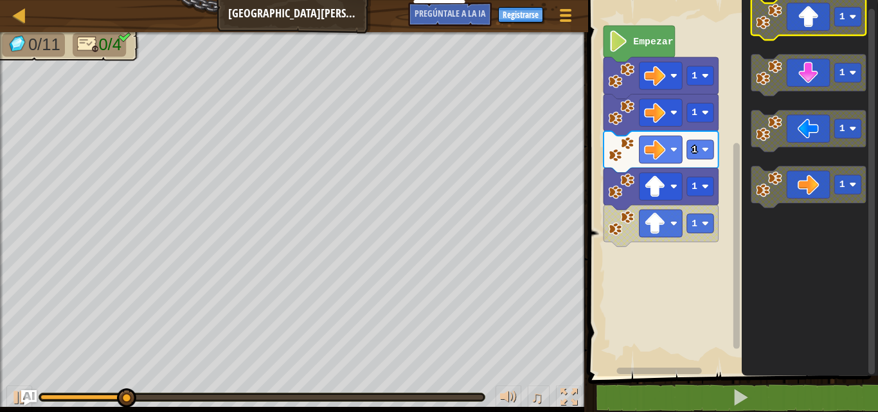
click at [795, 28] on icon "Espacio de trabajo de Blockly" at bounding box center [808, 19] width 115 height 42
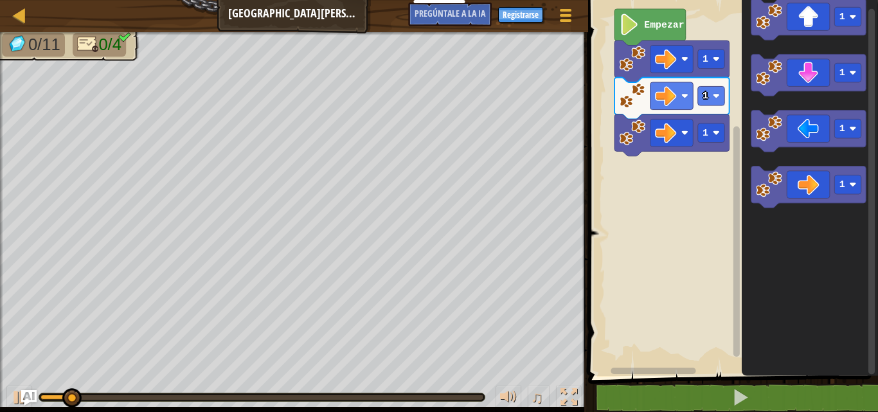
click at [689, 158] on rect "Espacio de trabajo de Blockly" at bounding box center [732, 185] width 294 height 383
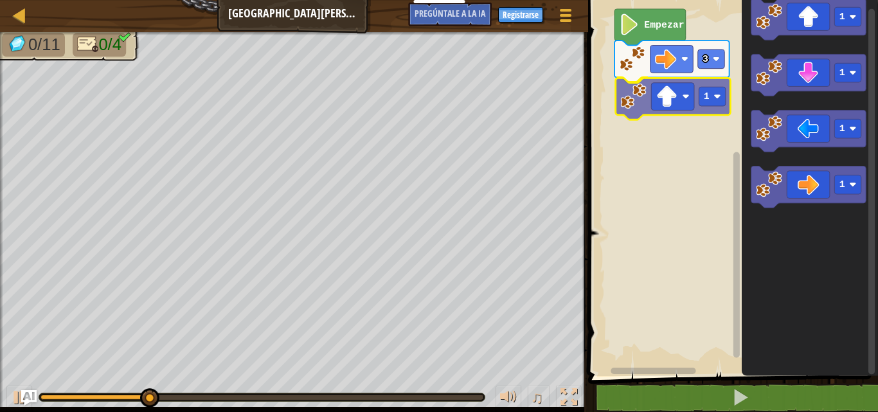
click at [651, 109] on div "Empezar 3 1 1 1 1 1 1" at bounding box center [732, 185] width 294 height 383
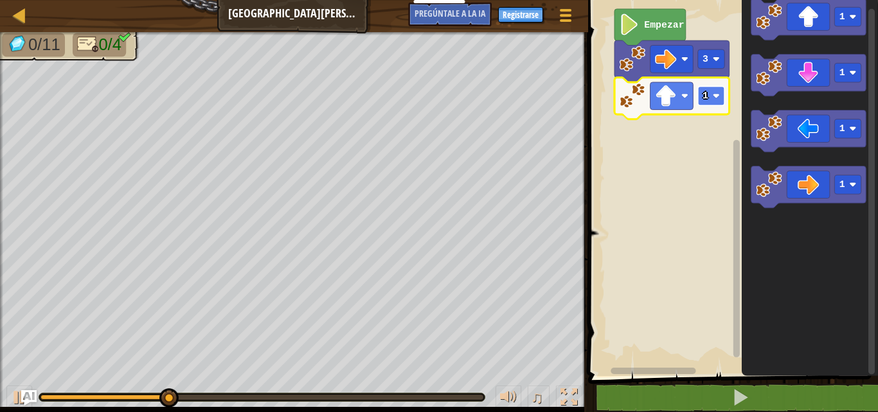
click at [712, 99] on rect "Espacio de trabajo de Blockly" at bounding box center [711, 95] width 27 height 19
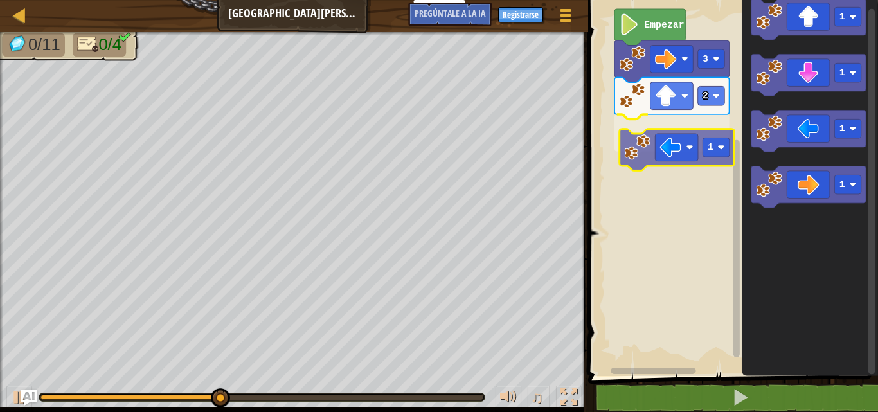
click at [645, 158] on div "Empezar 3 2 1 1 1 1 1 1" at bounding box center [732, 185] width 294 height 383
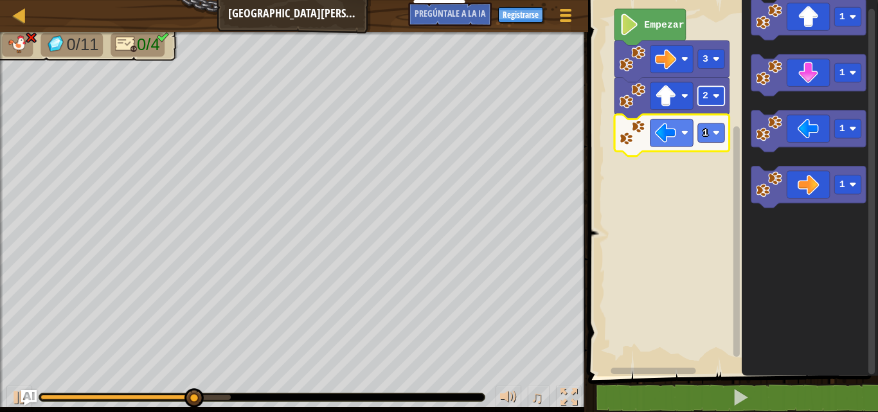
click at [720, 94] on image "Espacio de trabajo de Blockly" at bounding box center [716, 96] width 7 height 7
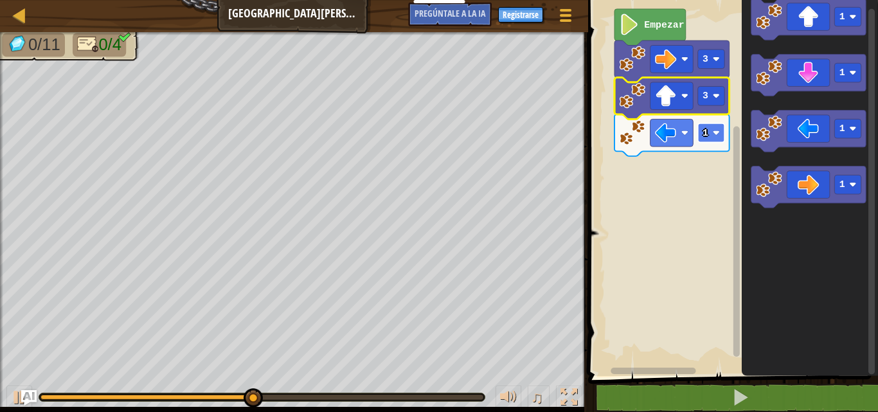
click at [723, 131] on rect "Espacio de trabajo de Blockly" at bounding box center [711, 132] width 27 height 19
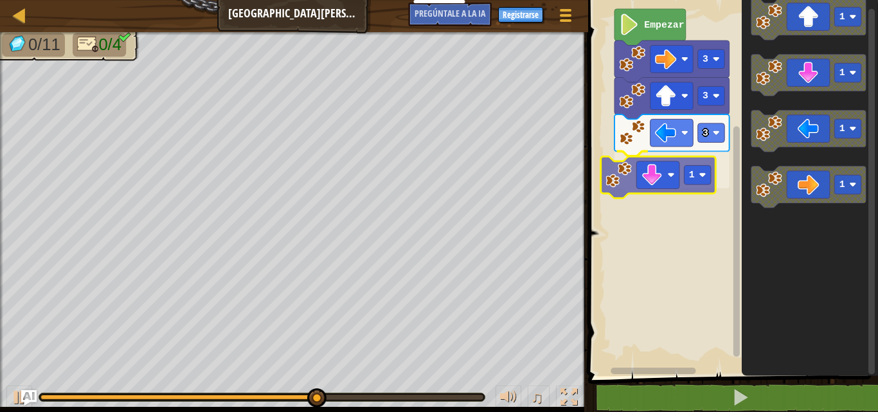
click at [676, 183] on div "Empezar 3 3 3 1 1 1 1 1 1" at bounding box center [732, 185] width 294 height 383
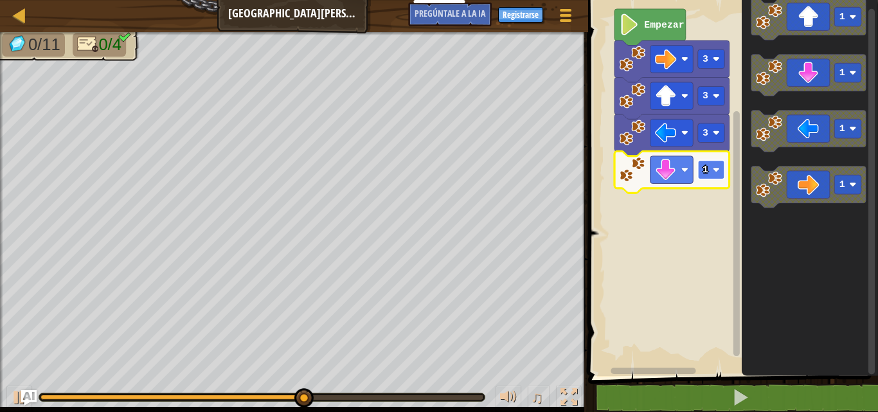
click at [717, 174] on rect "Espacio de trabajo de Blockly" at bounding box center [711, 169] width 27 height 19
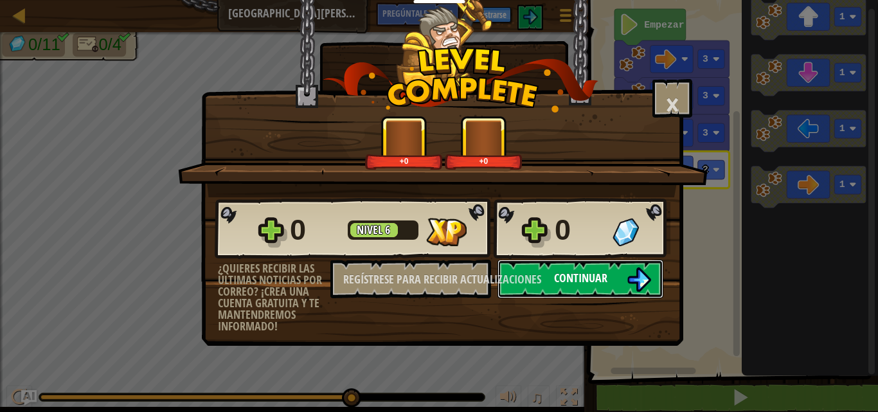
click at [614, 278] on button "Continuar" at bounding box center [581, 279] width 166 height 39
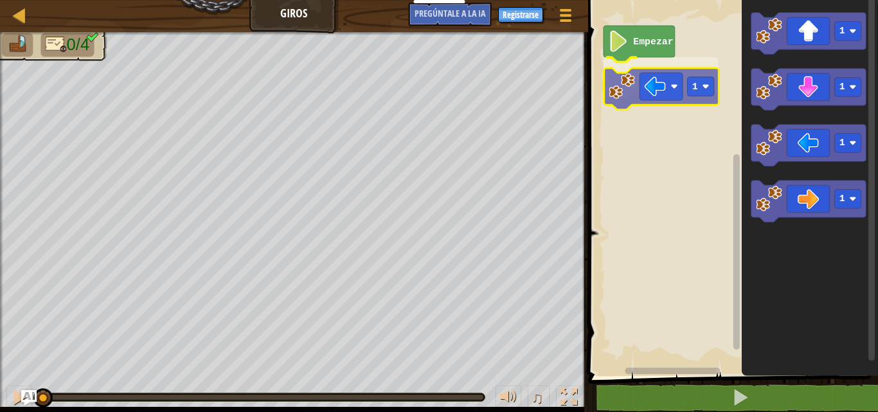
click at [650, 83] on div "Empezar 1 1 1 1 1 1" at bounding box center [732, 185] width 294 height 383
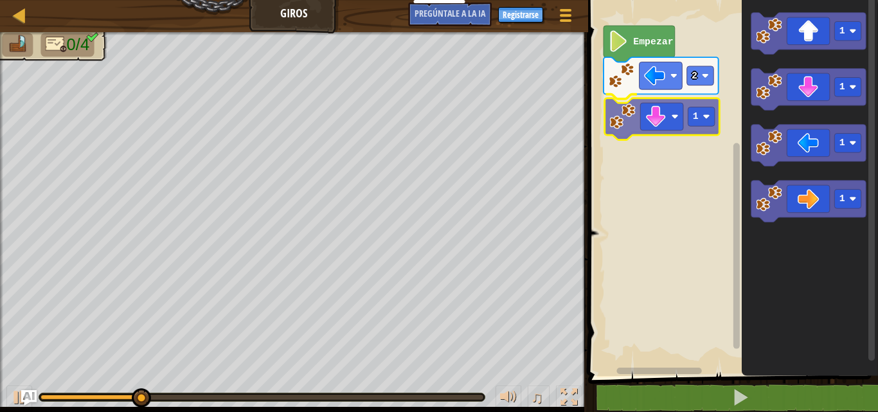
click at [651, 111] on div "Empezar 2 1 1 1 1 1 1" at bounding box center [732, 185] width 294 height 383
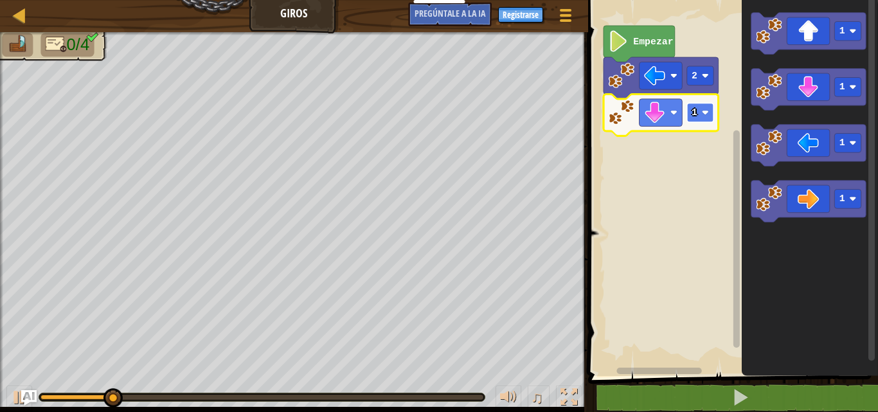
click at [709, 120] on rect "Espacio de trabajo de Blockly" at bounding box center [700, 112] width 27 height 19
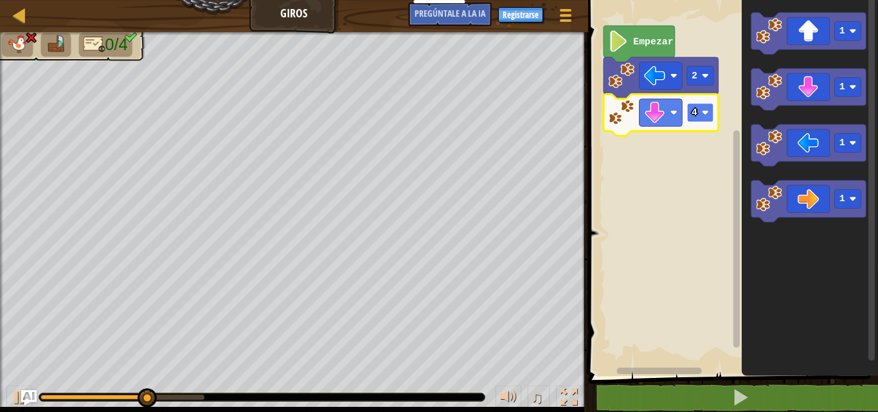
click at [707, 118] on rect "Espacio de trabajo de Blockly" at bounding box center [700, 112] width 27 height 19
click at [707, 116] on image "Espacio de trabajo de Blockly" at bounding box center [705, 112] width 7 height 7
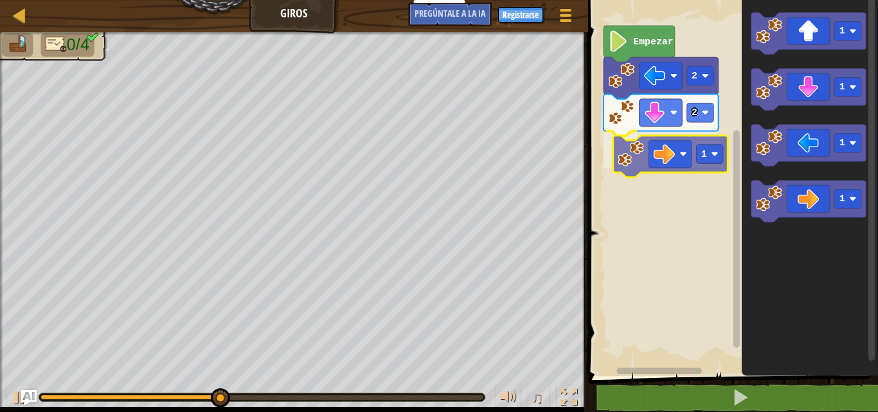
click at [677, 148] on div "Empezar 2 2 1 1 1 1 1 1" at bounding box center [732, 185] width 294 height 383
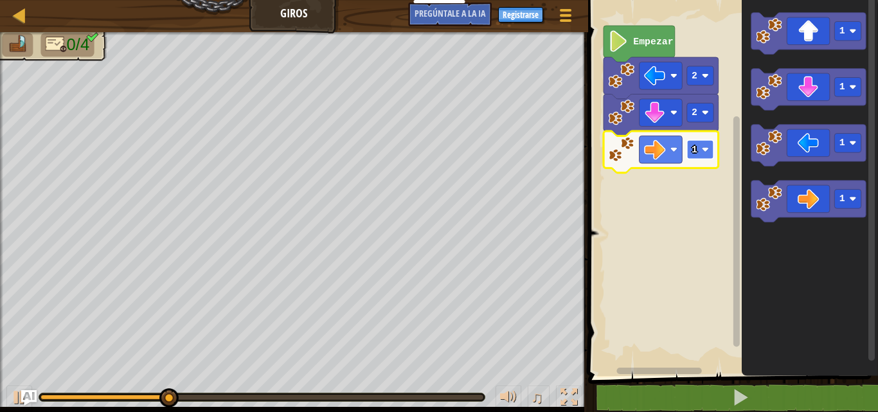
click at [707, 154] on rect "Espacio de trabajo de Blockly" at bounding box center [700, 149] width 27 height 19
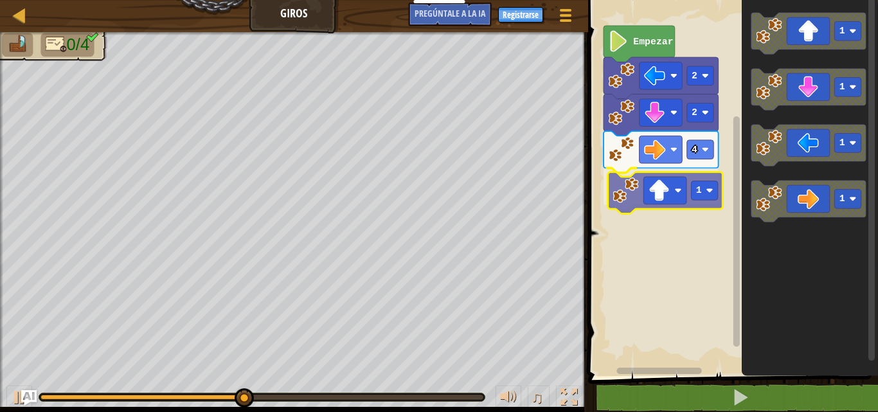
click at [652, 216] on div "Empezar 2 2 4 1 1 1 1 1 1" at bounding box center [732, 185] width 294 height 383
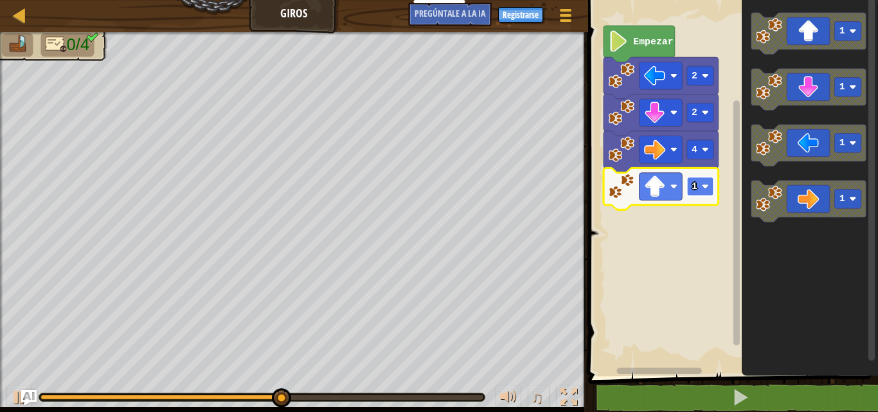
click at [700, 181] on rect "Espacio de trabajo de Blockly" at bounding box center [700, 186] width 27 height 19
click at [708, 195] on rect "Espacio de trabajo de Blockly" at bounding box center [700, 186] width 27 height 19
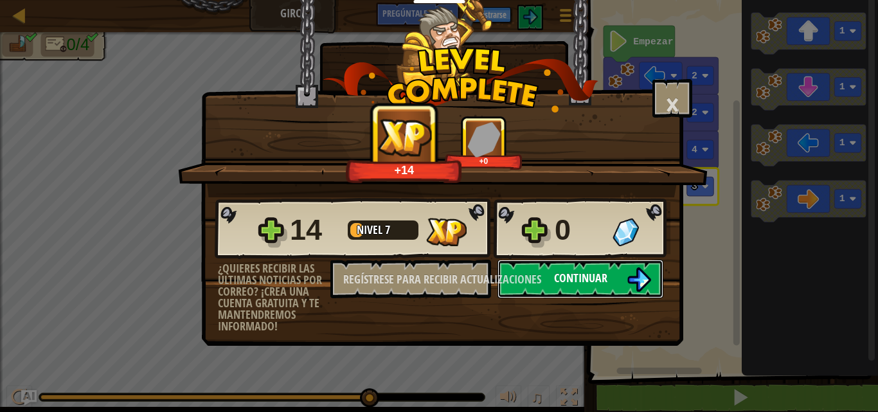
click at [630, 270] on img at bounding box center [639, 280] width 24 height 24
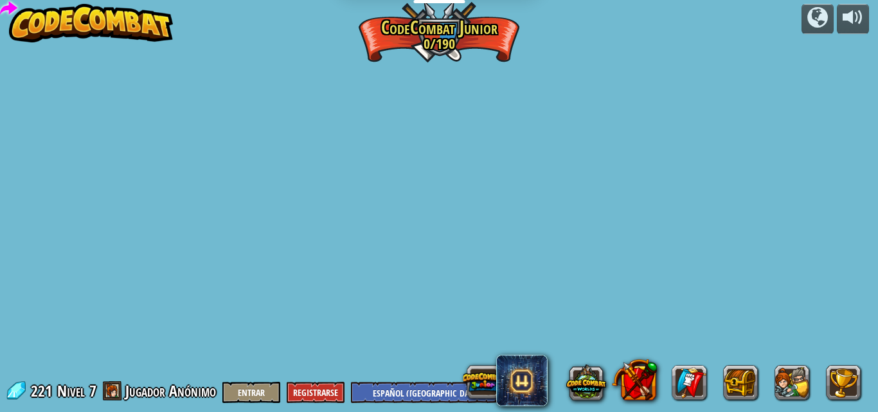
select select "es-419"
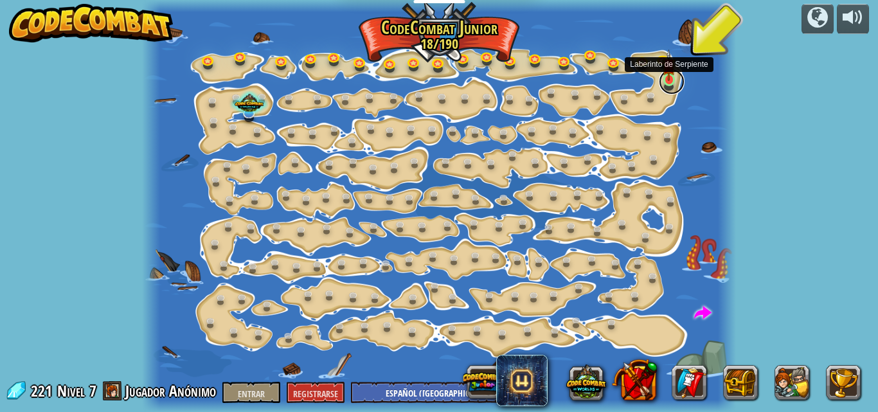
click at [669, 81] on link at bounding box center [672, 82] width 26 height 26
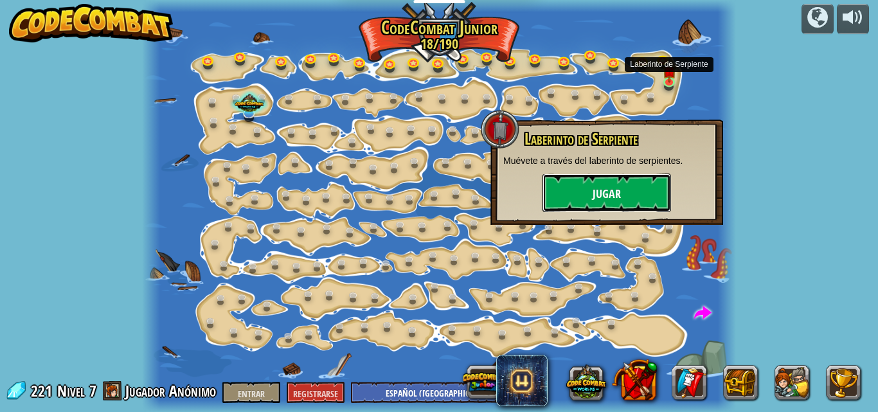
click at [608, 185] on button "Jugar" at bounding box center [607, 193] width 129 height 39
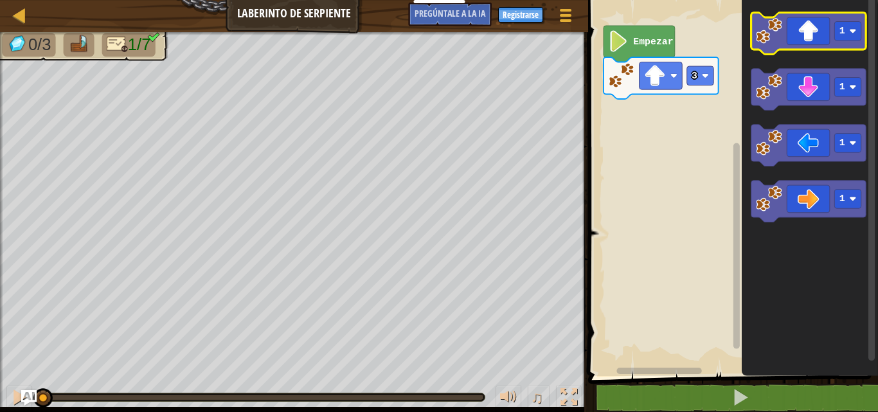
click at [773, 35] on image "Espacio de trabajo de Blockly" at bounding box center [769, 31] width 26 height 26
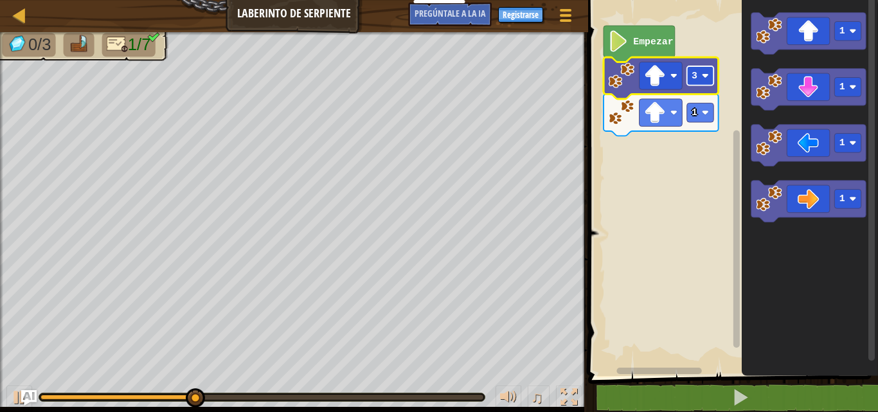
click at [705, 82] on rect "Espacio de trabajo de Blockly" at bounding box center [700, 75] width 27 height 19
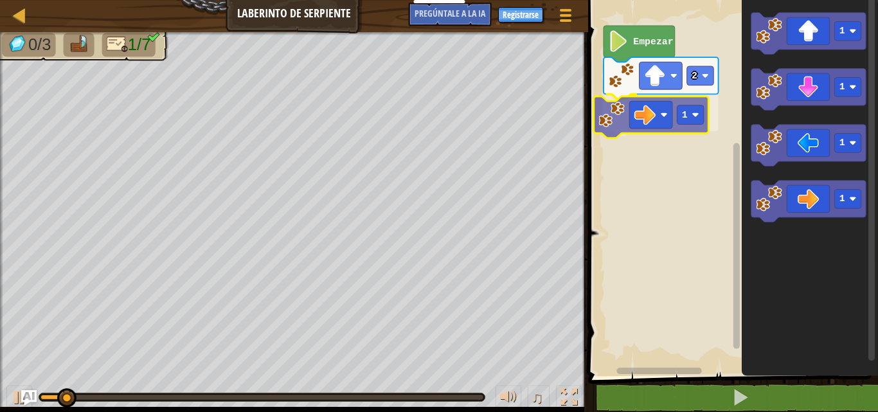
click at [658, 114] on div "Empezar 2 1 1 1 1 1 1" at bounding box center [732, 185] width 294 height 383
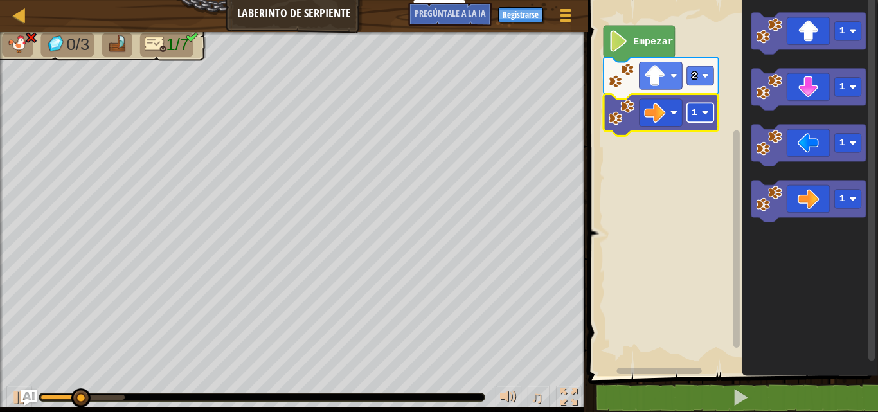
click at [710, 117] on rect "Espacio de trabajo de Blockly" at bounding box center [700, 112] width 27 height 19
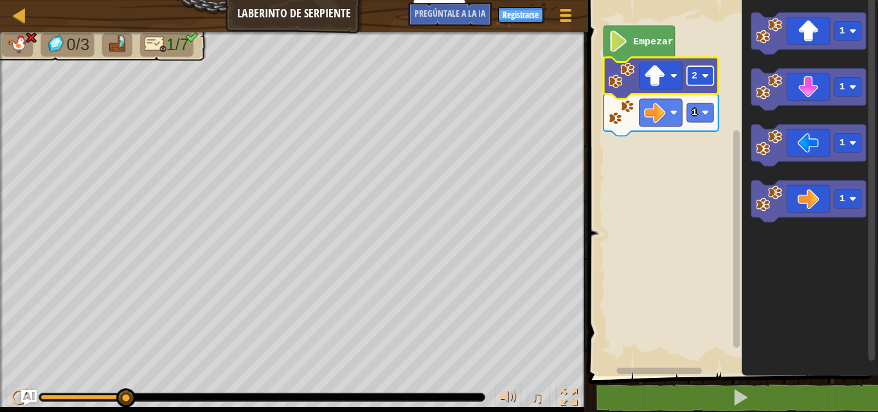
click at [705, 75] on image "Espacio de trabajo de Blockly" at bounding box center [705, 75] width 7 height 7
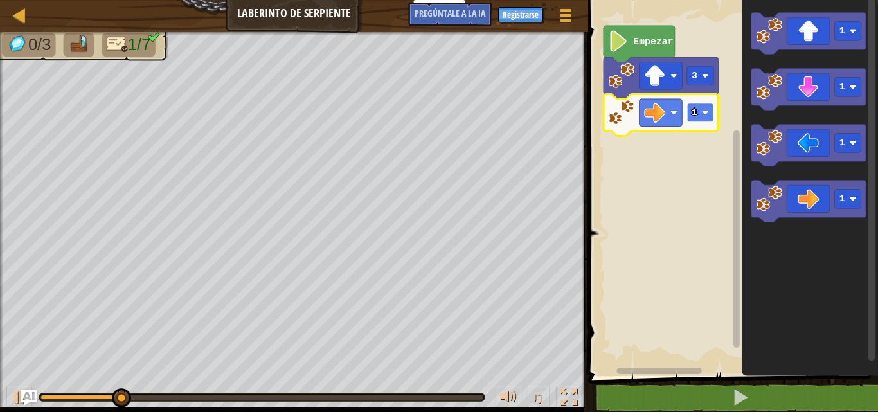
click at [711, 114] on rect "Espacio de trabajo de Blockly" at bounding box center [700, 112] width 27 height 19
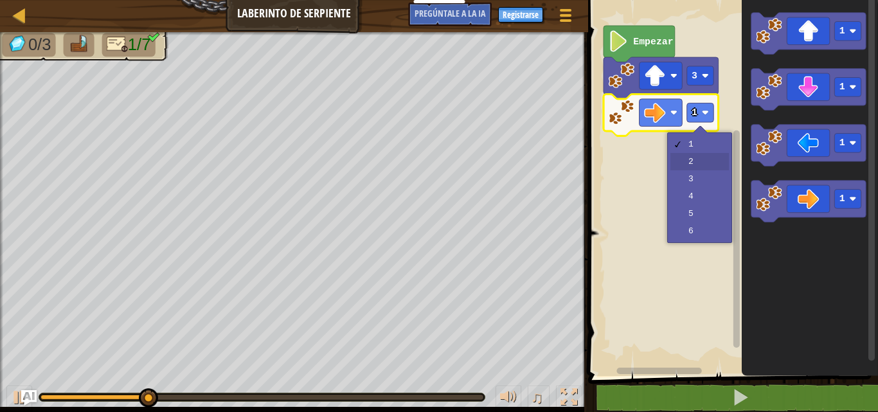
drag, startPoint x: 691, startPoint y: 170, endPoint x: 693, endPoint y: 163, distance: 7.2
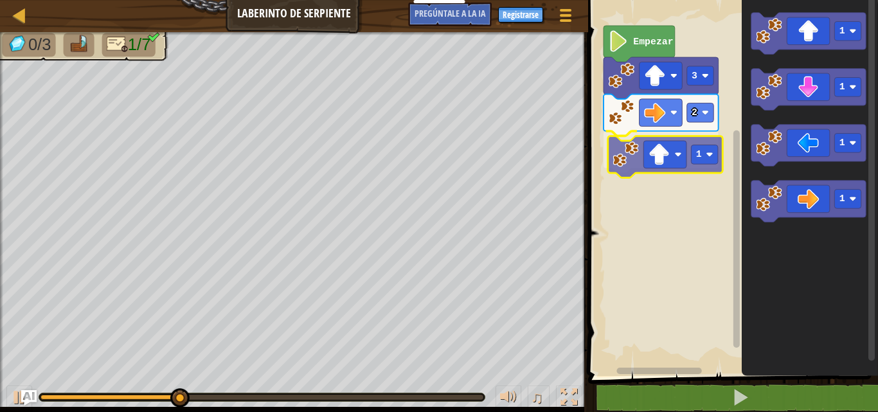
click at [653, 161] on div "Empezar 3 2 1 1 1 1 1 1" at bounding box center [732, 185] width 294 height 383
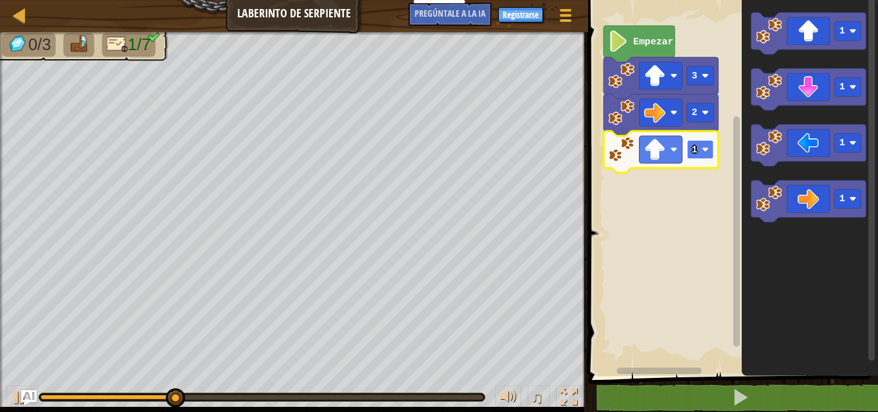
click at [707, 157] on rect "Espacio de trabajo de Blockly" at bounding box center [700, 149] width 27 height 19
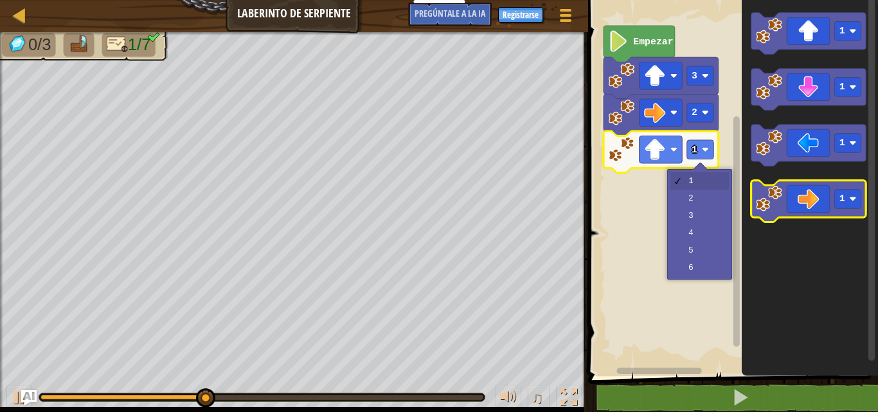
click at [799, 186] on icon "Espacio de trabajo de Blockly" at bounding box center [808, 202] width 115 height 42
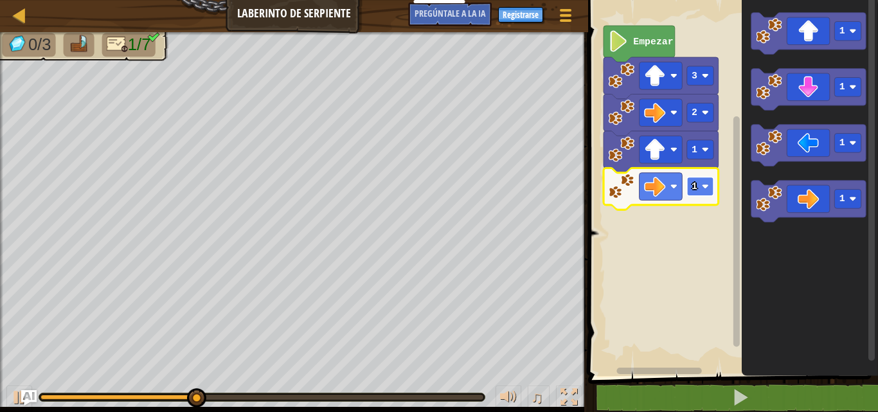
click at [705, 188] on image "Espacio de trabajo de Blockly" at bounding box center [705, 186] width 7 height 7
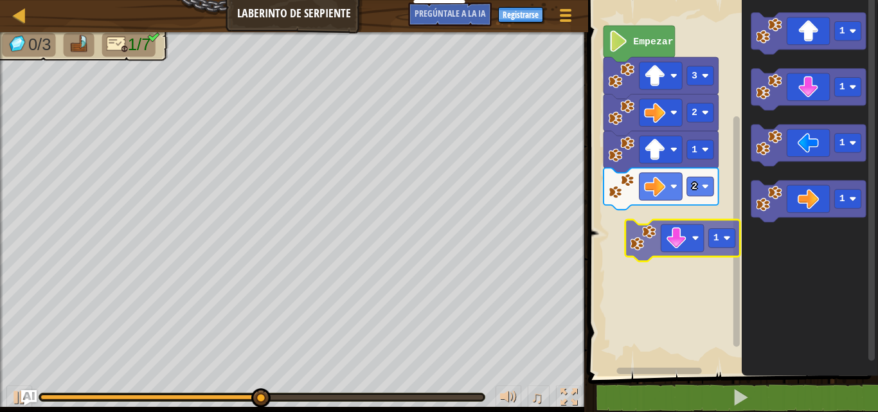
click at [659, 246] on div "Empezar 3 2 1 2 1 1 1 1 1" at bounding box center [732, 185] width 294 height 383
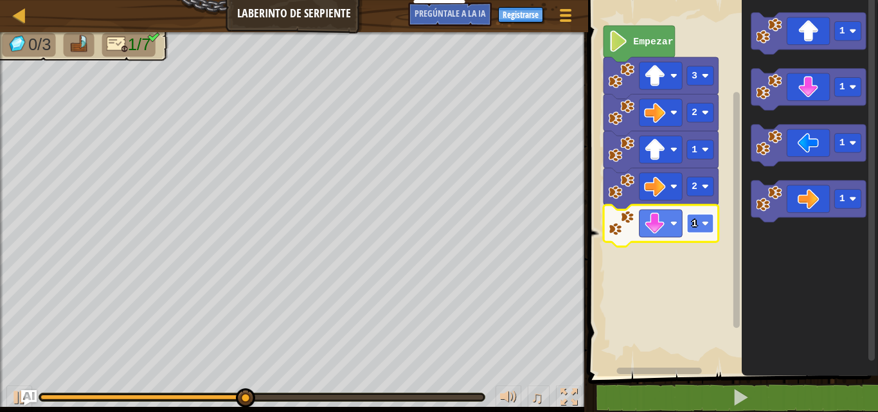
click at [702, 221] on rect "Espacio de trabajo de Blockly" at bounding box center [700, 223] width 27 height 19
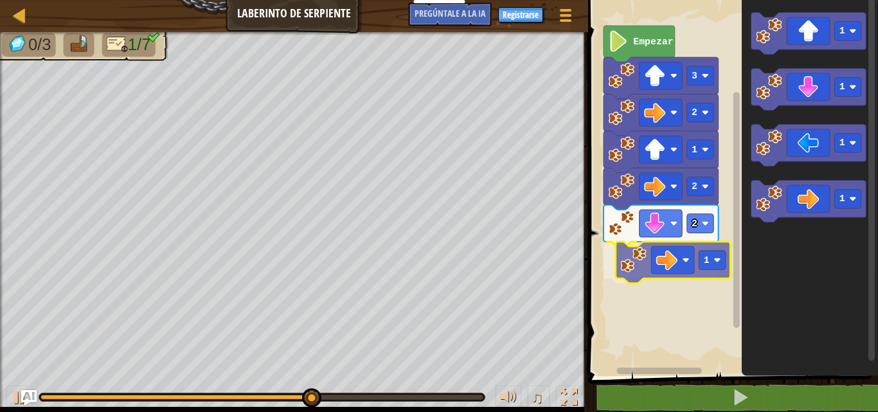
click at [635, 253] on div "Empezar 3 2 1 2 2 1 1 1 1 1 1" at bounding box center [732, 185] width 294 height 383
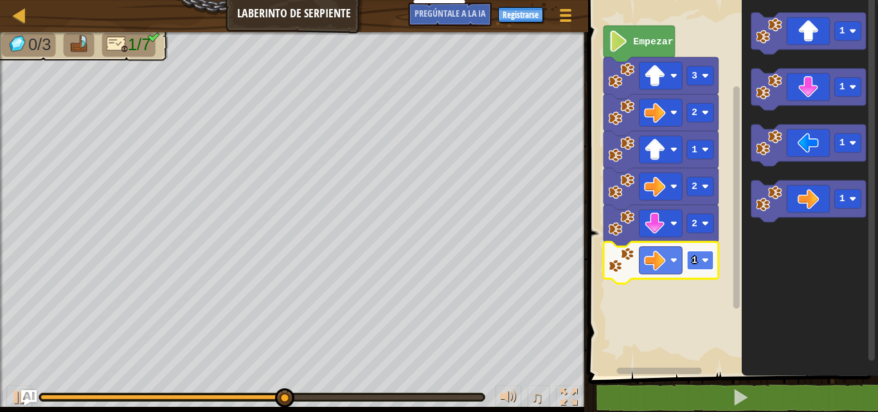
click at [709, 266] on rect "Espacio de trabajo de Blockly" at bounding box center [700, 260] width 27 height 19
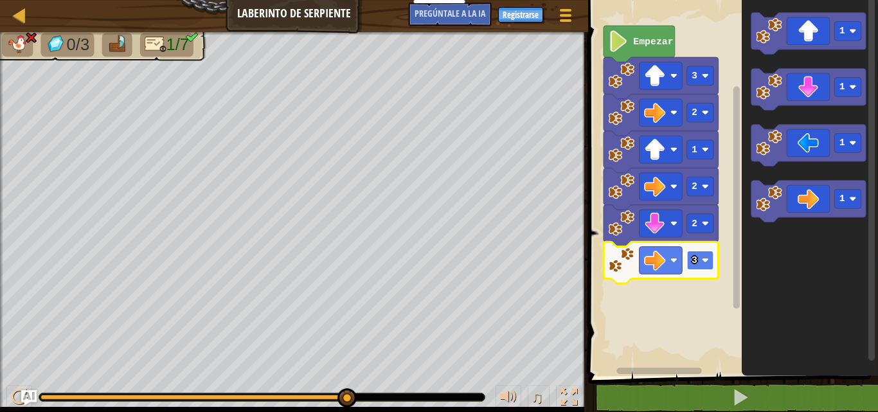
click at [702, 259] on rect "Espacio de trabajo de Blockly" at bounding box center [700, 260] width 27 height 19
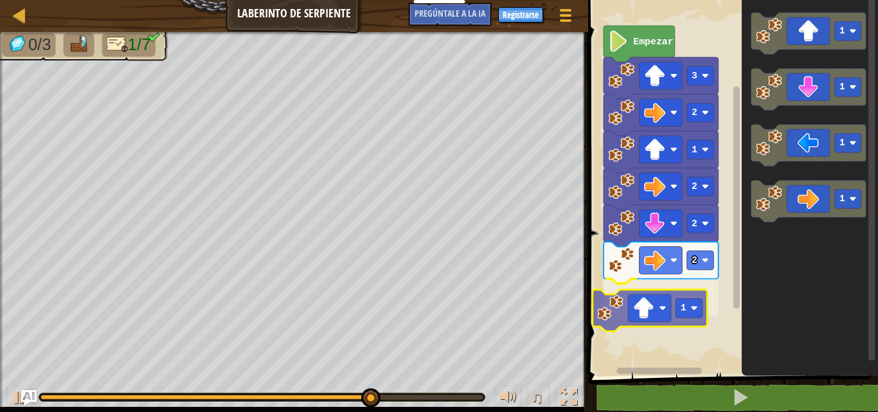
click at [678, 300] on div "Empezar 3 2 1 2 2 2 1 1 1 1 1 1" at bounding box center [732, 185] width 294 height 383
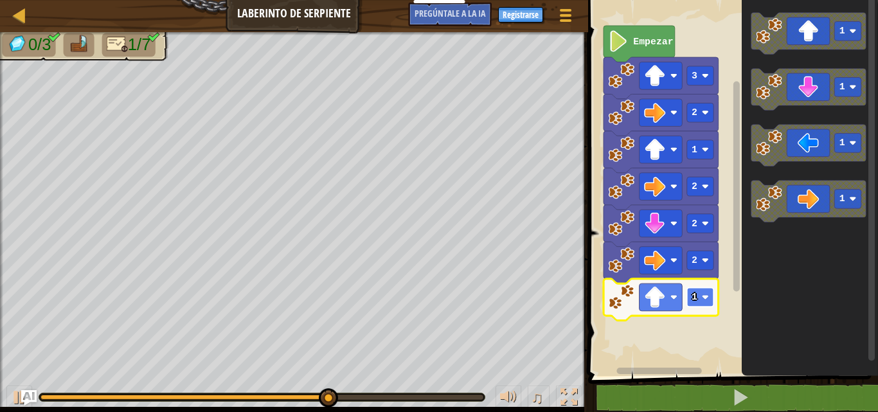
click at [698, 300] on rect "Espacio de trabajo de Blockly" at bounding box center [700, 297] width 27 height 19
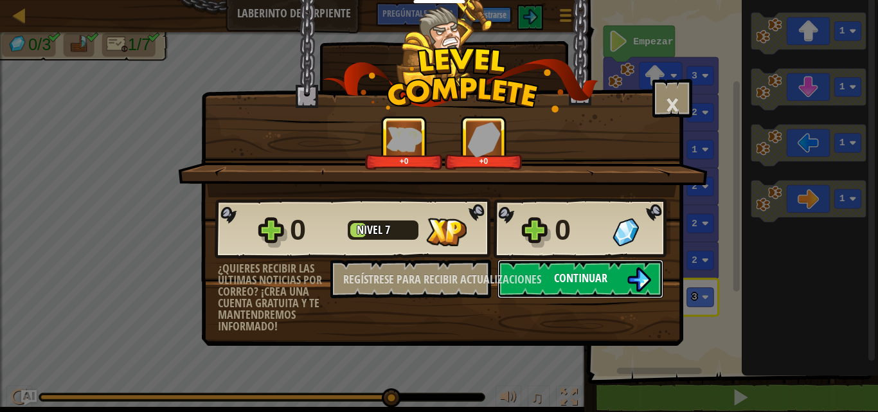
click at [559, 284] on font "Continuar" at bounding box center [580, 278] width 53 height 16
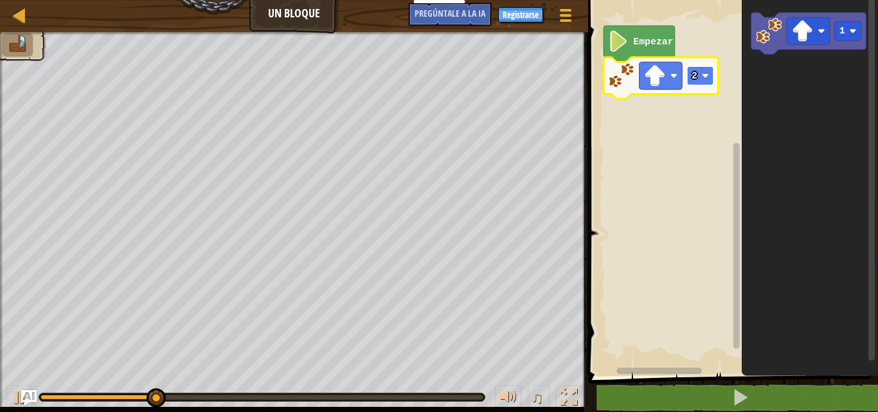
click at [705, 74] on image "Espacio de trabajo de Blockly" at bounding box center [705, 75] width 7 height 7
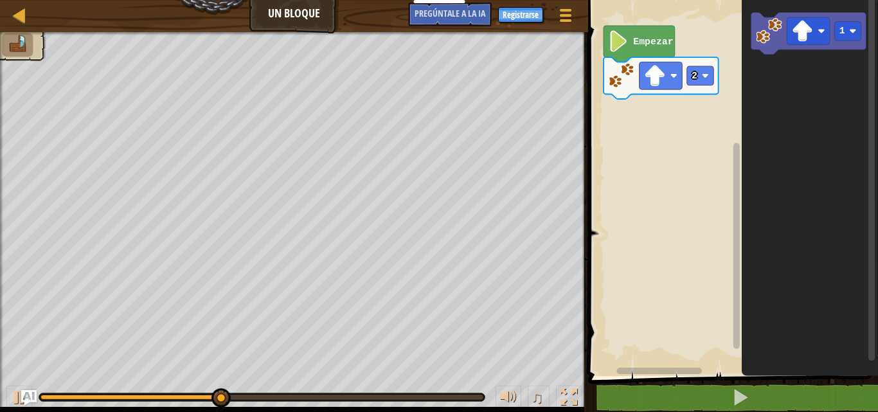
click at [637, 65] on div "Empezar 2 1" at bounding box center [732, 185] width 294 height 383
click at [700, 83] on div "Empezar 2 1" at bounding box center [732, 185] width 294 height 383
click at [732, 136] on div "Empezar 2 1" at bounding box center [732, 185] width 294 height 383
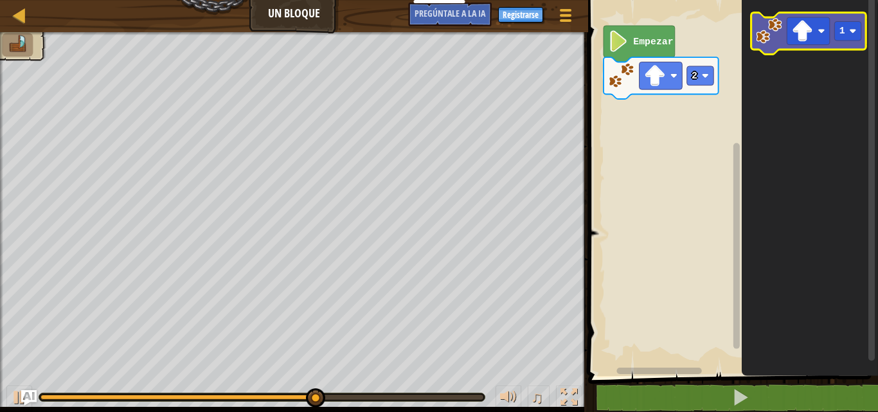
click at [755, 37] on icon "Espacio de trabajo de Blockly" at bounding box center [808, 34] width 115 height 42
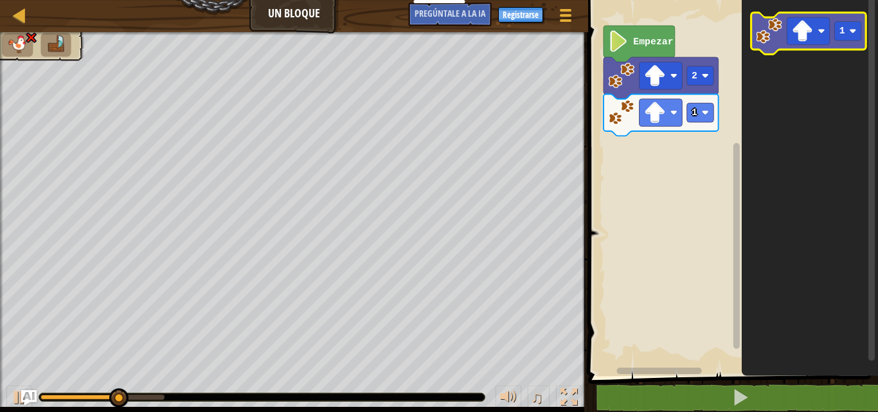
click at [766, 37] on image "Espacio de trabajo de Blockly" at bounding box center [769, 31] width 26 height 26
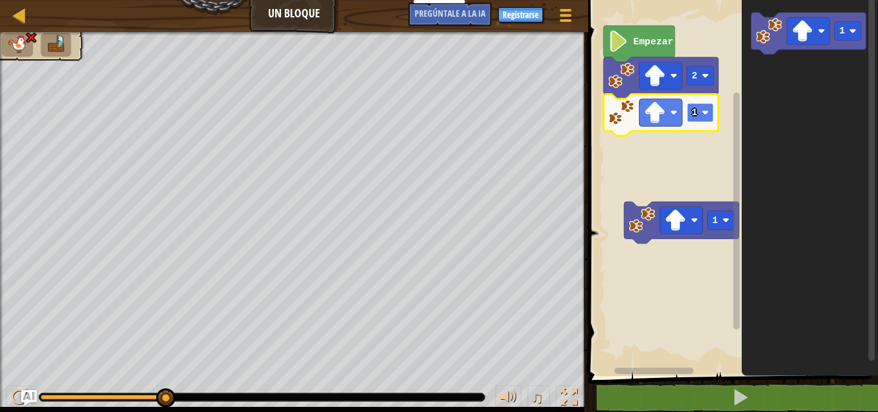
click at [702, 113] on image "Espacio de trabajo de Blockly" at bounding box center [705, 112] width 7 height 7
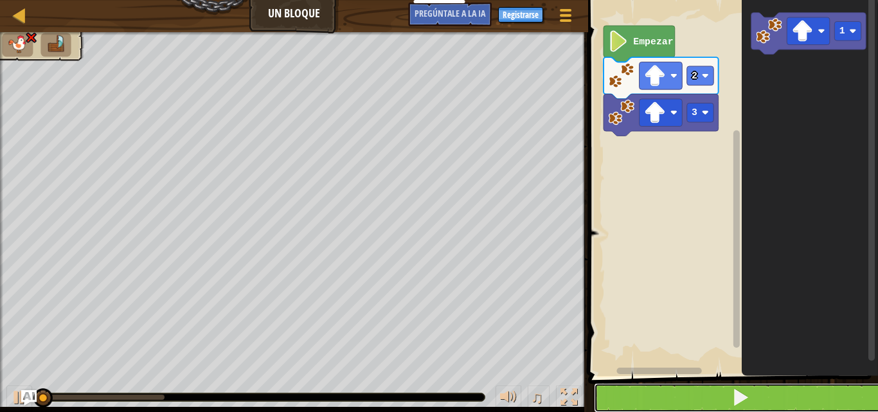
click at [798, 386] on button at bounding box center [741, 398] width 294 height 30
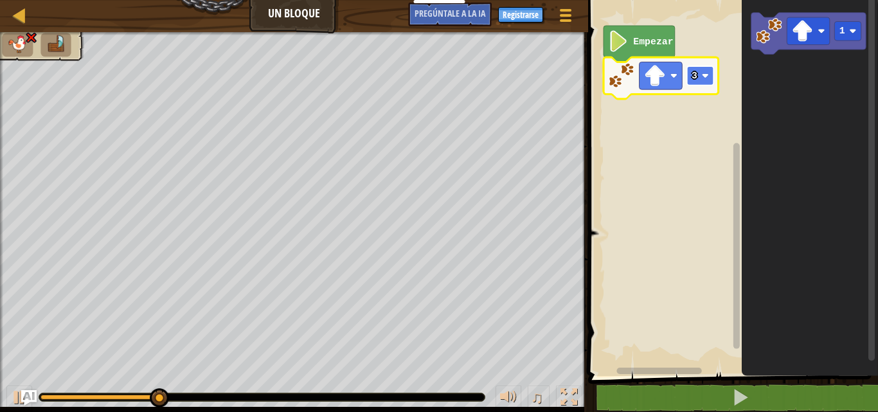
click at [708, 71] on rect "Espacio de trabajo de Blockly" at bounding box center [700, 75] width 27 height 19
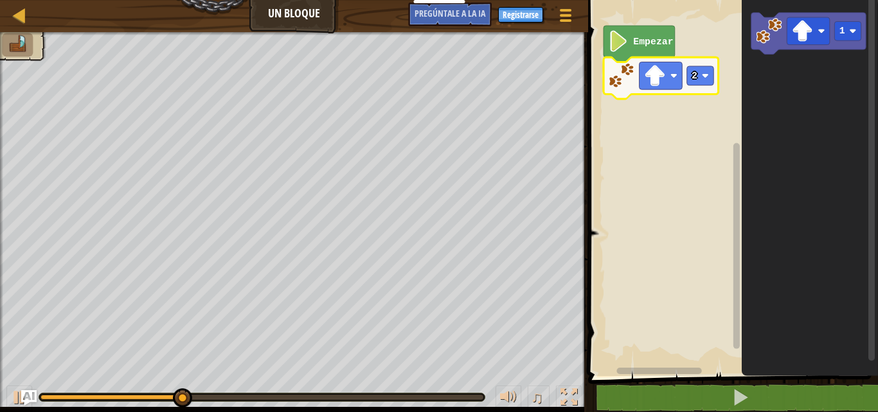
click at [788, 111] on icon "Espacio de trabajo de Blockly" at bounding box center [810, 185] width 136 height 383
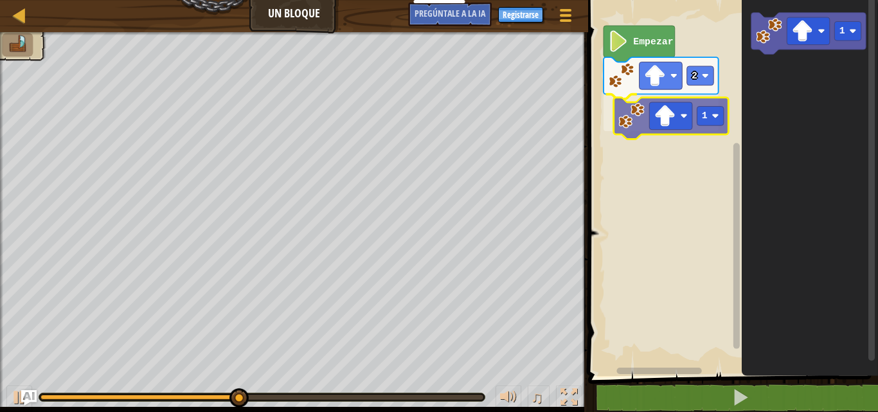
click at [623, 123] on div "Empezar 2 1 1 1" at bounding box center [732, 185] width 294 height 383
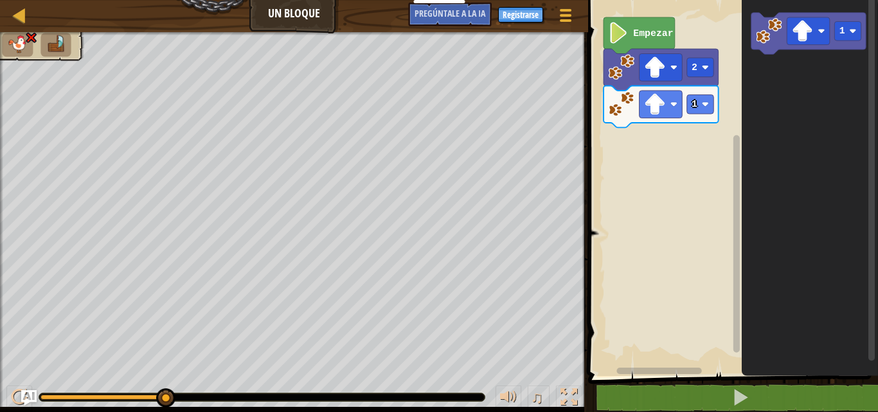
click at [664, 124] on rect "Espacio de trabajo de Blockly" at bounding box center [732, 185] width 294 height 383
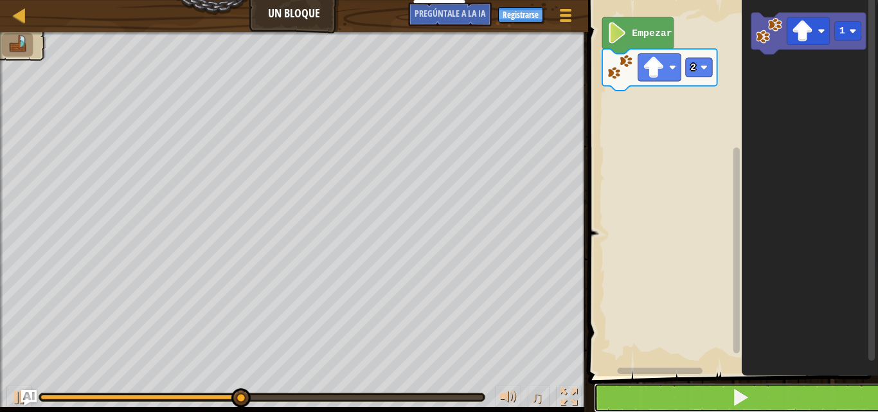
click at [691, 391] on button at bounding box center [741, 398] width 294 height 30
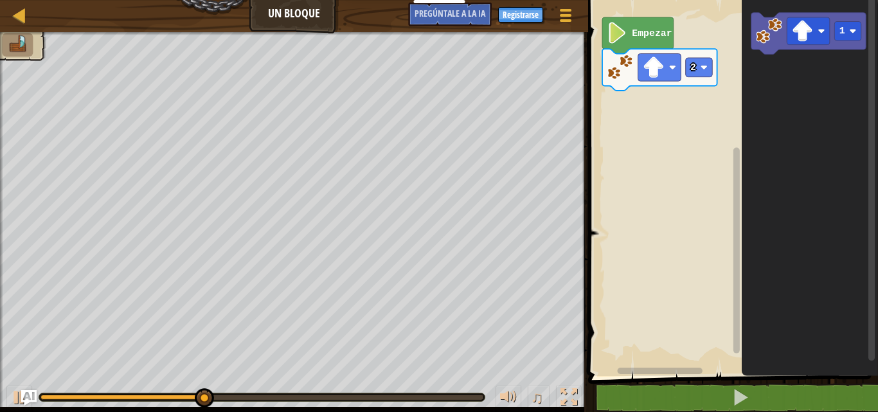
click at [291, 15] on div "Mapa Un bloque Menú del Juego Registrarse Pregúntale a la IA" at bounding box center [294, 16] width 588 height 32
click at [291, 13] on div "Mapa Un bloque Menú del Juego Registrarse Pregúntale a la IA" at bounding box center [294, 16] width 588 height 32
click at [718, 47] on div "Empezar 2 1" at bounding box center [732, 185] width 294 height 383
click at [754, 127] on icon "1" at bounding box center [810, 185] width 136 height 383
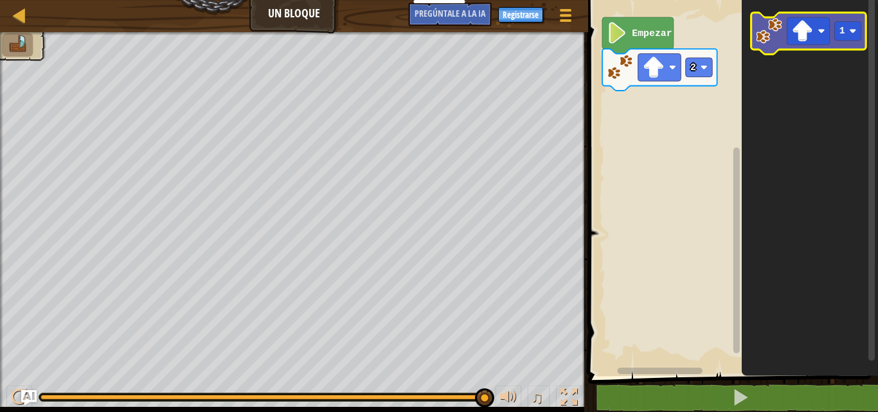
click at [771, 25] on image "Espacio de trabajo de Blockly" at bounding box center [769, 31] width 26 height 26
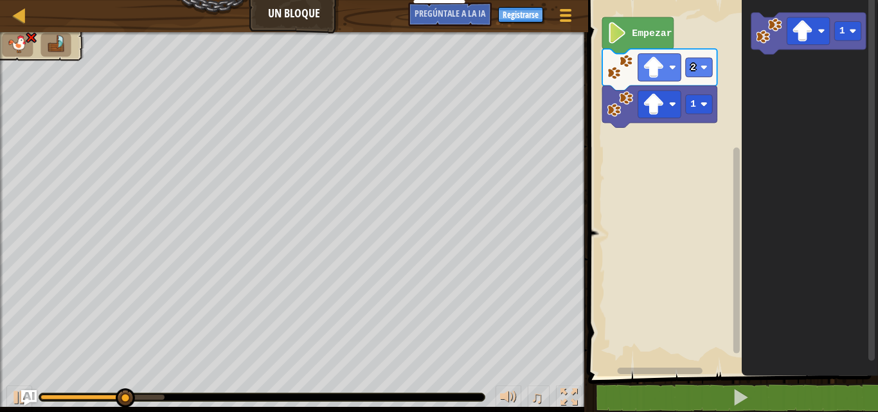
click at [686, 94] on div "Empezar 2 1 1" at bounding box center [732, 185] width 294 height 383
click at [668, 104] on rect "Espacio de trabajo de Blockly" at bounding box center [659, 105] width 43 height 28
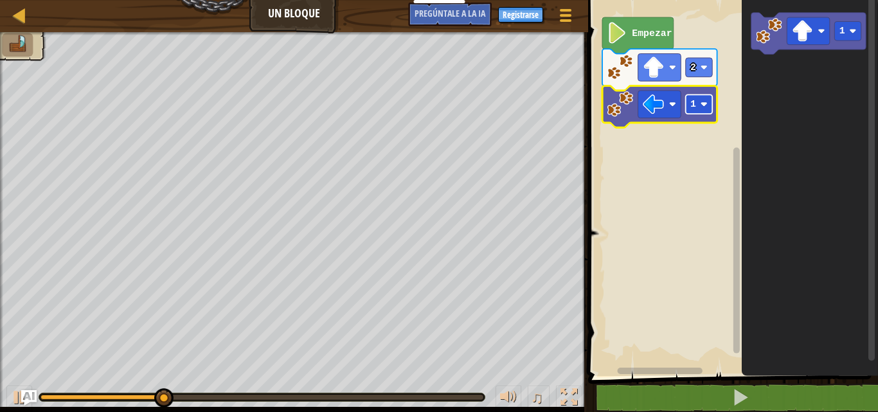
click at [707, 110] on rect "Espacio de trabajo de Blockly" at bounding box center [699, 104] width 27 height 19
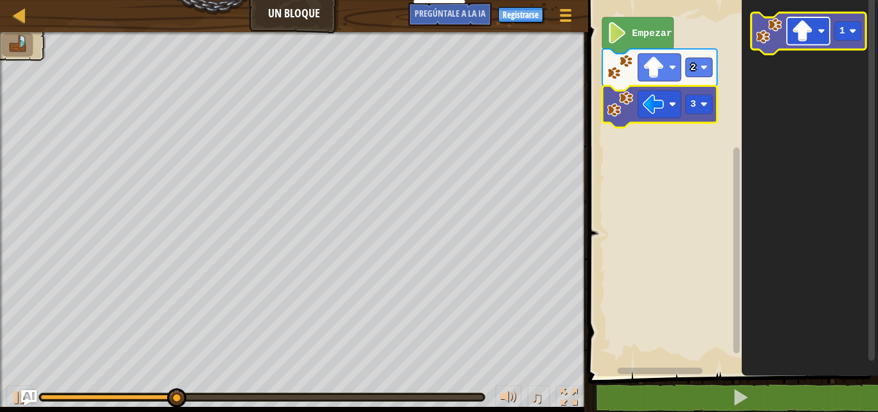
click at [821, 42] on rect "Espacio de trabajo de Blockly" at bounding box center [808, 31] width 43 height 28
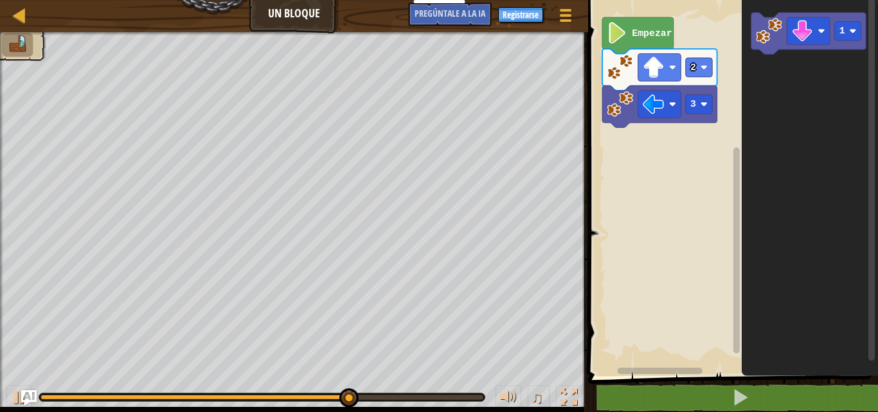
click at [728, 100] on div "Empezar 2 3 1" at bounding box center [732, 185] width 294 height 383
click at [781, 23] on image "Espacio de trabajo de Blockly" at bounding box center [769, 31] width 26 height 26
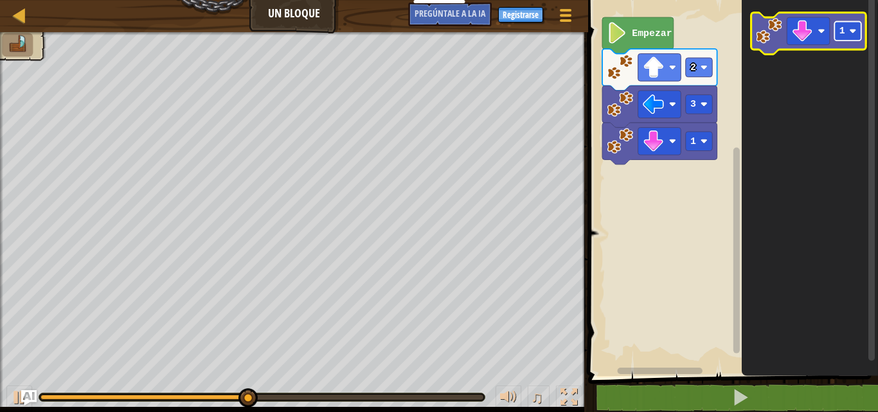
click at [848, 33] on rect "Espacio de trabajo de Blockly" at bounding box center [848, 31] width 27 height 19
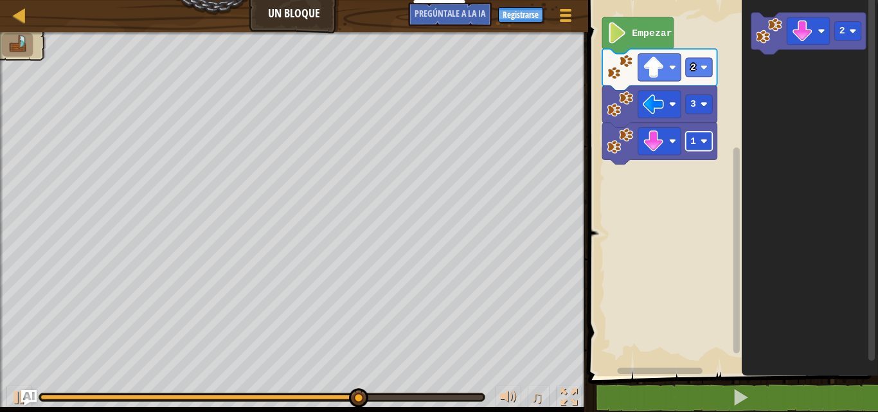
click at [707, 141] on image "Espacio de trabajo de Blockly" at bounding box center [703, 141] width 7 height 7
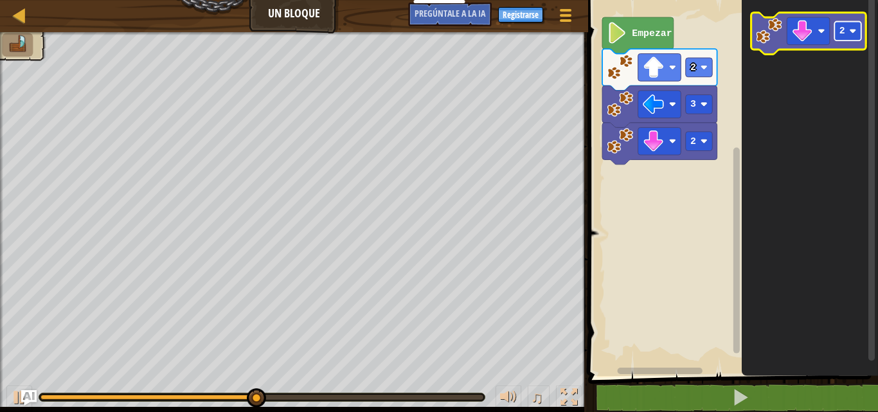
click at [857, 35] on rect "Espacio de trabajo de Blockly" at bounding box center [848, 31] width 27 height 19
click at [816, 30] on rect "Espacio de trabajo de Blockly" at bounding box center [808, 31] width 43 height 28
click at [779, 31] on image "Espacio de trabajo de Blockly" at bounding box center [769, 31] width 26 height 26
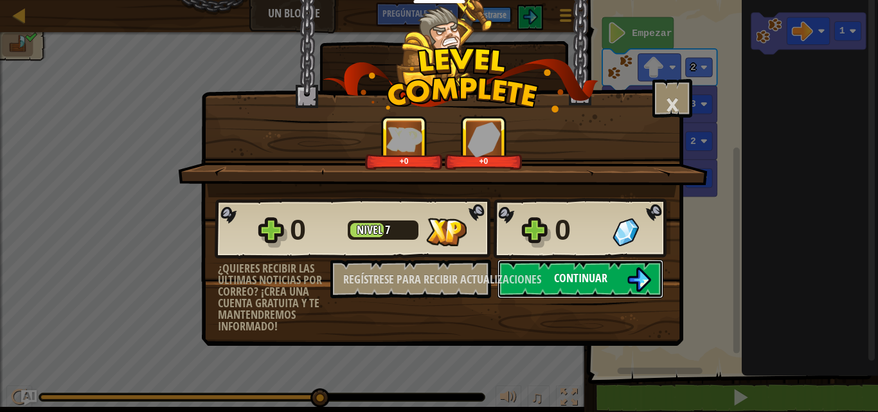
click at [601, 267] on button "Continuar" at bounding box center [581, 279] width 166 height 39
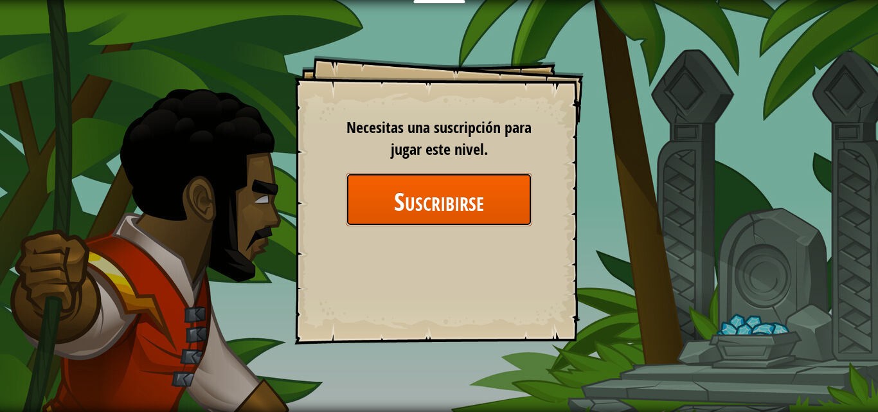
click at [435, 208] on font "Suscribirse" at bounding box center [439, 200] width 90 height 35
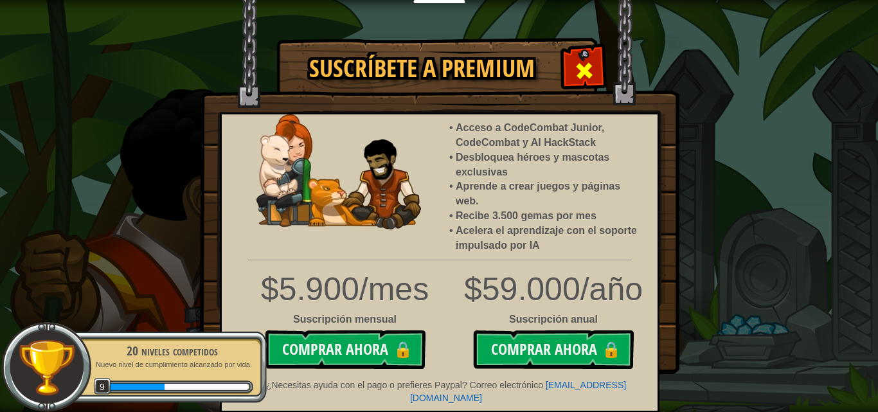
click at [568, 67] on div at bounding box center [584, 69] width 41 height 41
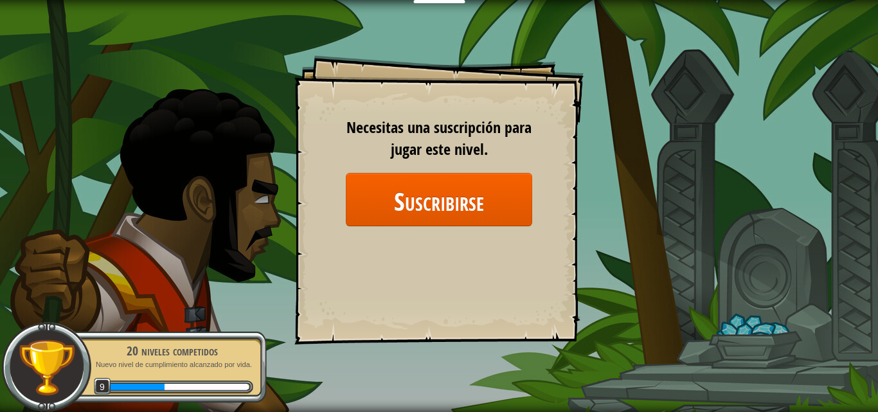
click at [271, 157] on div "Objetivos Nivel inicial Error al cargar el servidor Necesitas una suscripción p…" at bounding box center [439, 206] width 878 height 412
click at [400, 130] on font "Necesitas una suscripción para jugar este nivel." at bounding box center [439, 138] width 185 height 42
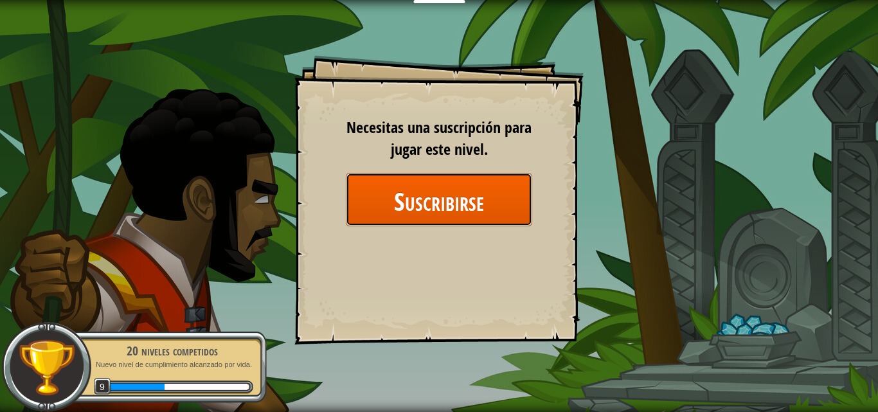
click at [423, 196] on font "Suscribirse" at bounding box center [439, 200] width 90 height 35
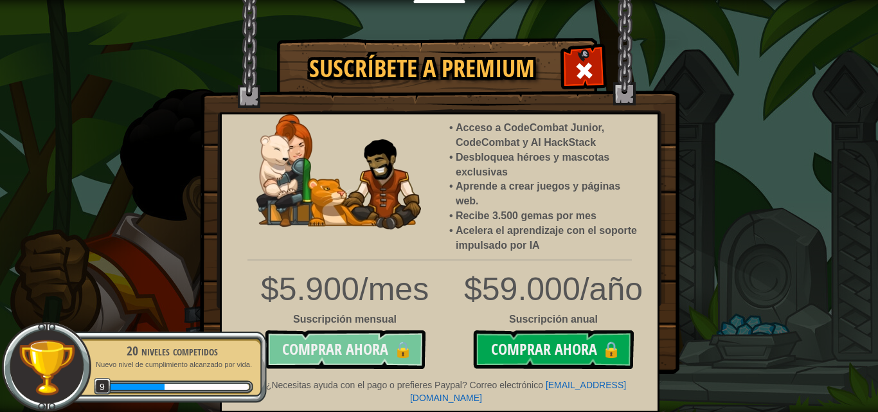
click at [404, 347] on button "Comprar ahora 🔒" at bounding box center [345, 350] width 161 height 39
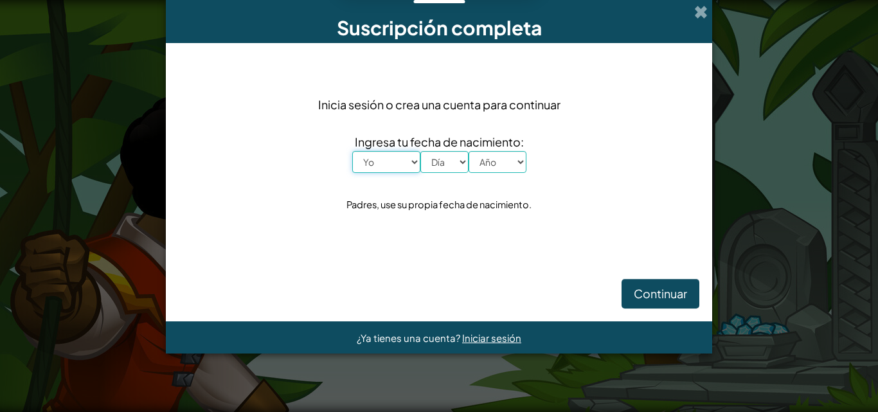
click at [419, 156] on select "Yo Enero Febrero Marzo Abril Mayonesa Junio [PERSON_NAME] Septiembre Octubre No…" at bounding box center [386, 162] width 68 height 22
select select "11"
click at [352, 151] on select "Yo Enero Febrero Marzo Abril Mayonesa Junio [PERSON_NAME] Septiembre Octubre No…" at bounding box center [386, 162] width 68 height 22
click at [441, 158] on select "Día 1 2 3 4 5 6 7 8 9 10 11 12 13 14 15 16 17 18 19 20 21 22 23 24 25 26 27 28 …" at bounding box center [445, 162] width 48 height 22
select select "5"
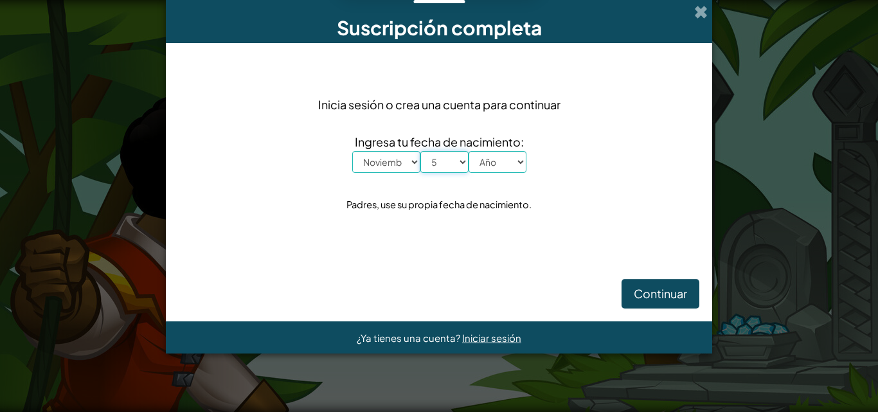
click at [421, 151] on select "Día 1 2 3 4 5 6 7 8 9 10 11 12 13 14 15 16 17 18 19 20 21 22 23 24 25 26 27 28 …" at bounding box center [445, 162] width 48 height 22
click at [510, 161] on select "Año 2025 2024 2023 2022 2021 2020 2019 2018 2017 2016 2015 2014 2013 2012 2011 …" at bounding box center [498, 162] width 58 height 22
select select "2013"
click at [469, 151] on select "Año 2025 2024 2023 2022 2021 2020 2019 2018 2017 2016 2015 2014 2013 2012 2011 …" at bounding box center [498, 162] width 58 height 22
click at [655, 296] on font "Continuar" at bounding box center [660, 293] width 53 height 15
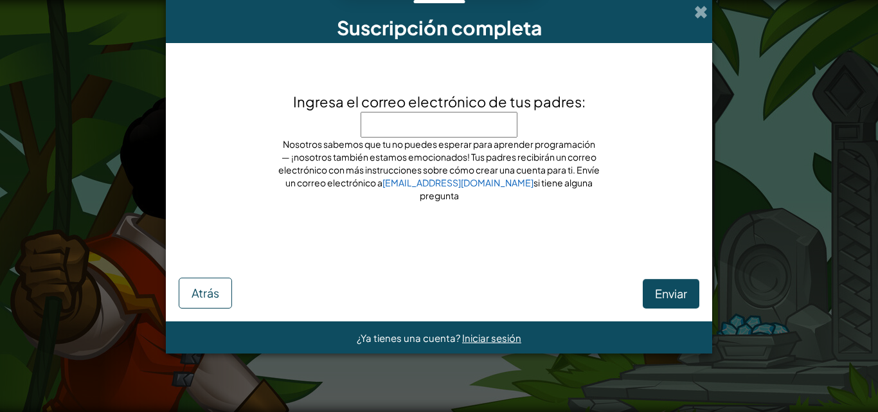
click at [447, 122] on input "Ingresa el correo electrónico de tus padres:" at bounding box center [439, 125] width 157 height 26
type input "[EMAIL_ADDRESS][DOMAIN_NAME]"
click at [663, 293] on font "Enviar" at bounding box center [671, 293] width 32 height 15
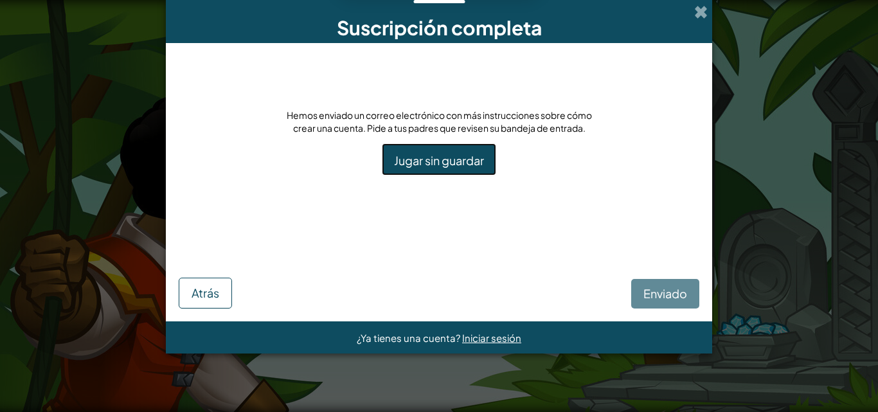
click at [404, 163] on font "Jugar sin guardar" at bounding box center [439, 160] width 90 height 15
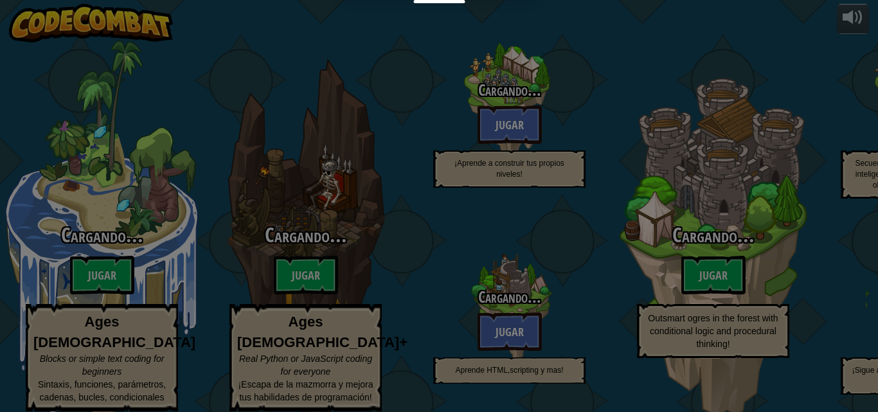
select select "es-419"
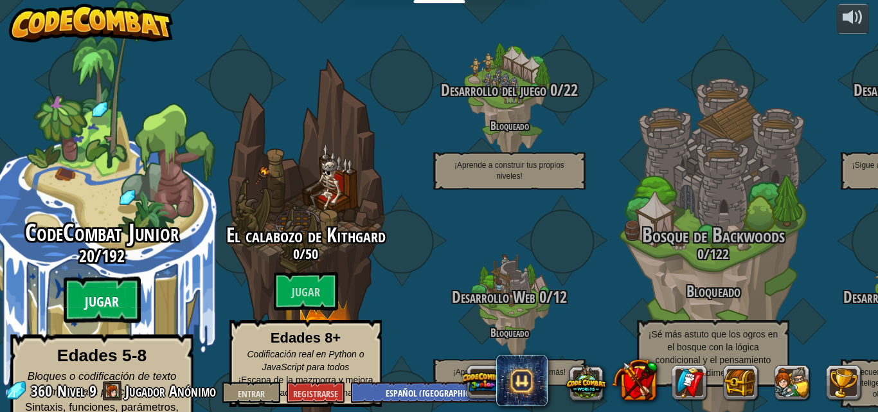
click at [91, 277] on btn "Jugar" at bounding box center [102, 300] width 77 height 46
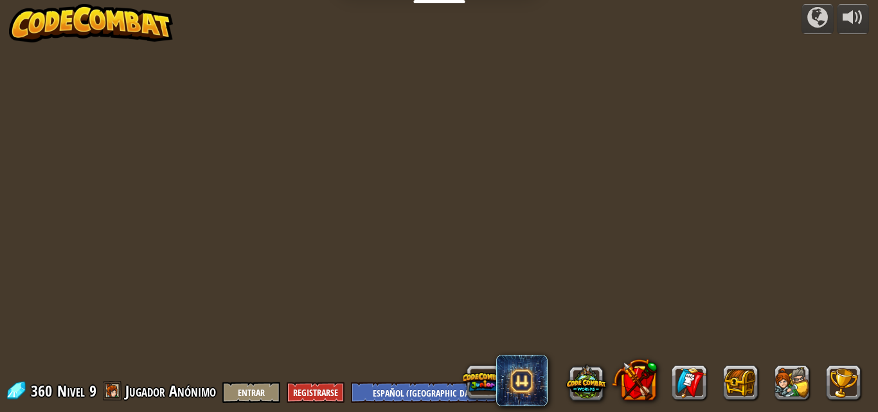
select select "es-419"
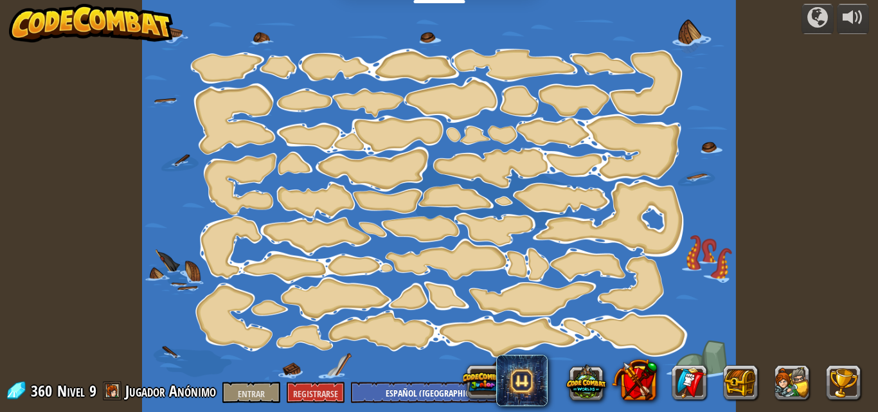
select select "es-419"
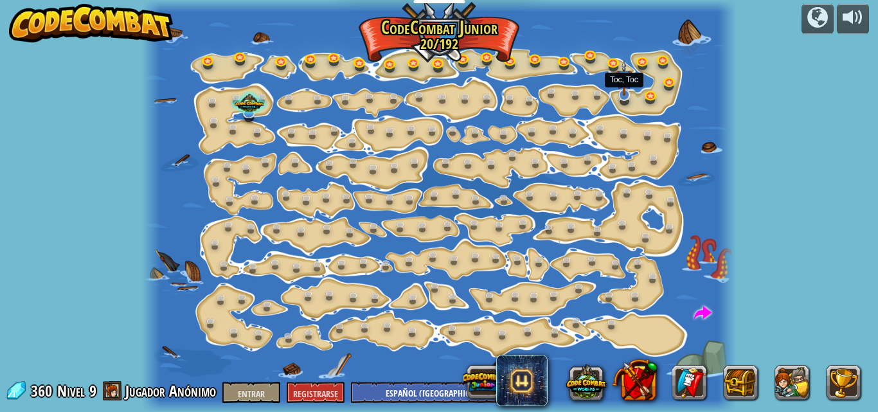
click at [621, 96] on img at bounding box center [625, 78] width 16 height 36
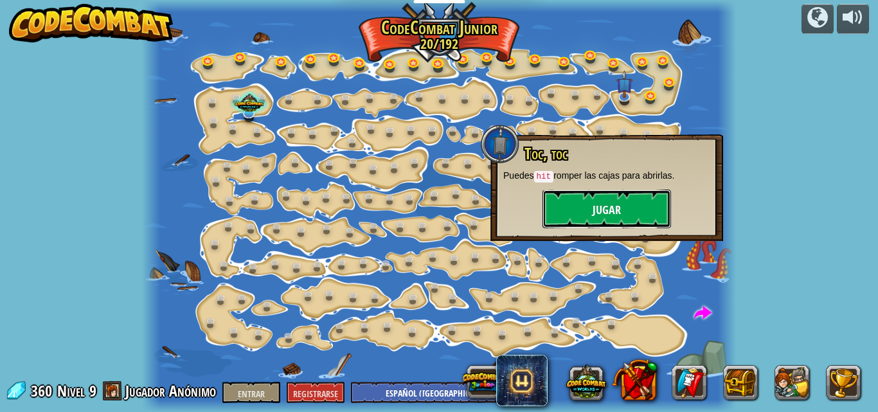
click at [594, 216] on font "Jugar" at bounding box center [607, 211] width 28 height 16
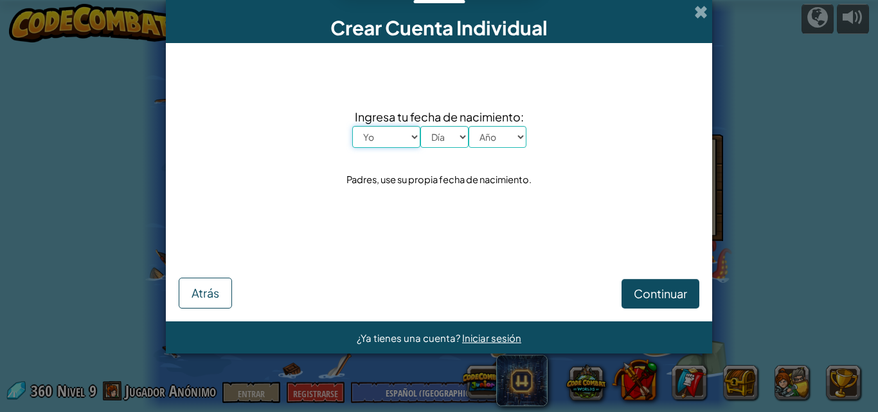
click at [391, 132] on select "Yo Enero Febrero Marzo Abril Mayonesa Junio [PERSON_NAME] Septiembre Octubre No…" at bounding box center [386, 137] width 68 height 22
select select "4"
click at [352, 126] on select "Yo Enero Febrero Marzo Abril Mayonesa Junio [PERSON_NAME] Septiembre Octubre No…" at bounding box center [386, 137] width 68 height 22
click at [453, 138] on select "Día 1 2 3 4 5 6 7 8 9 10 11 12 13 14 15 16 17 18 19 20 21 22 23 24 25 26 27 28 …" at bounding box center [445, 137] width 48 height 22
select select "10"
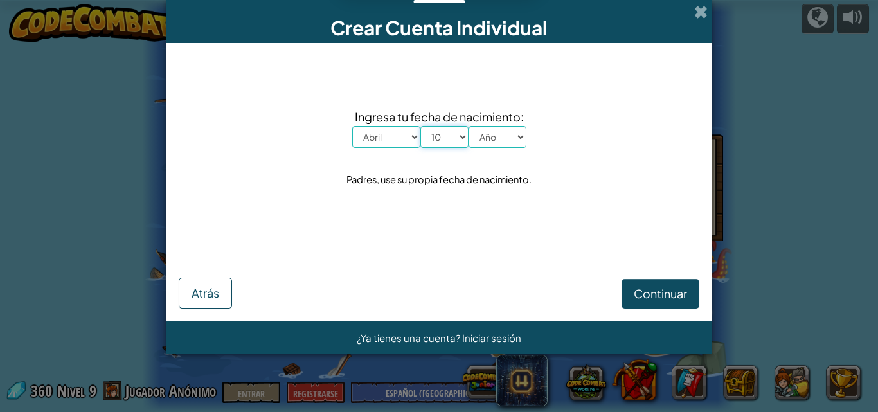
click at [421, 126] on select "Día 1 2 3 4 5 6 7 8 9 10 11 12 13 14 15 16 17 18 19 20 21 22 23 24 25 26 27 28 …" at bounding box center [445, 137] width 48 height 22
click at [505, 139] on select "Año 2025 2024 2023 2022 2021 2020 2019 2018 2017 2016 2015 2014 2013 2012 2011 …" at bounding box center [498, 137] width 58 height 22
select select "2013"
click at [469, 126] on select "Año 2025 2024 2023 2022 2021 2020 2019 2018 2017 2016 2015 2014 2013 2012 2011 …" at bounding box center [498, 137] width 58 height 22
click at [651, 280] on button "Continuar" at bounding box center [661, 294] width 78 height 30
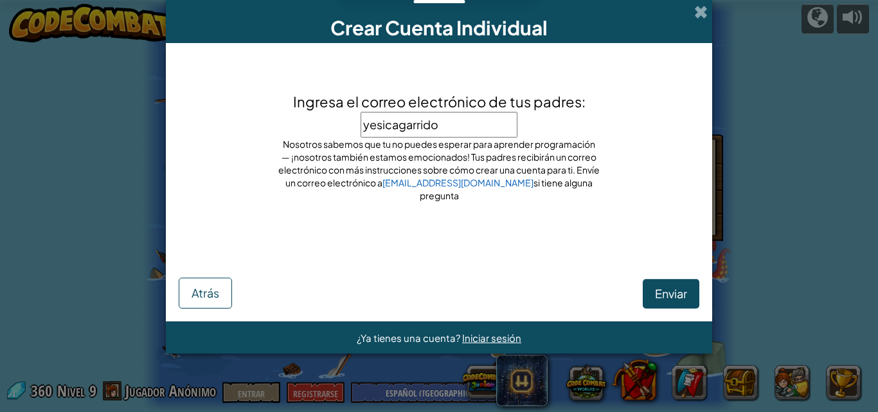
type input "yesicagarrido@"
click at [471, 125] on input "yesicagarrido@" at bounding box center [439, 125] width 157 height 26
